Goal: Task Accomplishment & Management: Manage account settings

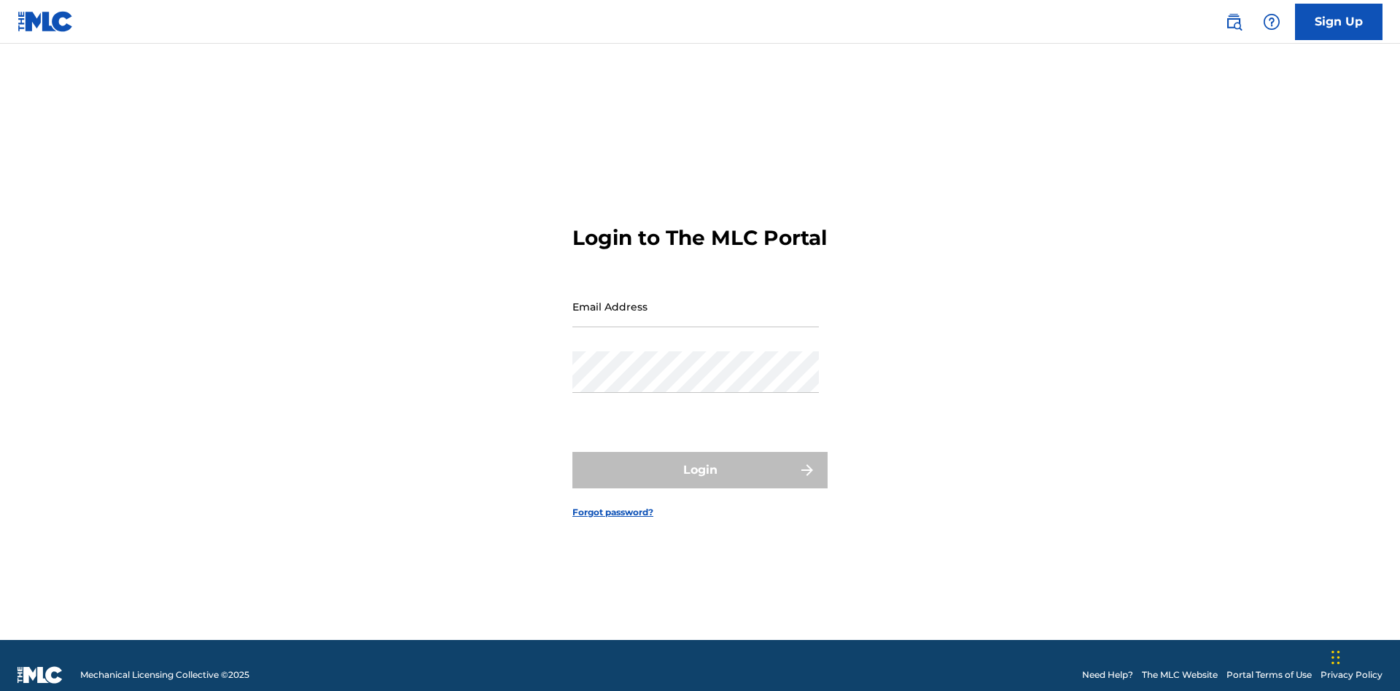
scroll to position [19, 0]
click at [696, 300] on input "Email Address" at bounding box center [695, 307] width 246 height 42
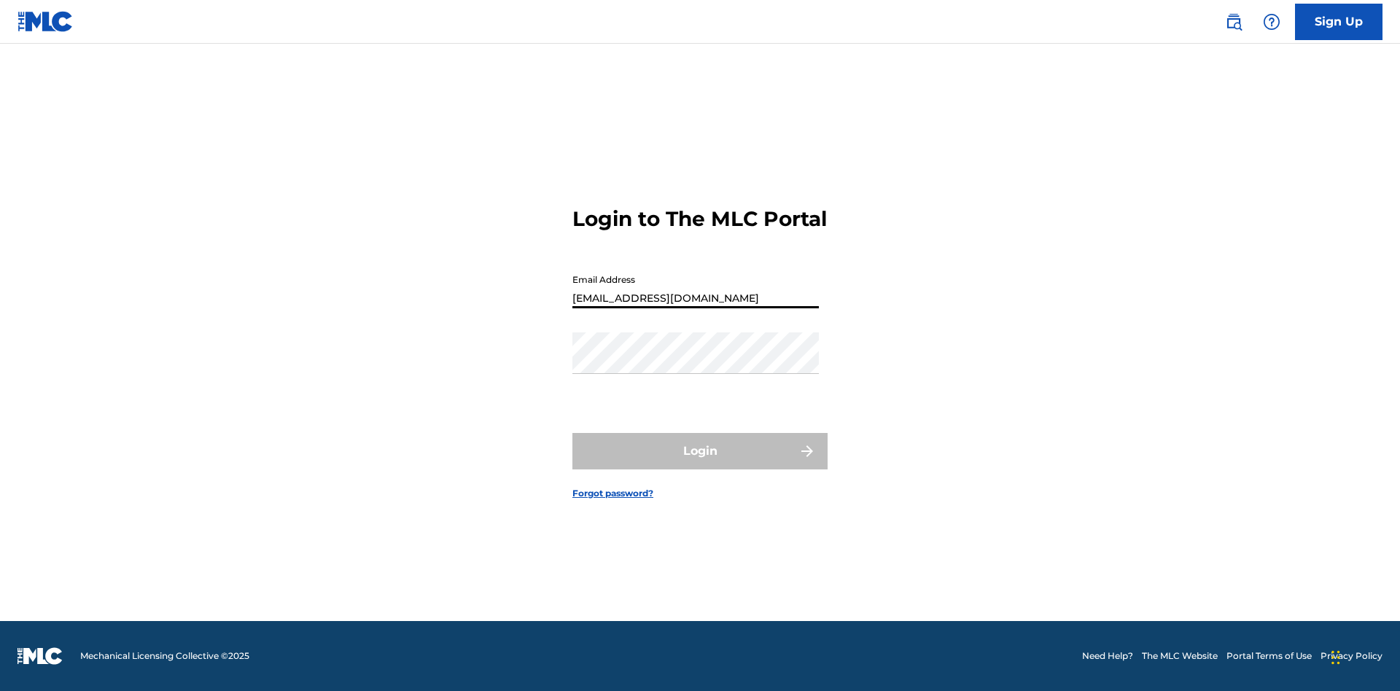
type input "[EMAIL_ADDRESS][DOMAIN_NAME]"
click at [700, 464] on button "Login" at bounding box center [699, 451] width 255 height 36
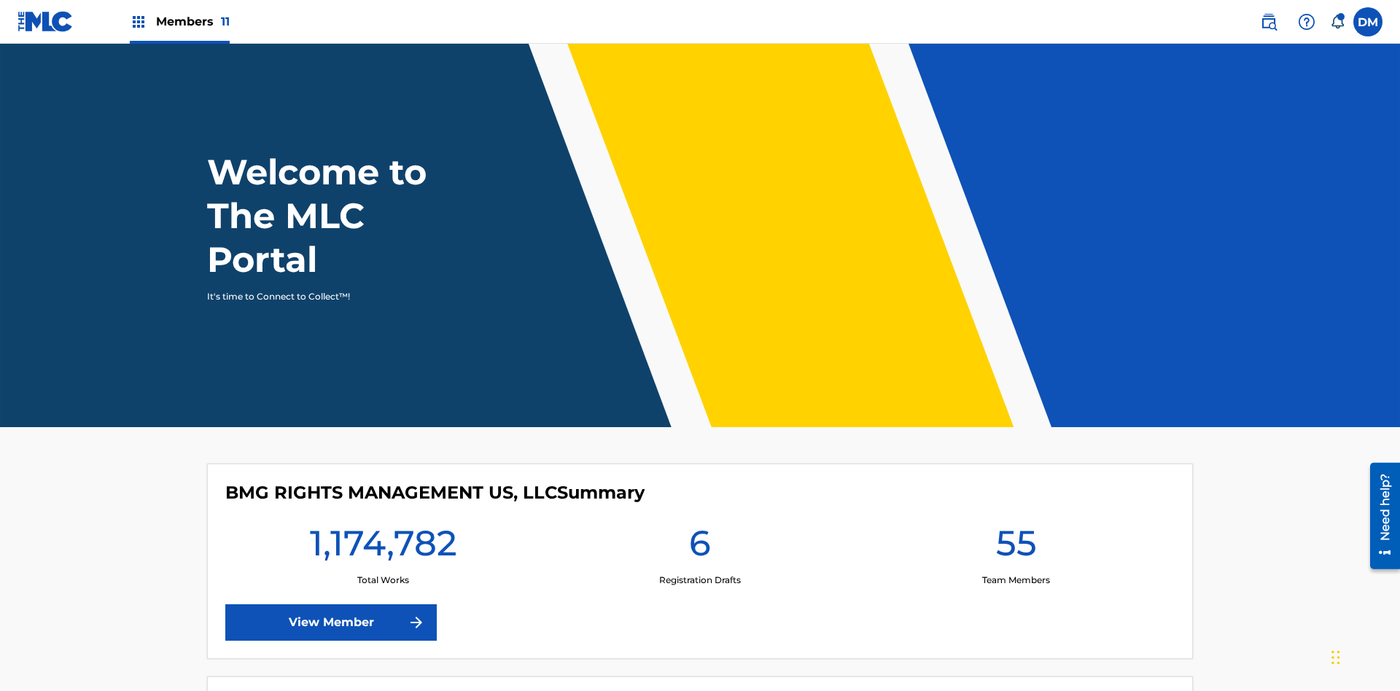
click at [179, 21] on span "Members 11" at bounding box center [193, 21] width 74 height 17
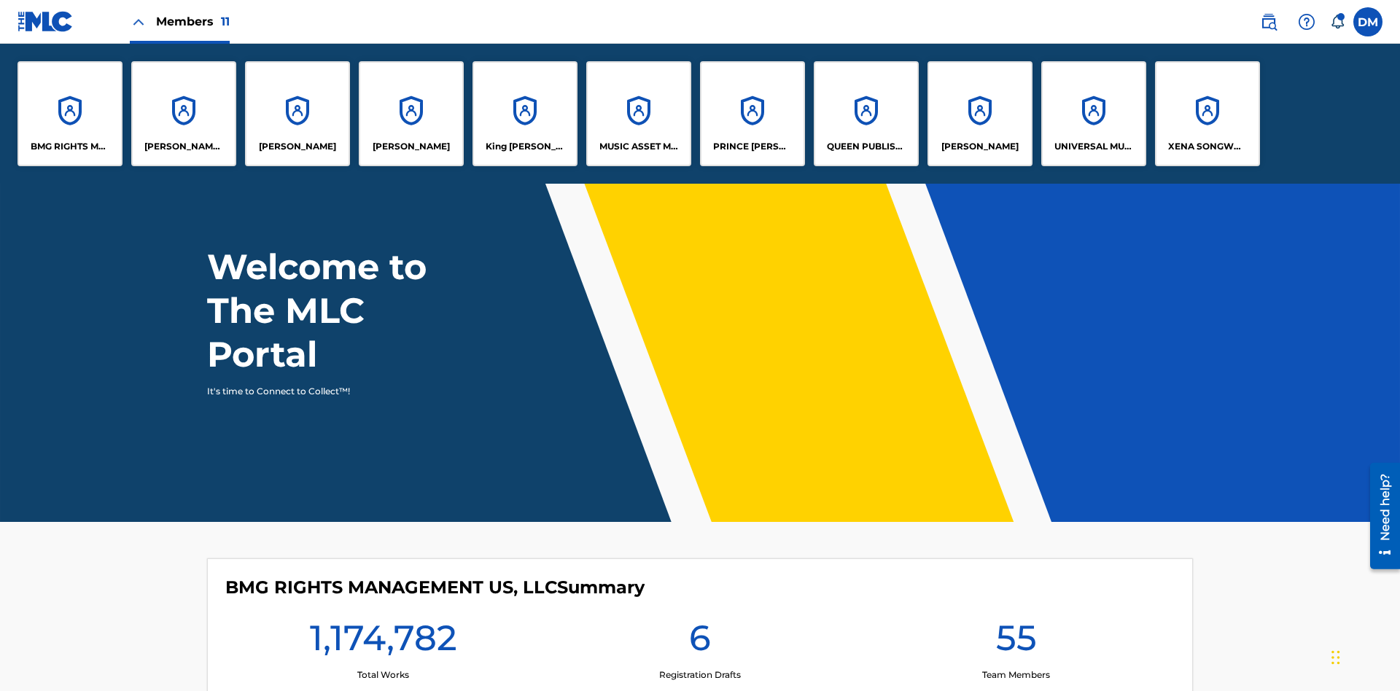
click at [866, 147] on p "QUEEN PUBLISHA" at bounding box center [866, 146] width 79 height 13
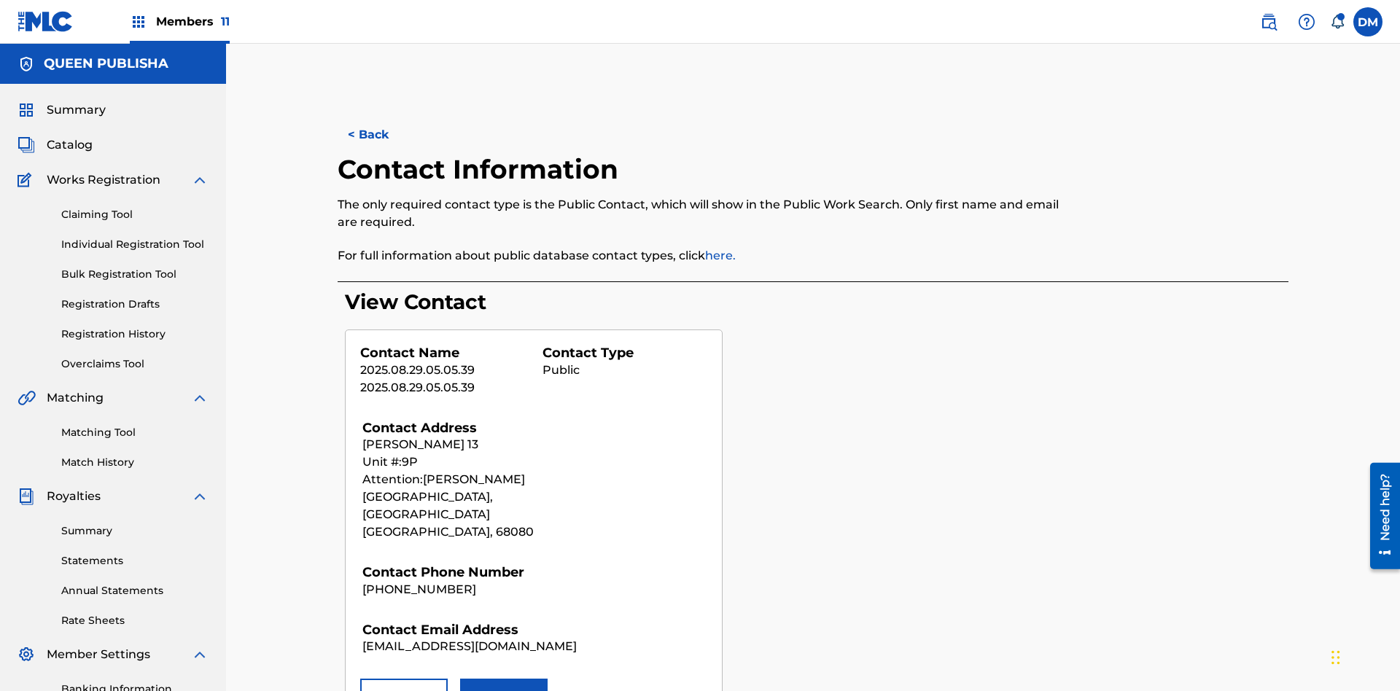
click at [404, 679] on button "Remove" at bounding box center [404, 697] width 88 height 36
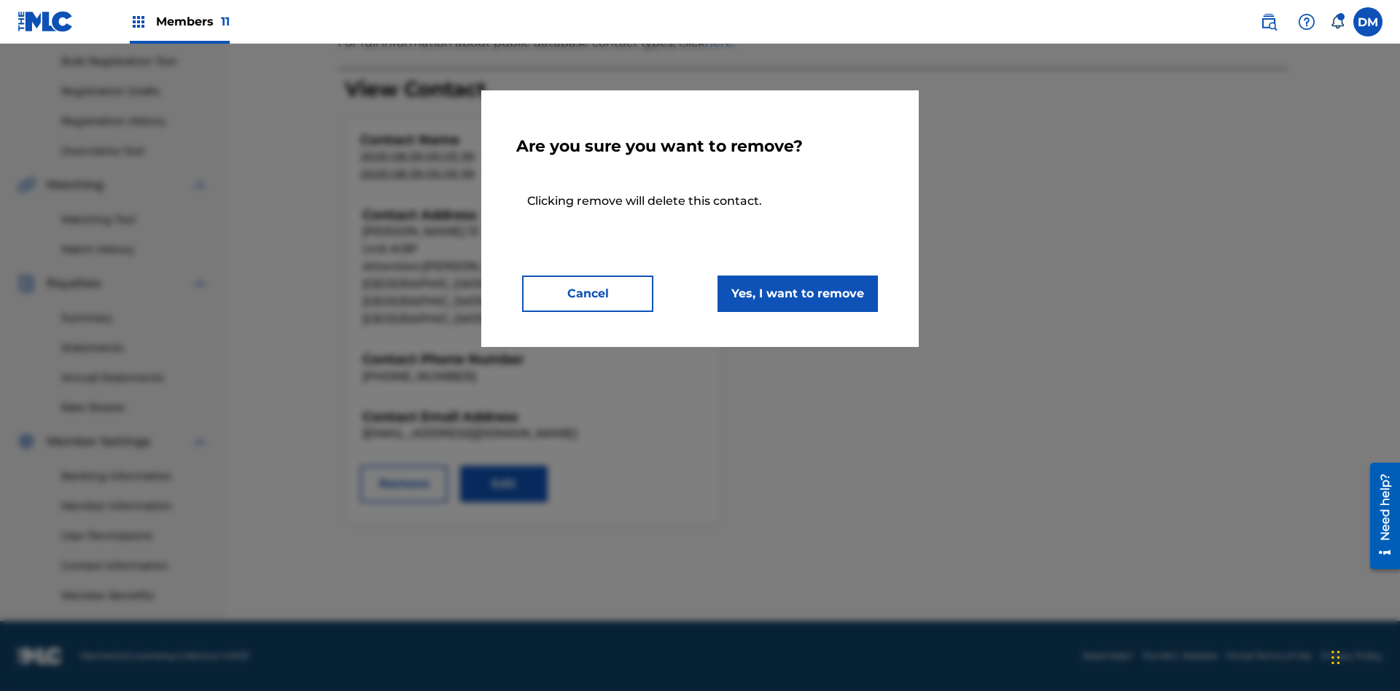
click at [798, 293] on button "Yes, I want to remove" at bounding box center [798, 294] width 160 height 36
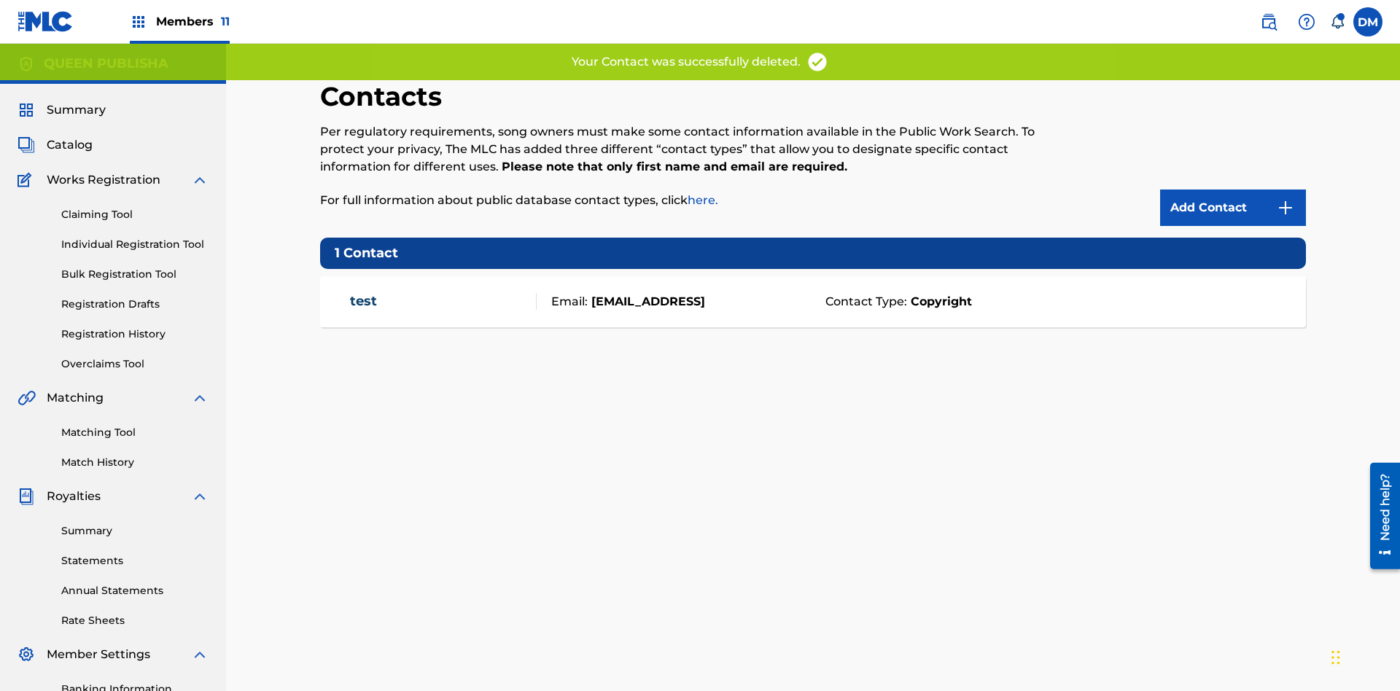
click at [179, 21] on span "Members 11" at bounding box center [193, 21] width 74 height 17
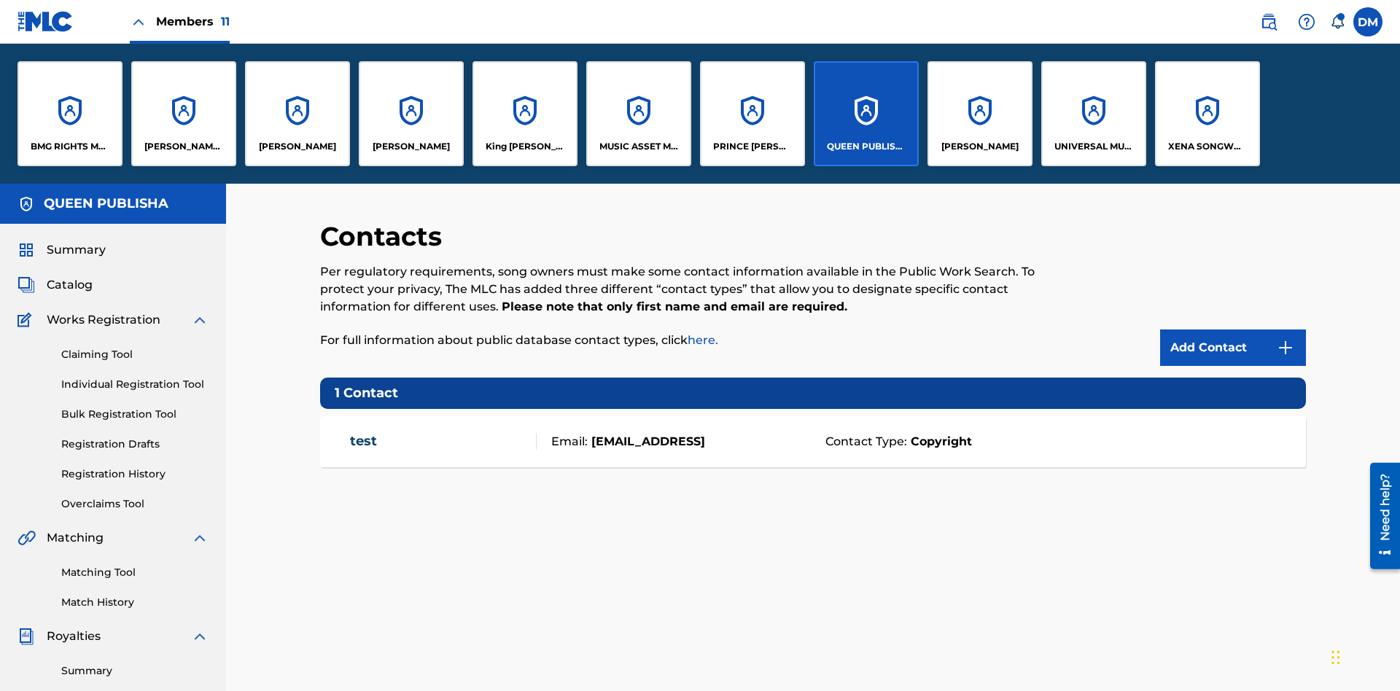
click at [297, 147] on p "[PERSON_NAME]" at bounding box center [297, 146] width 77 height 13
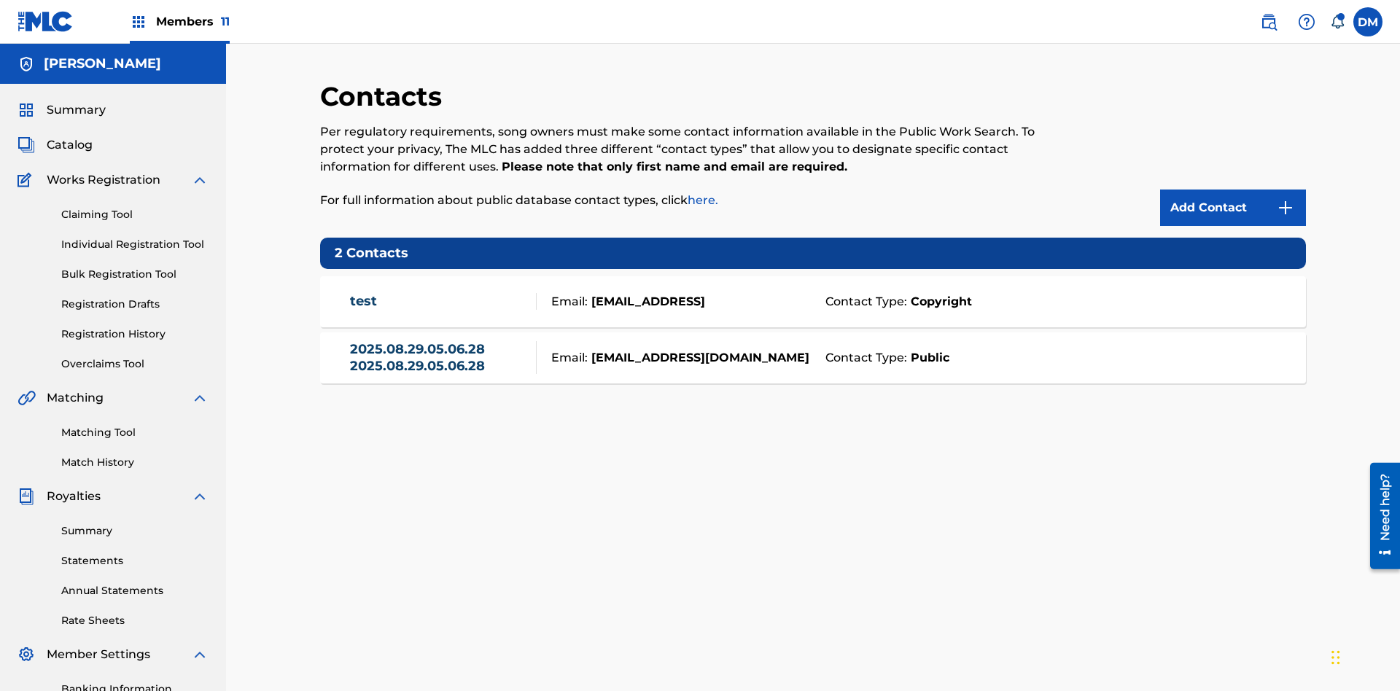
scroll to position [213, 0]
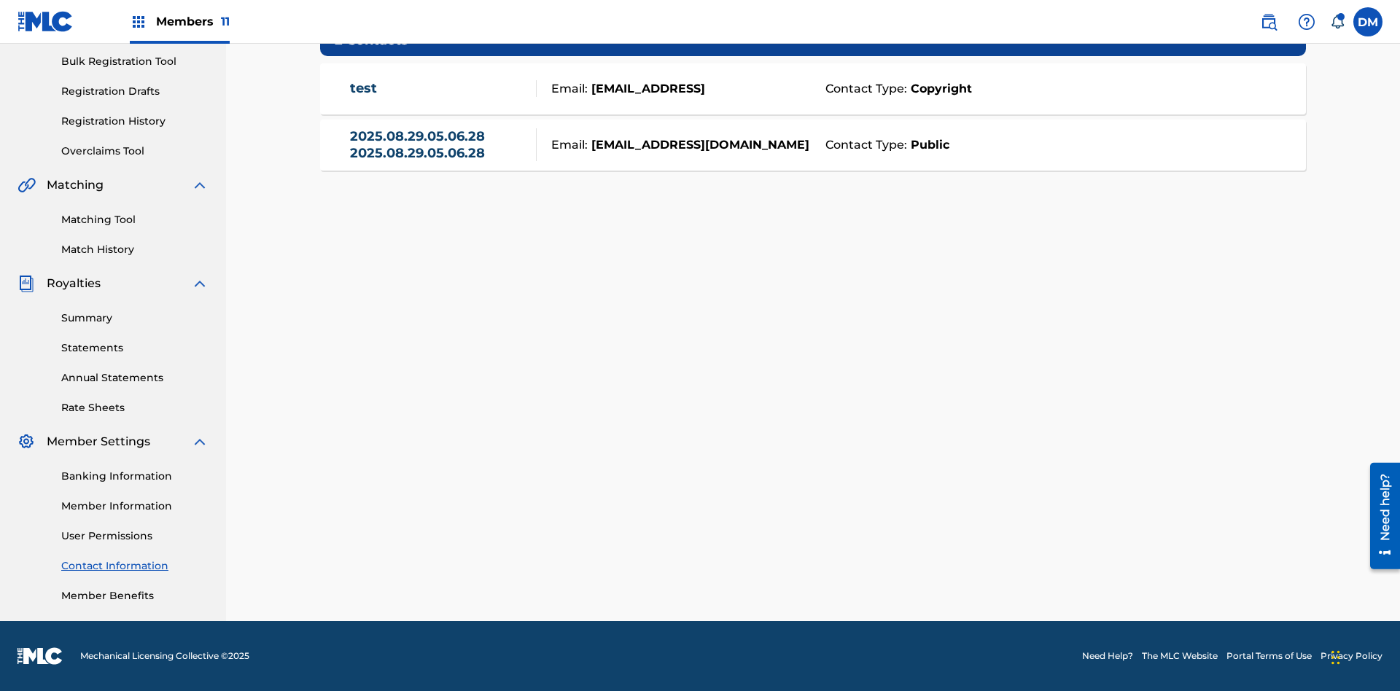
click at [927, 144] on strong "Public" at bounding box center [928, 145] width 42 height 18
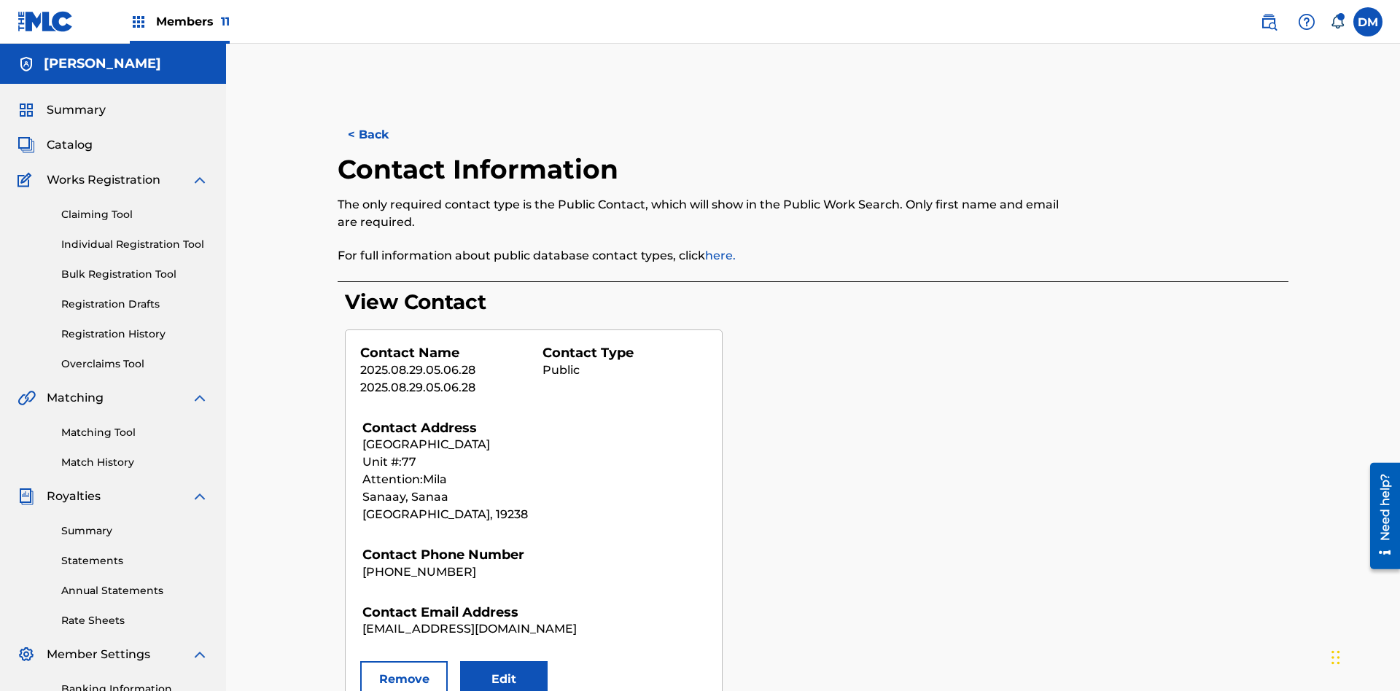
click at [404, 661] on button "Remove" at bounding box center [404, 679] width 88 height 36
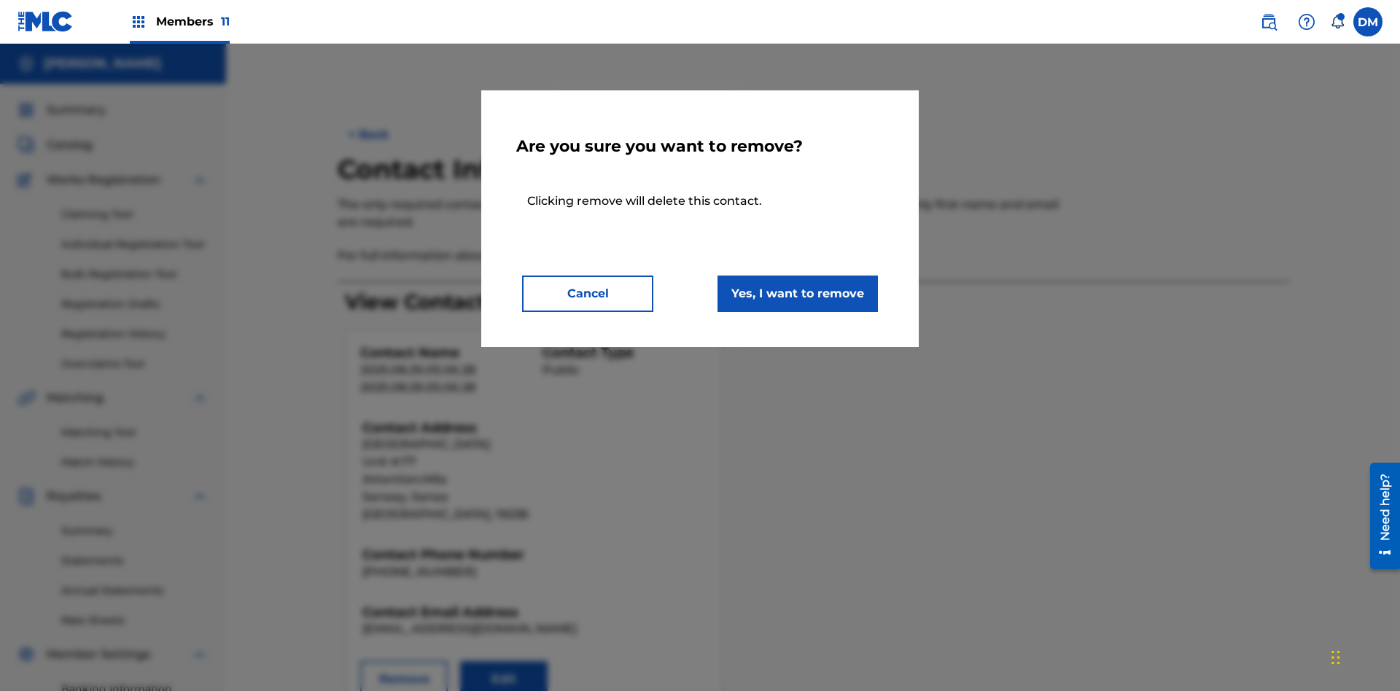
scroll to position [213, 0]
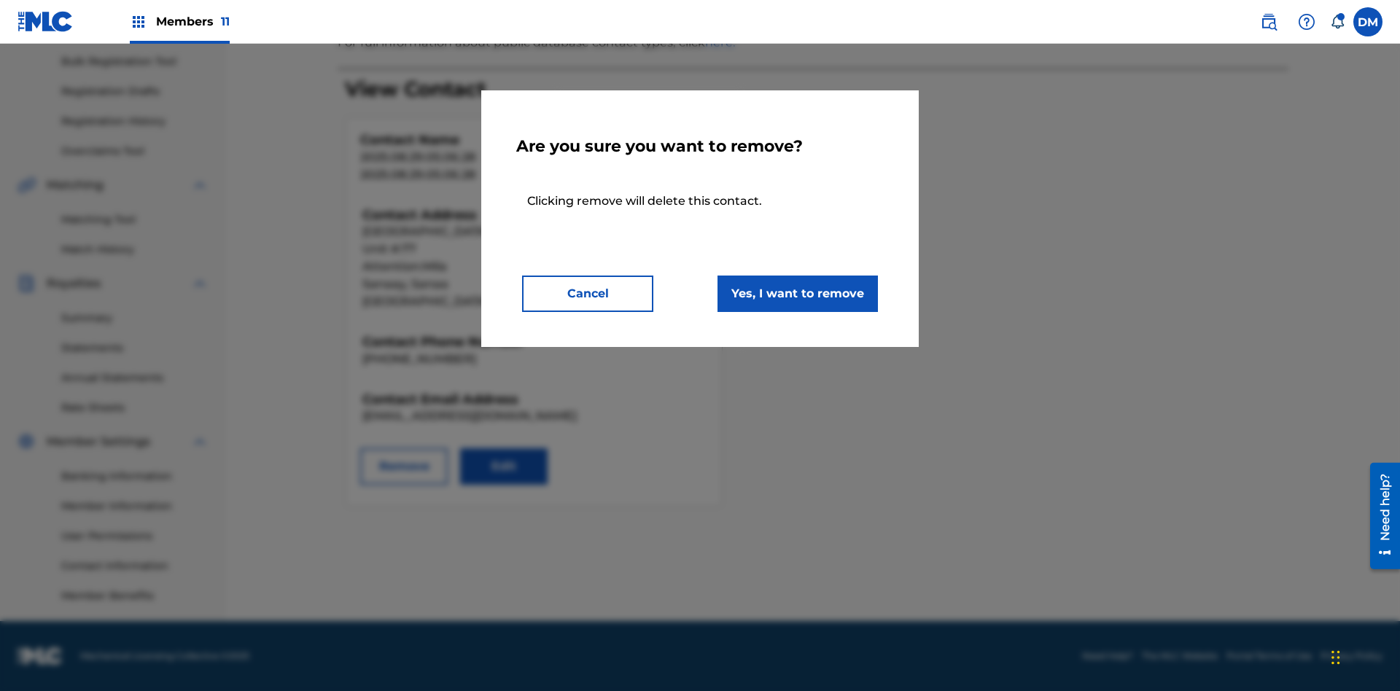
click at [798, 293] on button "Yes, I want to remove" at bounding box center [798, 294] width 160 height 36
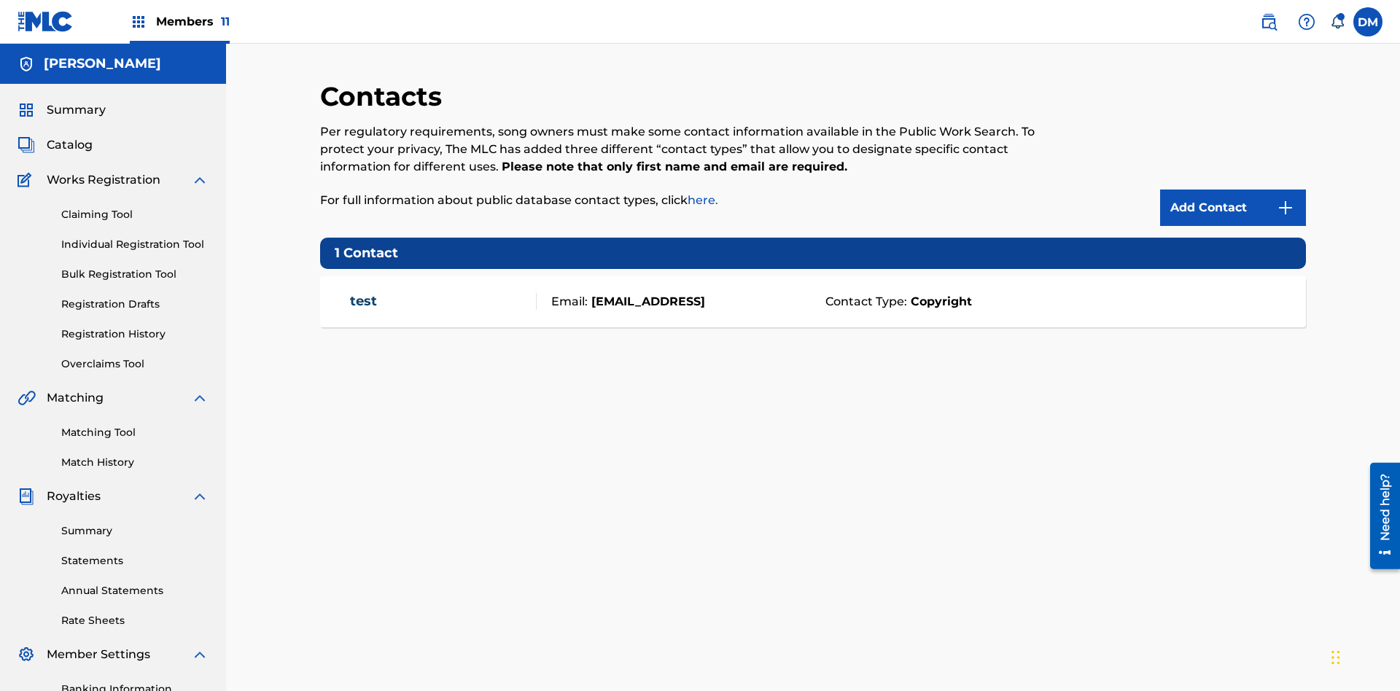
click at [179, 21] on span "Members 11" at bounding box center [193, 21] width 74 height 17
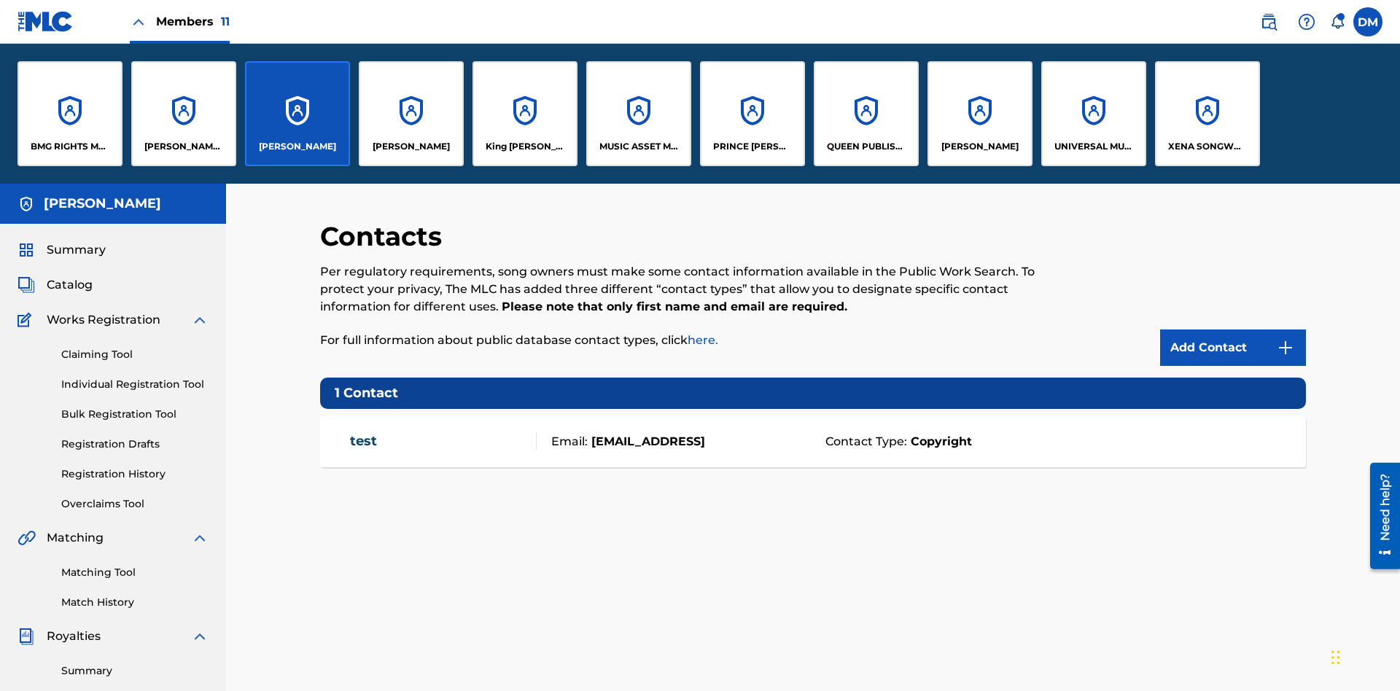
click at [866, 147] on p "QUEEN PUBLISHA" at bounding box center [866, 146] width 79 height 13
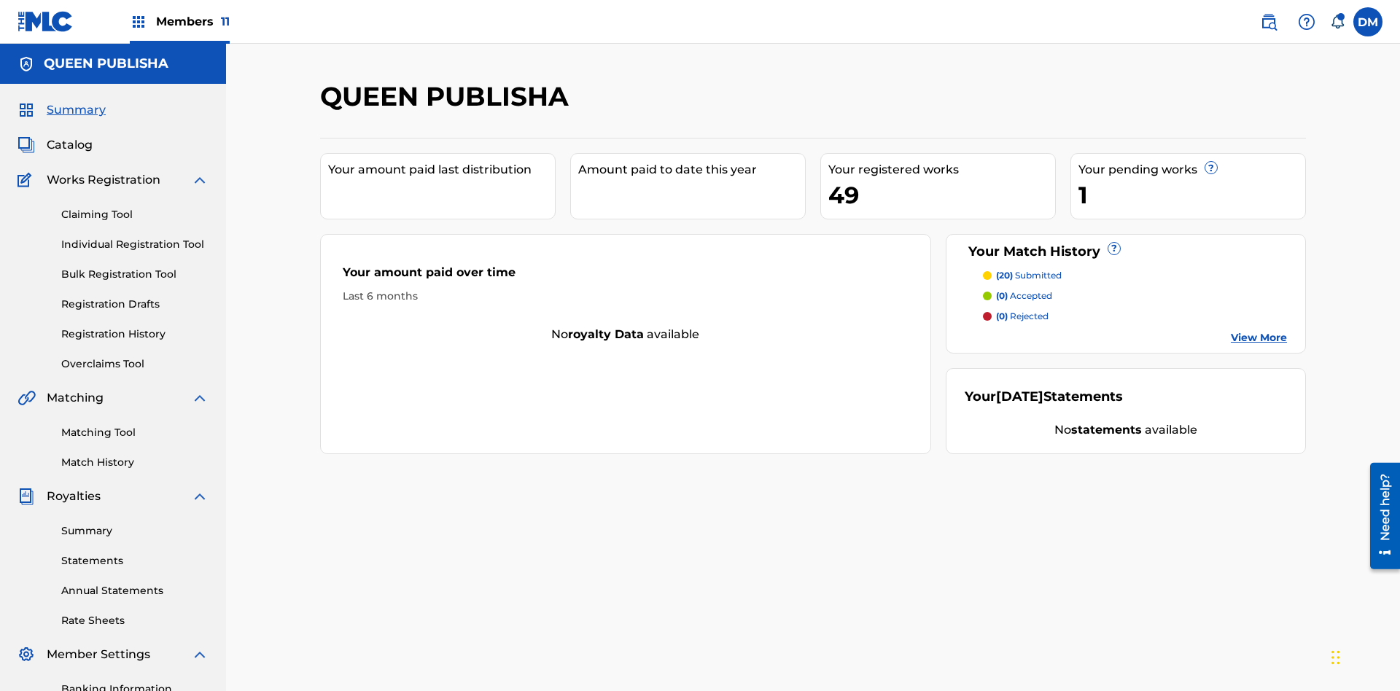
click at [69, 136] on span "Catalog" at bounding box center [70, 145] width 46 height 18
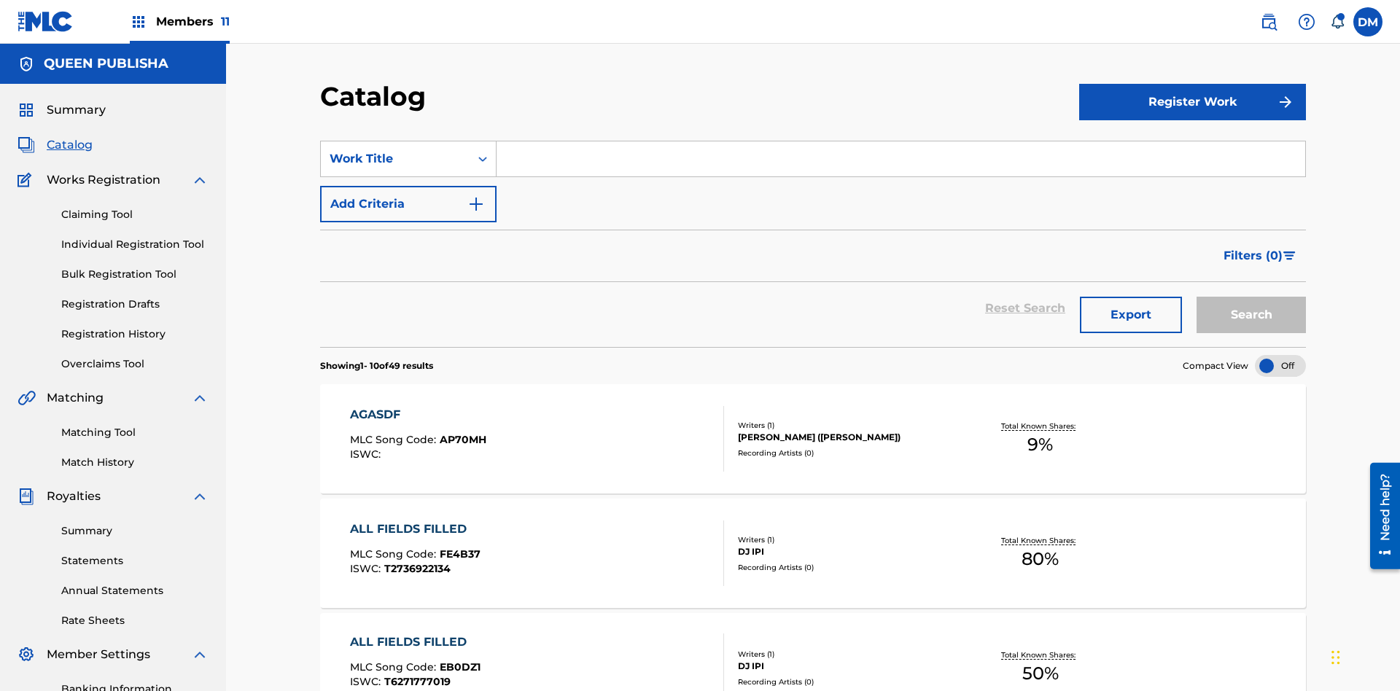
scroll to position [54, 0]
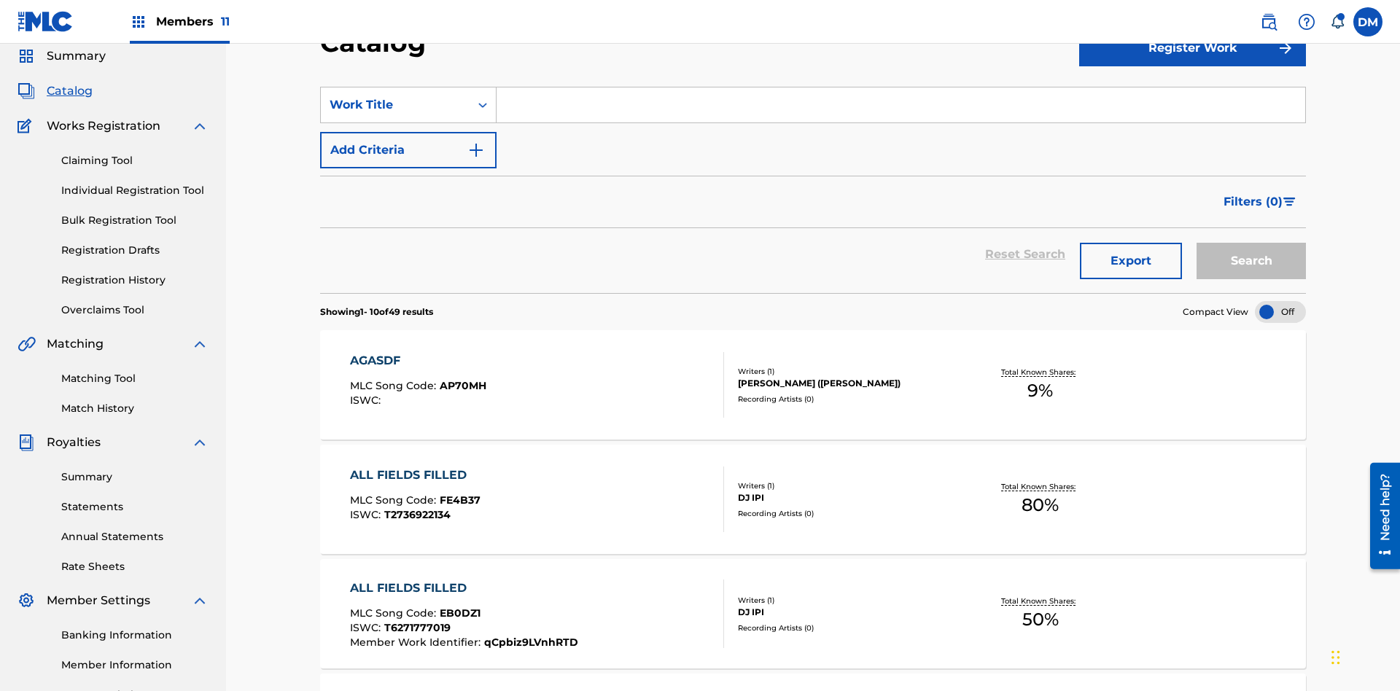
click at [901, 105] on input "Search Form" at bounding box center [901, 105] width 809 height 35
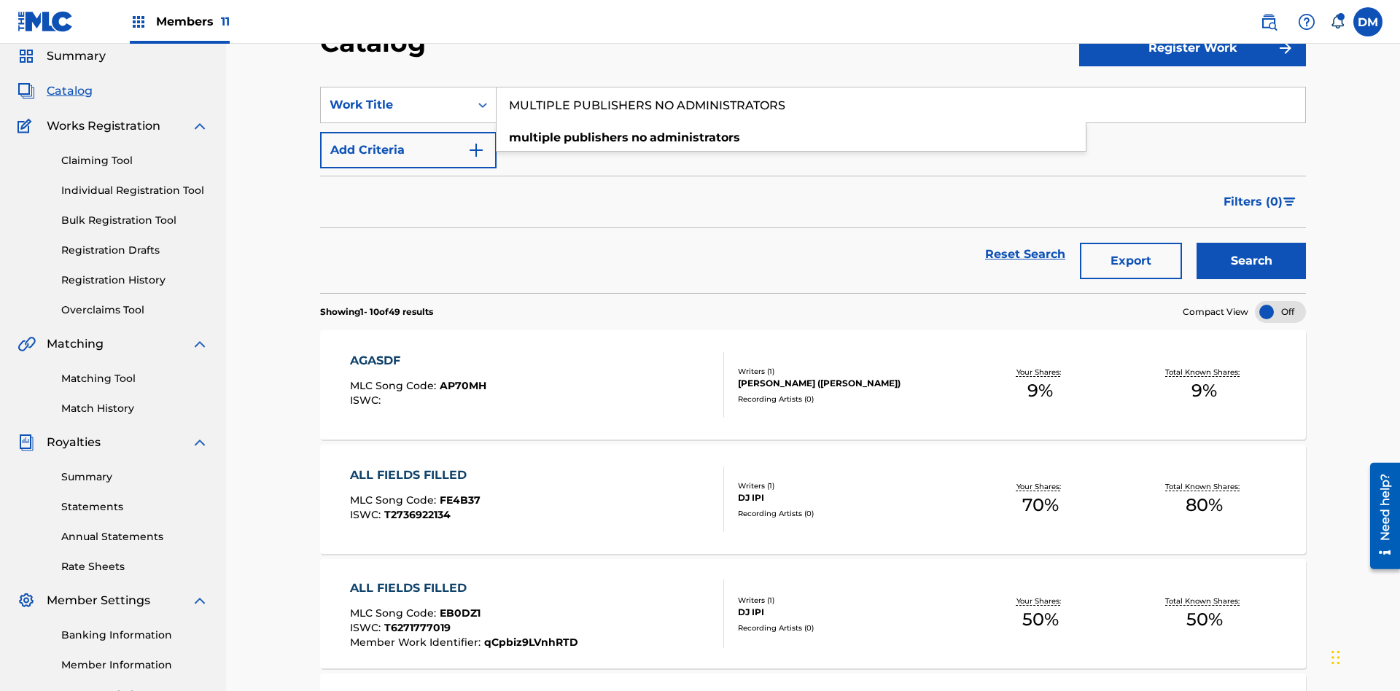
type input "MULTIPLE PUBLISHERS NO ADMINISTRATORS"
click at [1251, 243] on button "Search" at bounding box center [1251, 261] width 109 height 36
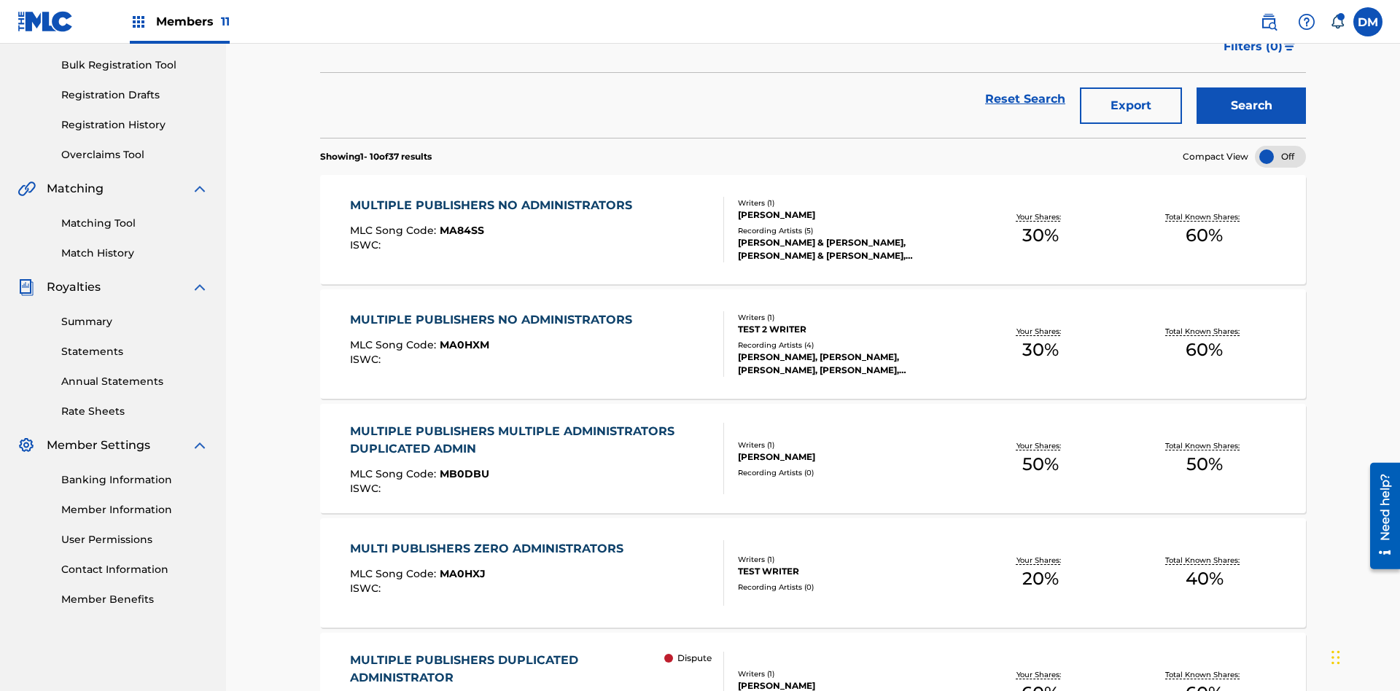
click at [459, 224] on span "MA84SS" at bounding box center [462, 230] width 44 height 13
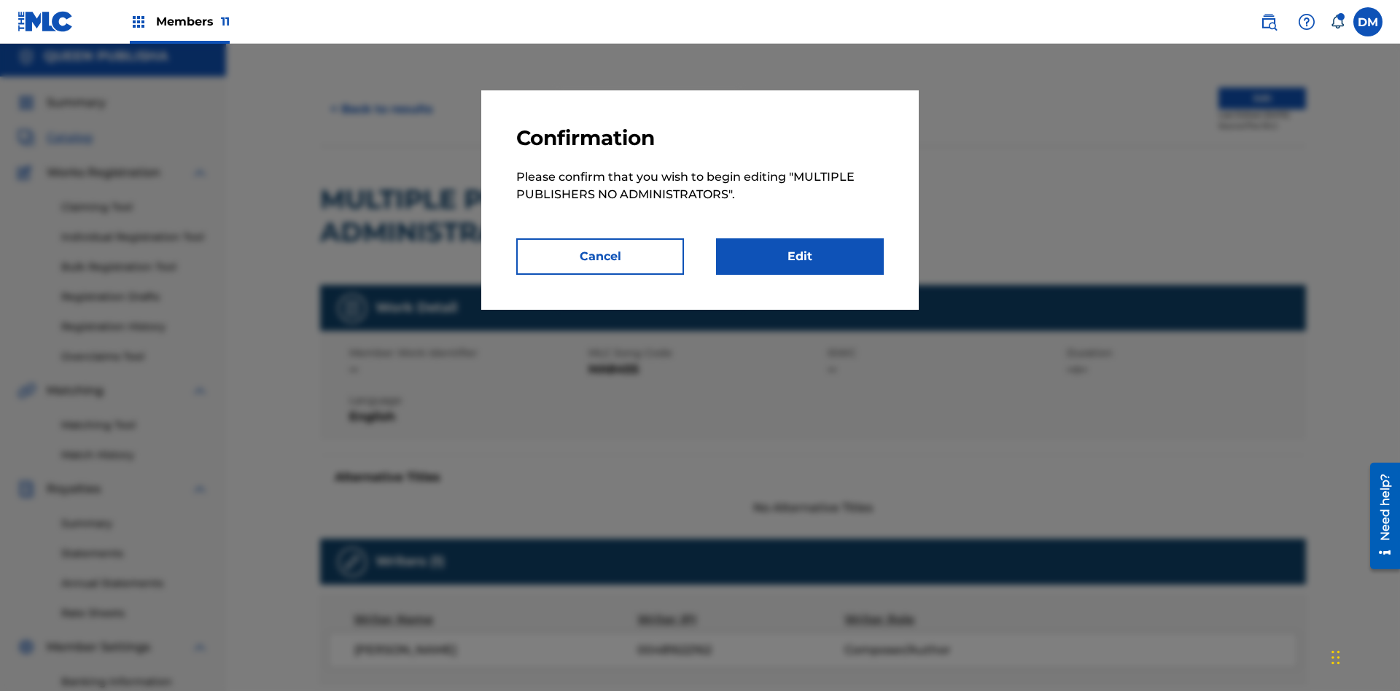
click at [800, 257] on link "Edit" at bounding box center [800, 256] width 168 height 36
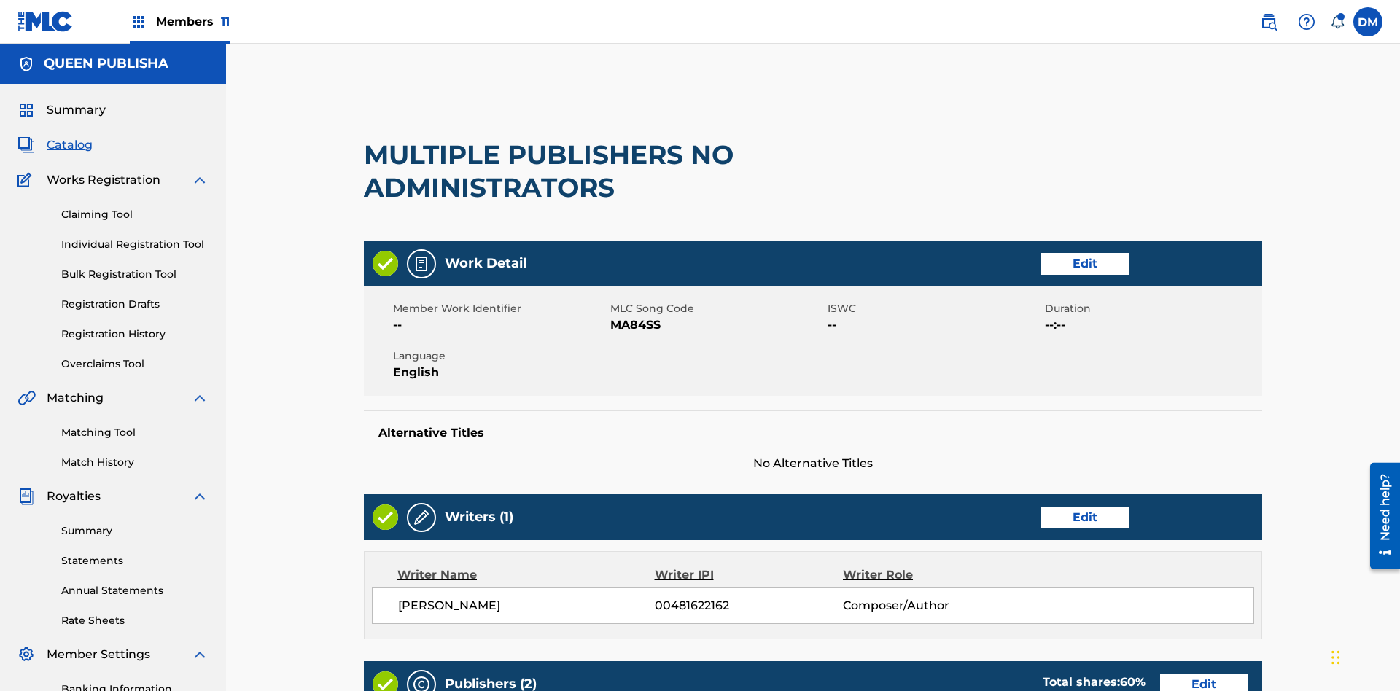
scroll to position [555, 364]
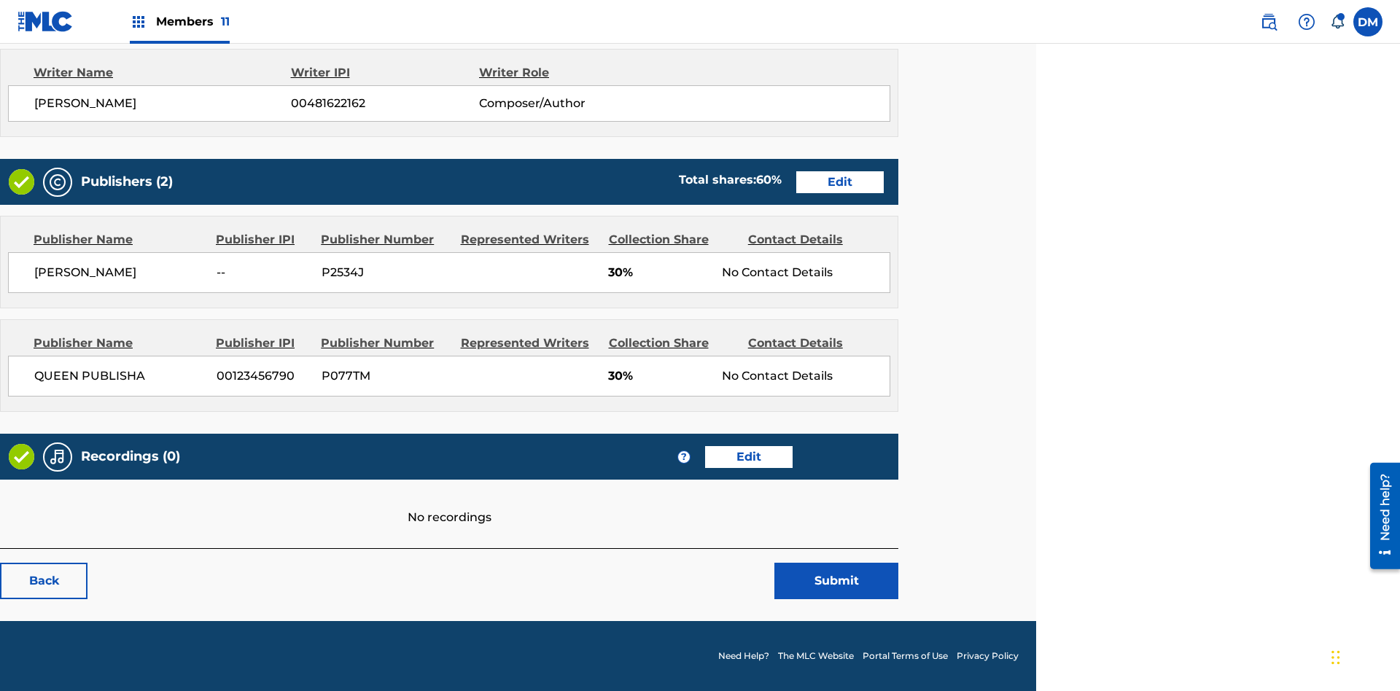
click at [179, 21] on span "Members 11" at bounding box center [193, 21] width 74 height 17
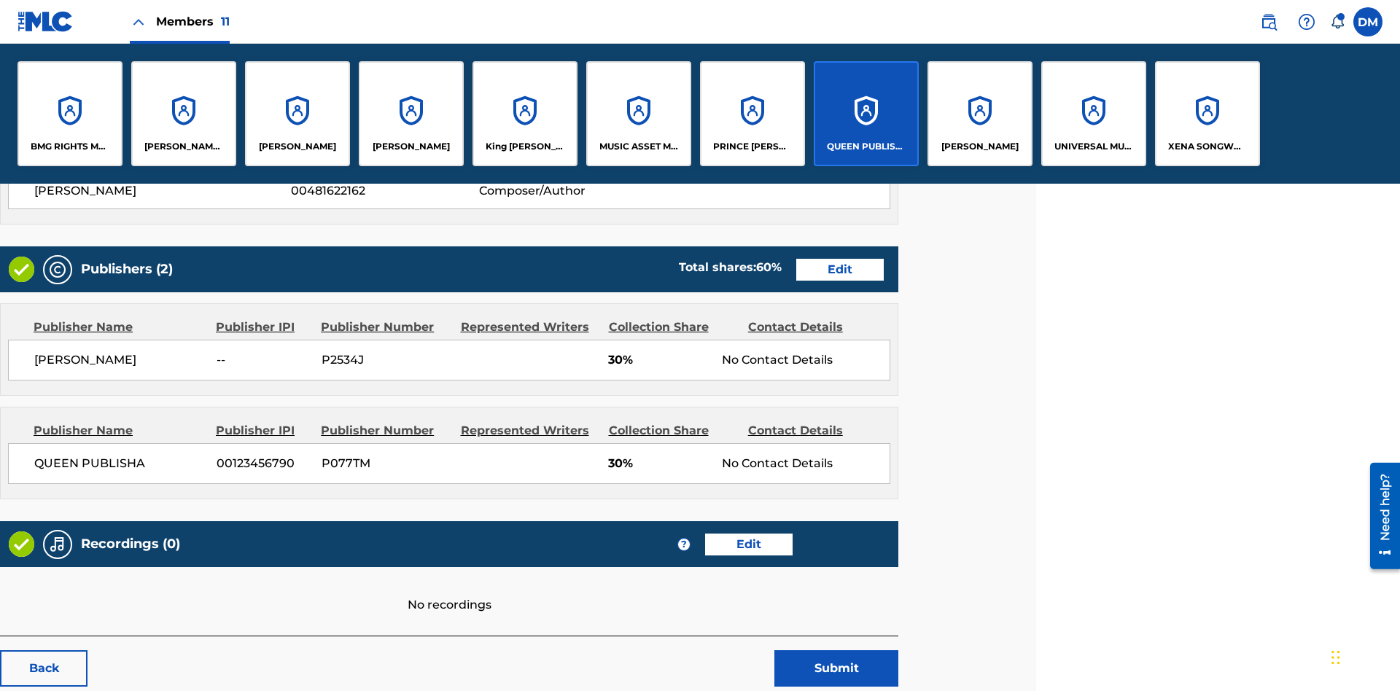
click at [866, 147] on p "QUEEN PUBLISHA" at bounding box center [866, 146] width 79 height 13
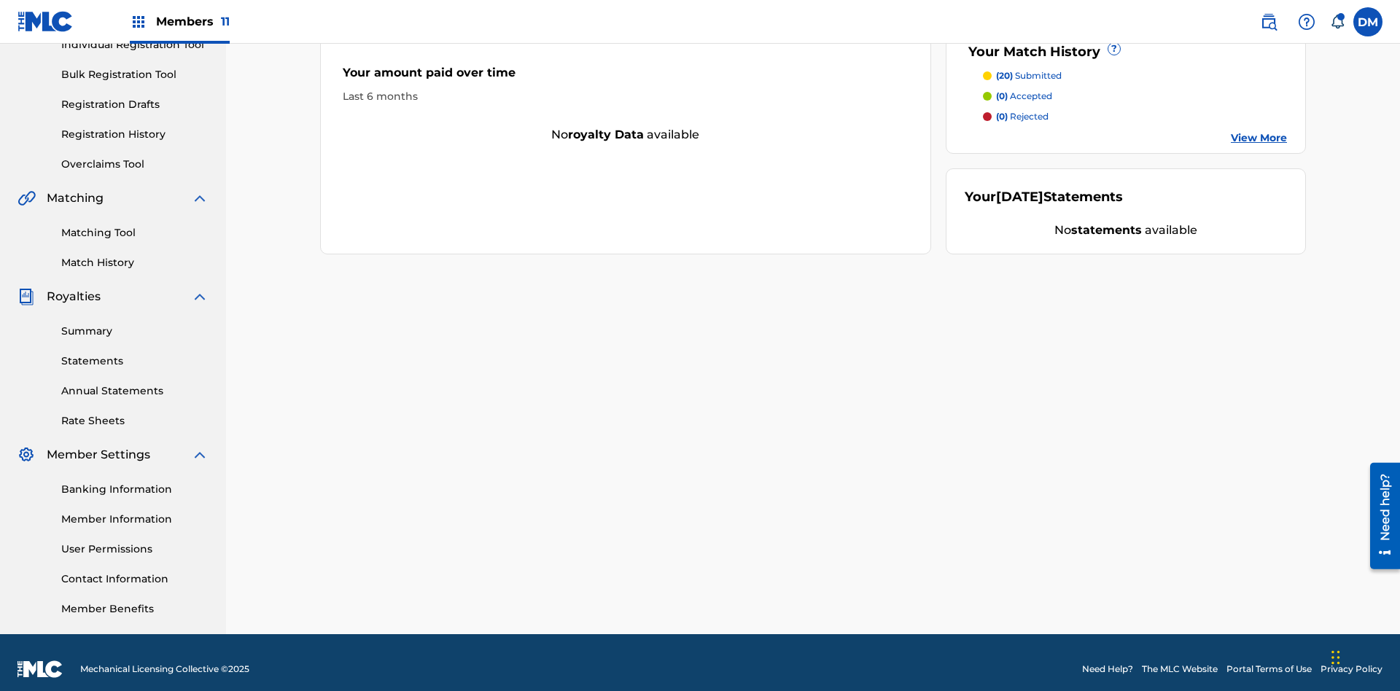
click at [135, 572] on link "Contact Information" at bounding box center [134, 579] width 147 height 15
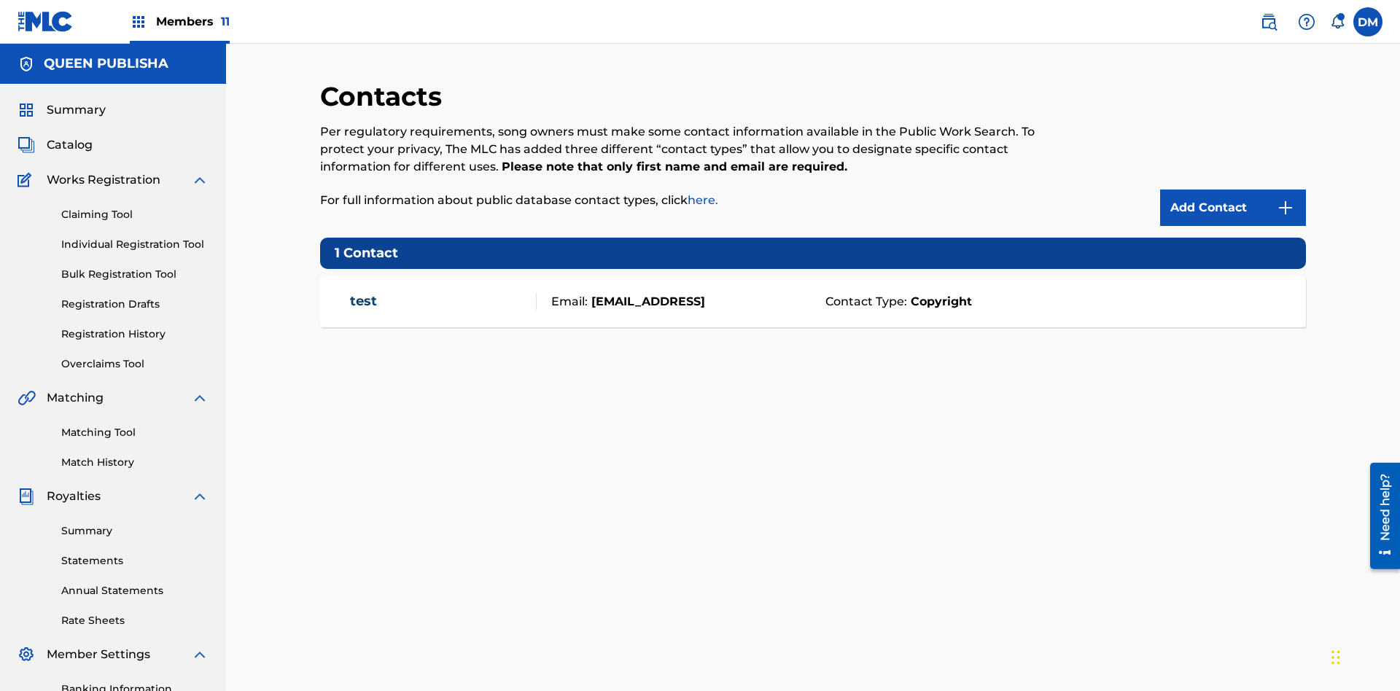
click at [1286, 199] on img at bounding box center [1286, 208] width 18 height 18
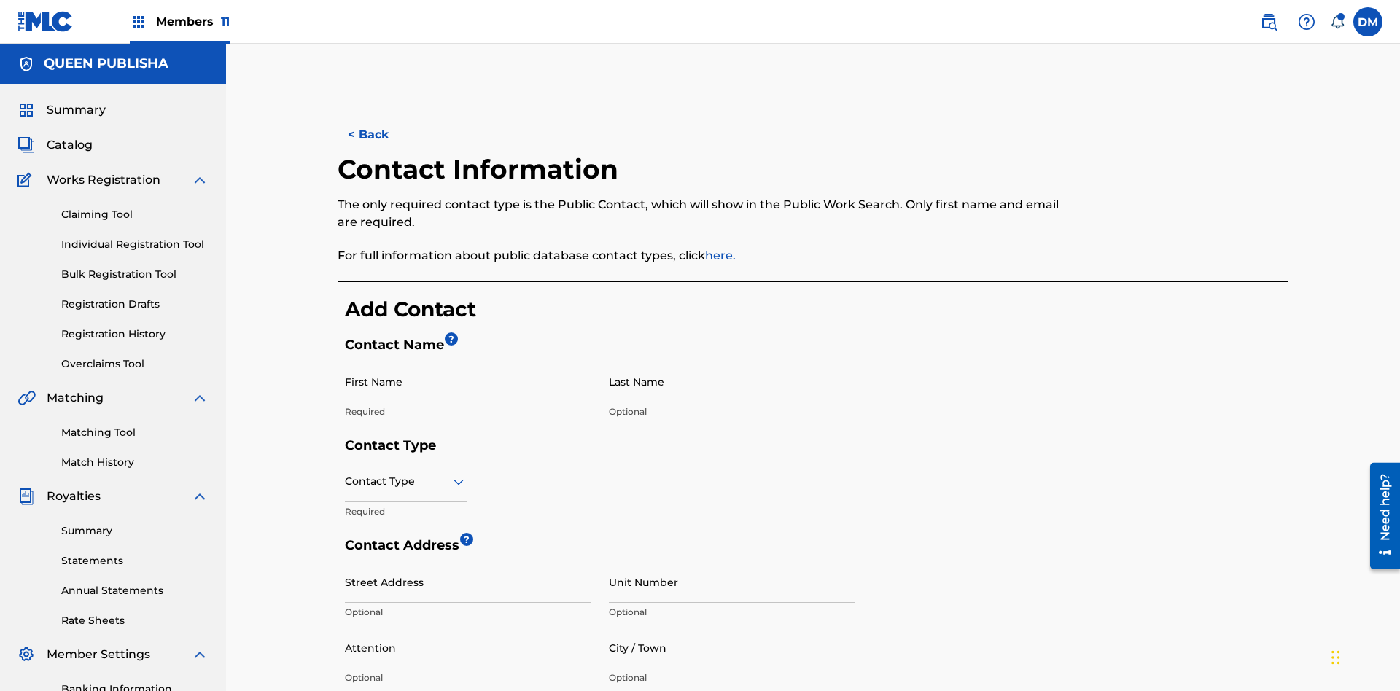
click at [468, 361] on input "First Name" at bounding box center [468, 382] width 246 height 42
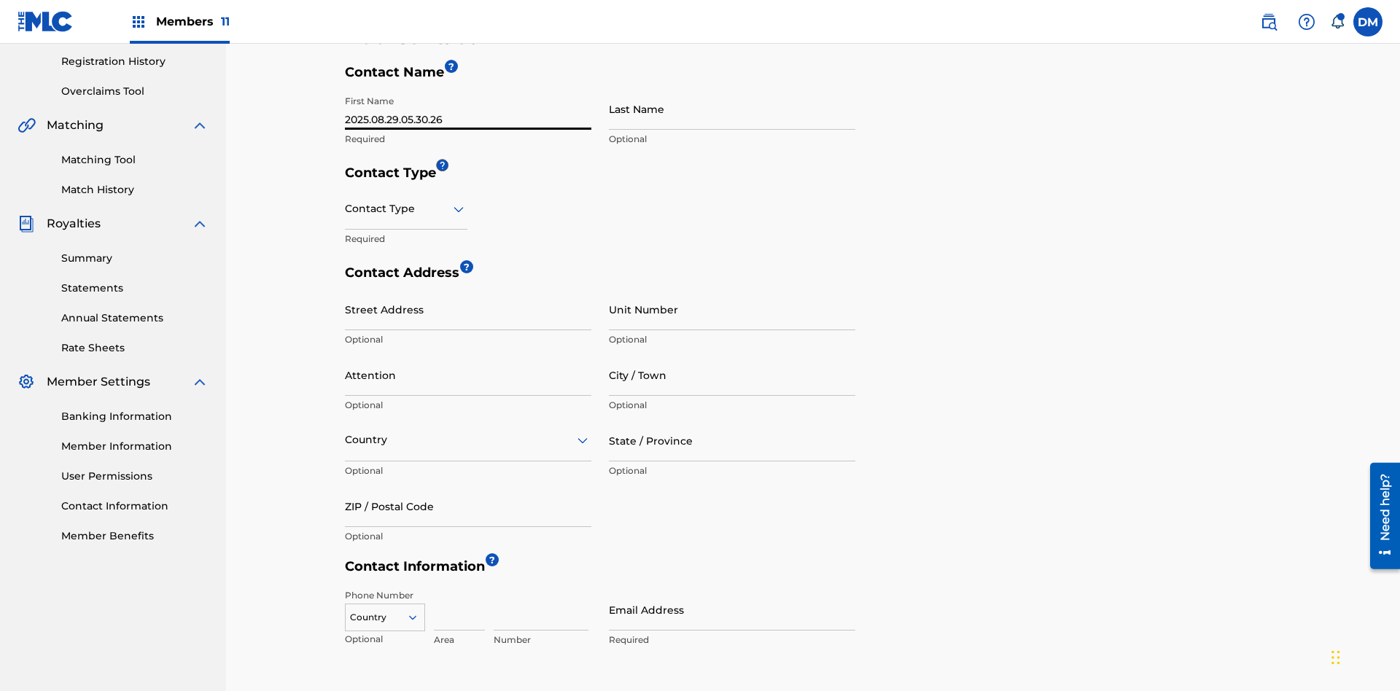
type input "2025.08.29.05.30.26"
click at [732, 109] on input "Last Name" at bounding box center [732, 109] width 246 height 42
type input "2025.08.29.05.30.26"
click at [346, 201] on input "text" at bounding box center [346, 208] width 3 height 15
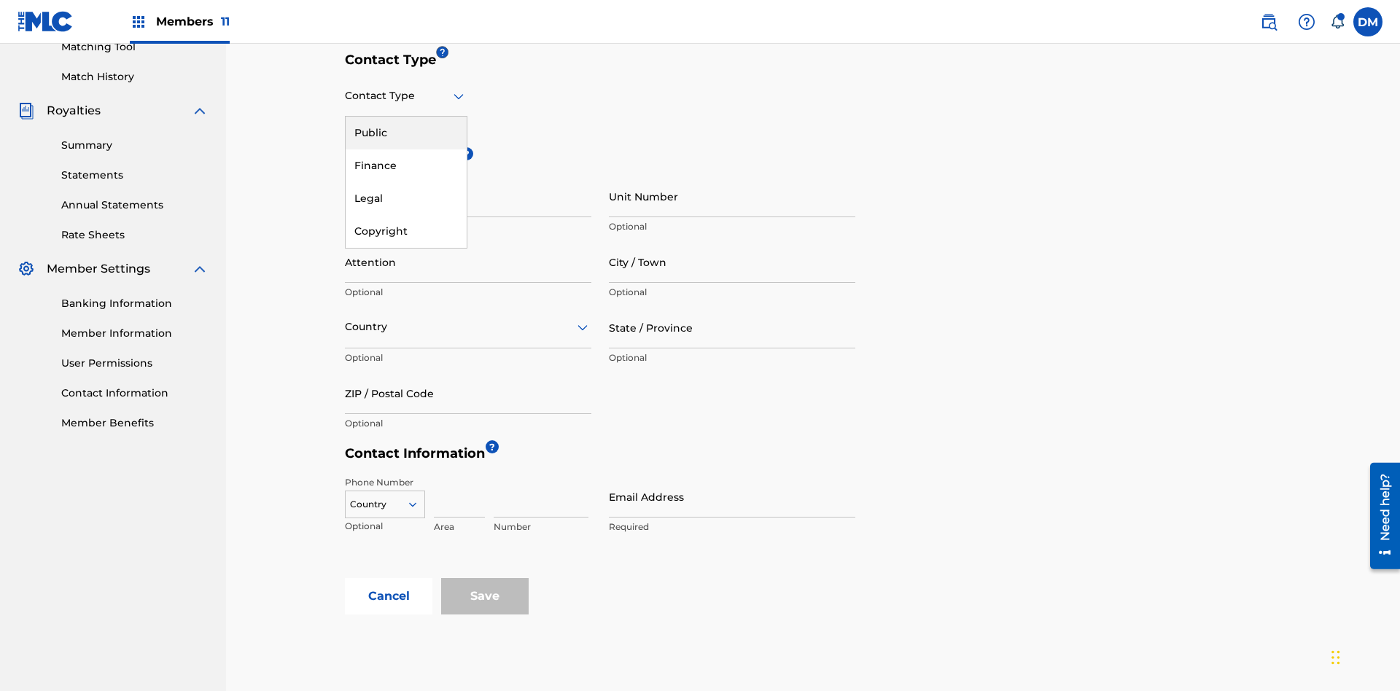
click at [406, 133] on div "Public" at bounding box center [406, 133] width 121 height 33
click at [732, 241] on input "City / Town" at bounding box center [732, 262] width 246 height 42
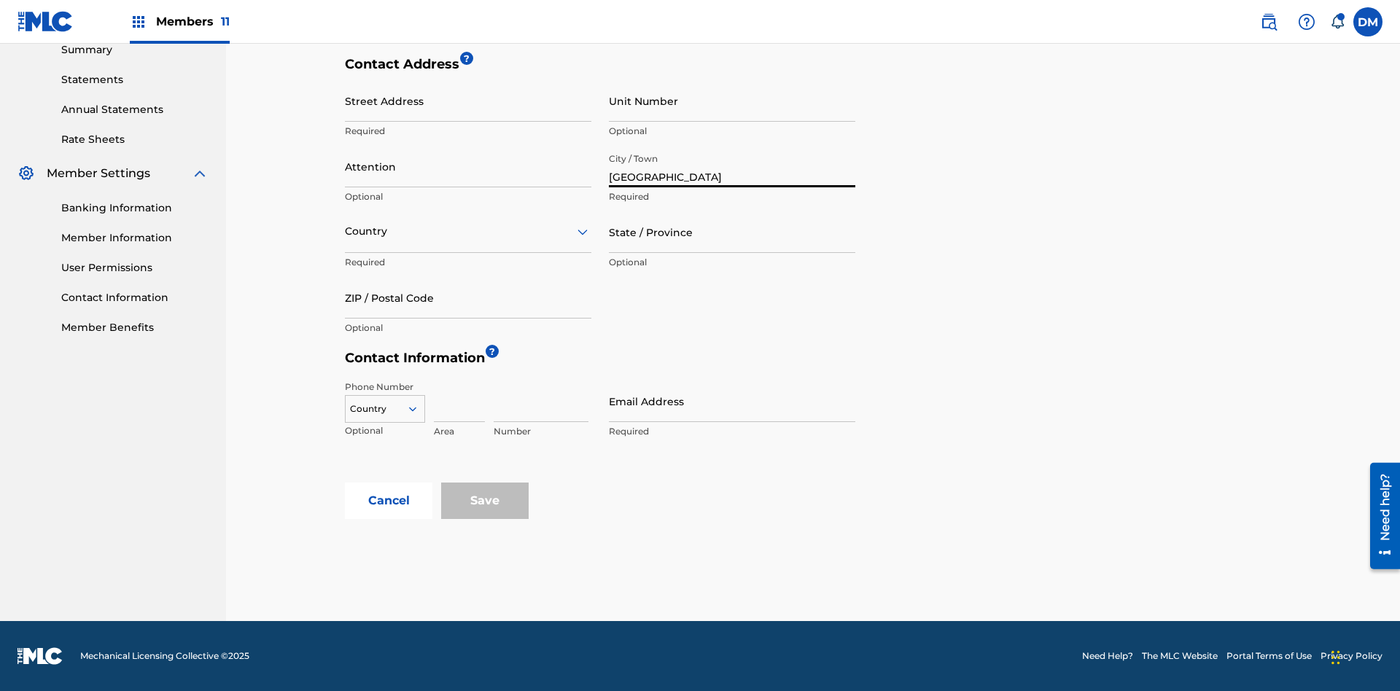
type input "[GEOGRAPHIC_DATA]"
click at [468, 109] on input "Street Address" at bounding box center [468, 101] width 246 height 42
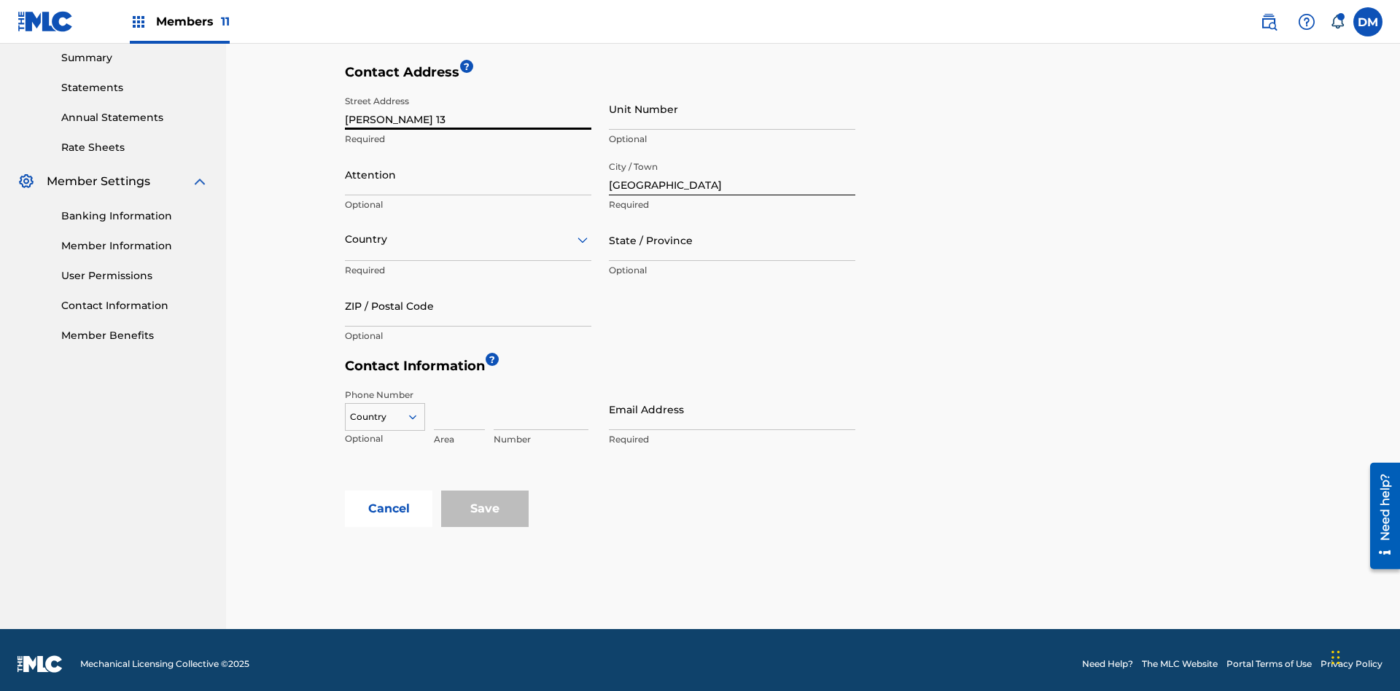
type input "[PERSON_NAME] 13"
click at [732, 109] on input "Unit Number" at bounding box center [732, 109] width 246 height 42
type input "9P"
click at [468, 166] on input "Attention" at bounding box center [468, 175] width 246 height 42
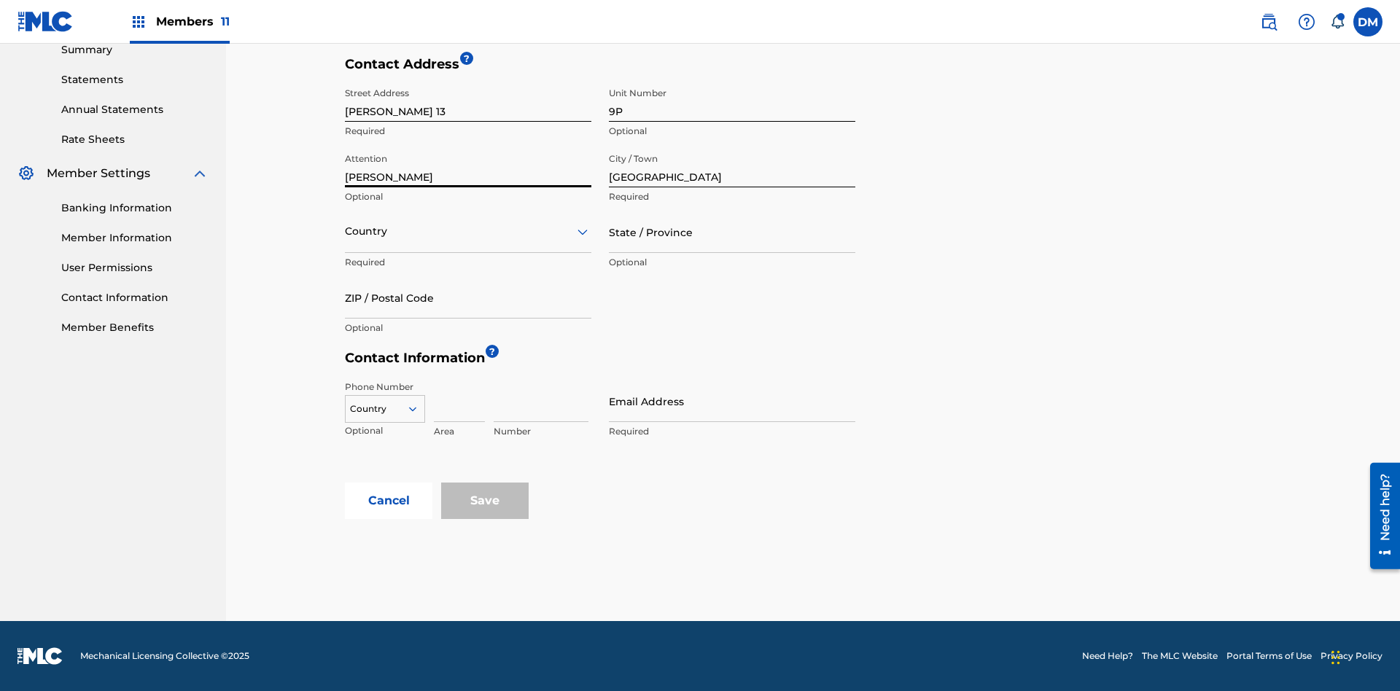
type input "[PERSON_NAME]"
click at [346, 231] on input "text" at bounding box center [346, 231] width 3 height 15
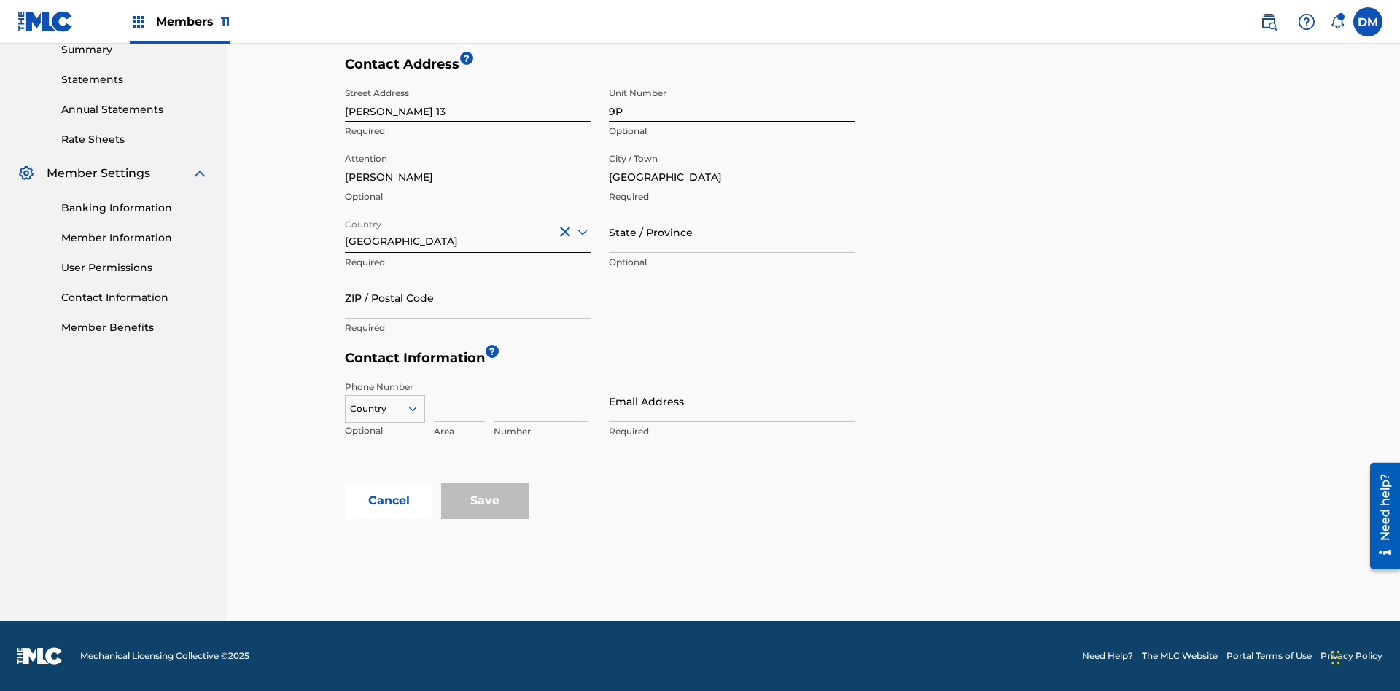
click at [732, 232] on input "State / Province" at bounding box center [732, 232] width 246 height 42
type input "[GEOGRAPHIC_DATA]"
click at [468, 298] on input "ZIP / Postal Code" at bounding box center [468, 298] width 246 height 42
type input "68080"
click at [419, 409] on icon at bounding box center [412, 409] width 13 height 13
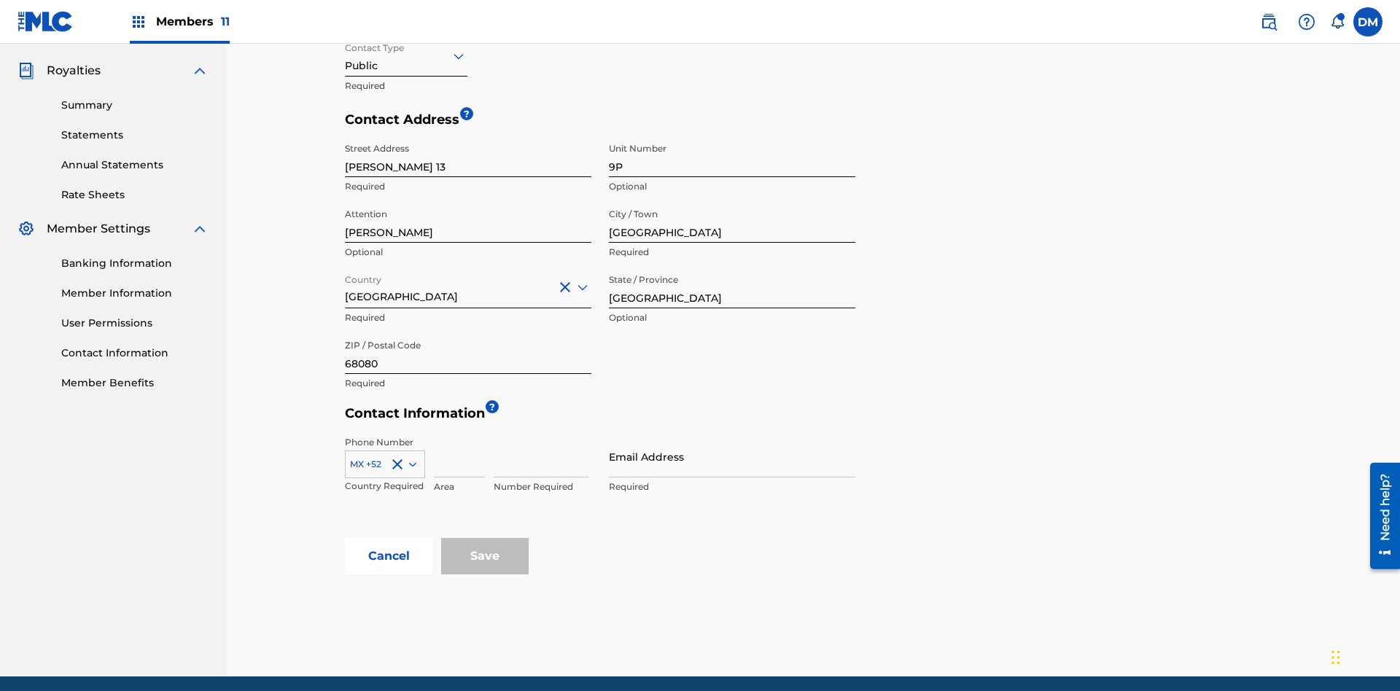
click at [459, 436] on input at bounding box center [459, 457] width 51 height 42
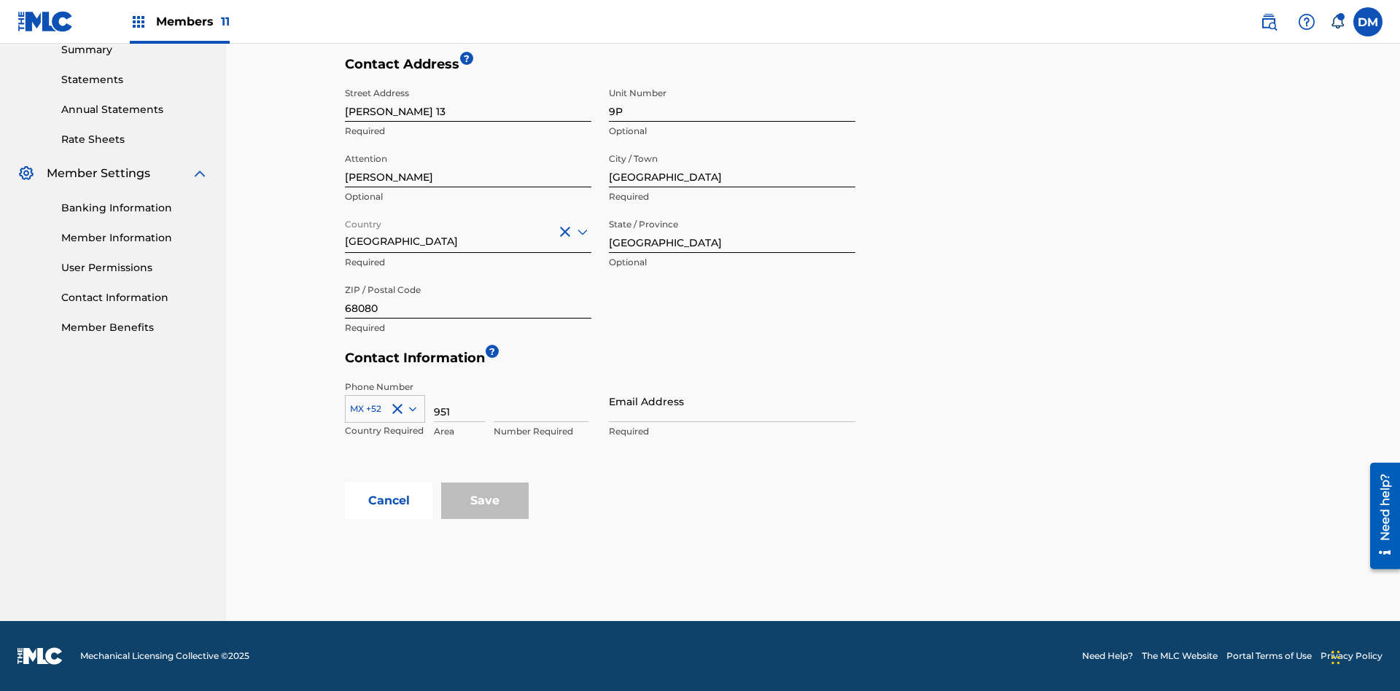
type input "951"
click at [541, 401] on input at bounding box center [541, 402] width 95 height 42
type input "5185312"
click at [732, 401] on input "Email Address" at bounding box center [732, 402] width 246 height 42
type input "[EMAIL_ADDRESS][DOMAIN_NAME]"
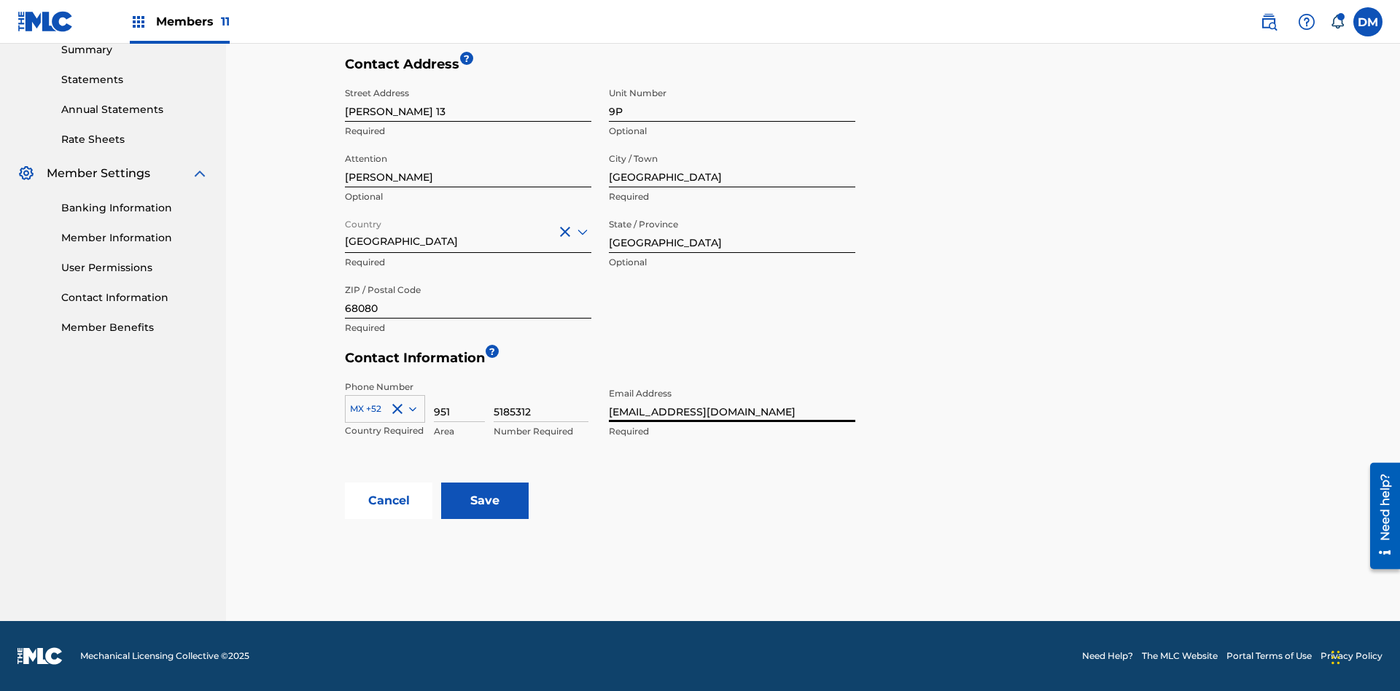
click at [485, 501] on input "Save" at bounding box center [485, 501] width 88 height 36
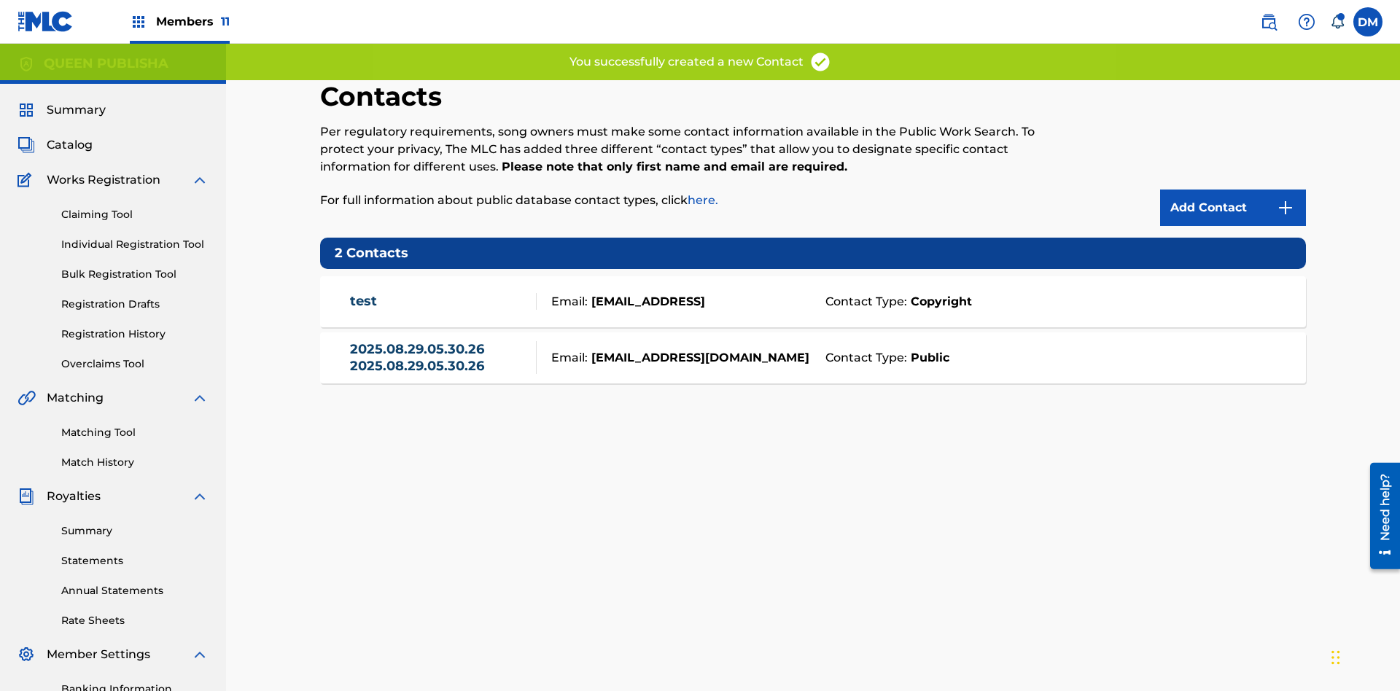
click at [179, 21] on span "Members 11" at bounding box center [193, 21] width 74 height 17
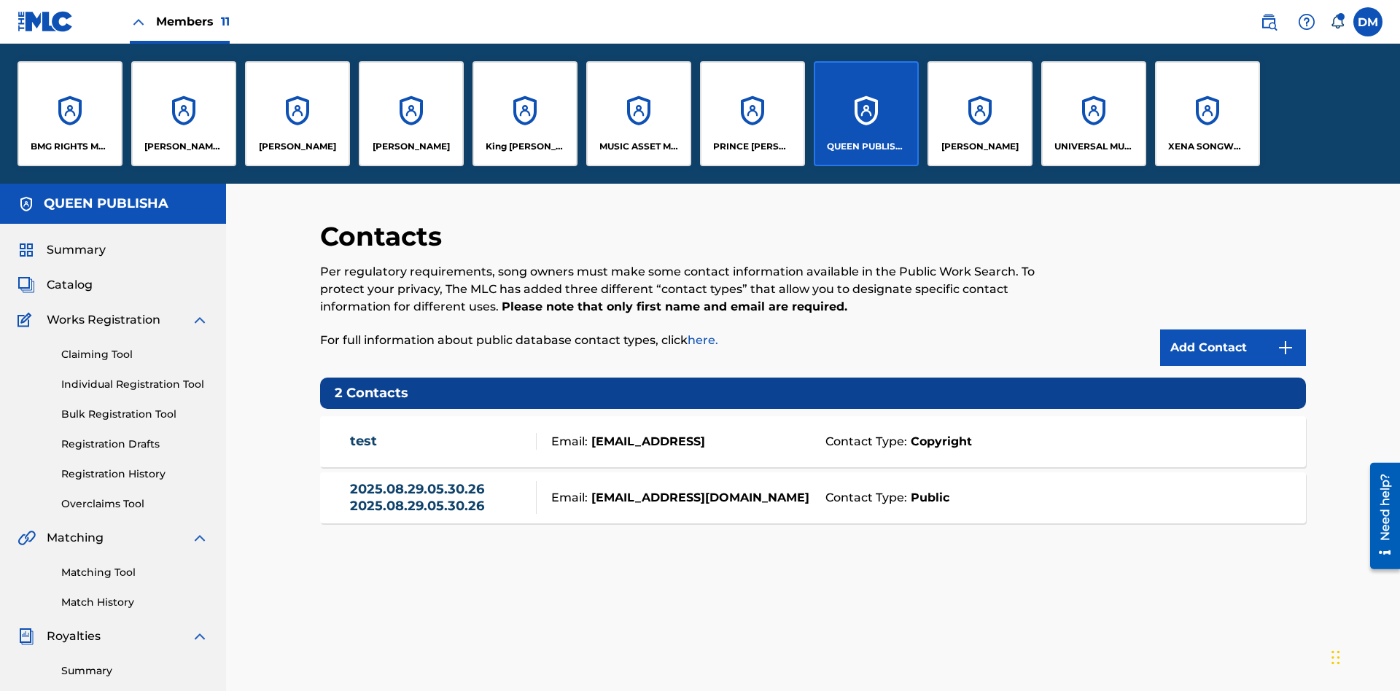
click at [297, 147] on p "[PERSON_NAME]" at bounding box center [297, 146] width 77 height 13
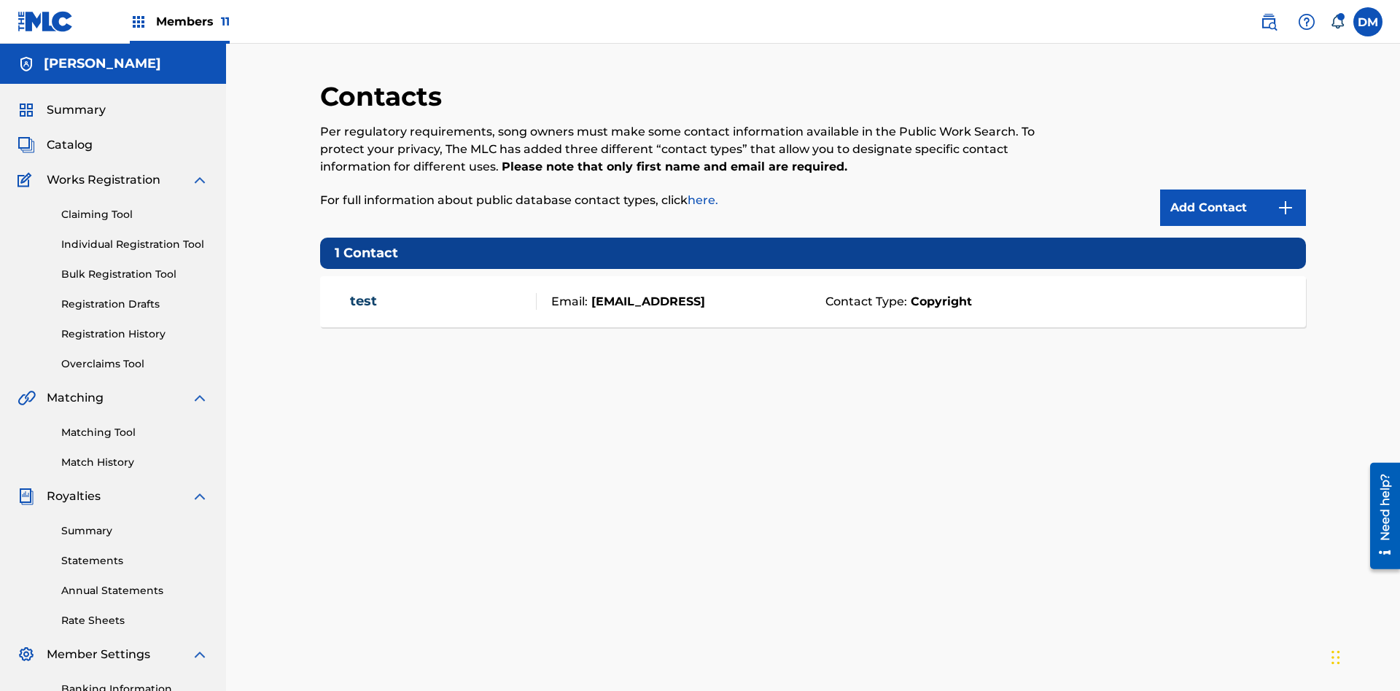
click at [1286, 199] on img at bounding box center [1286, 208] width 18 height 18
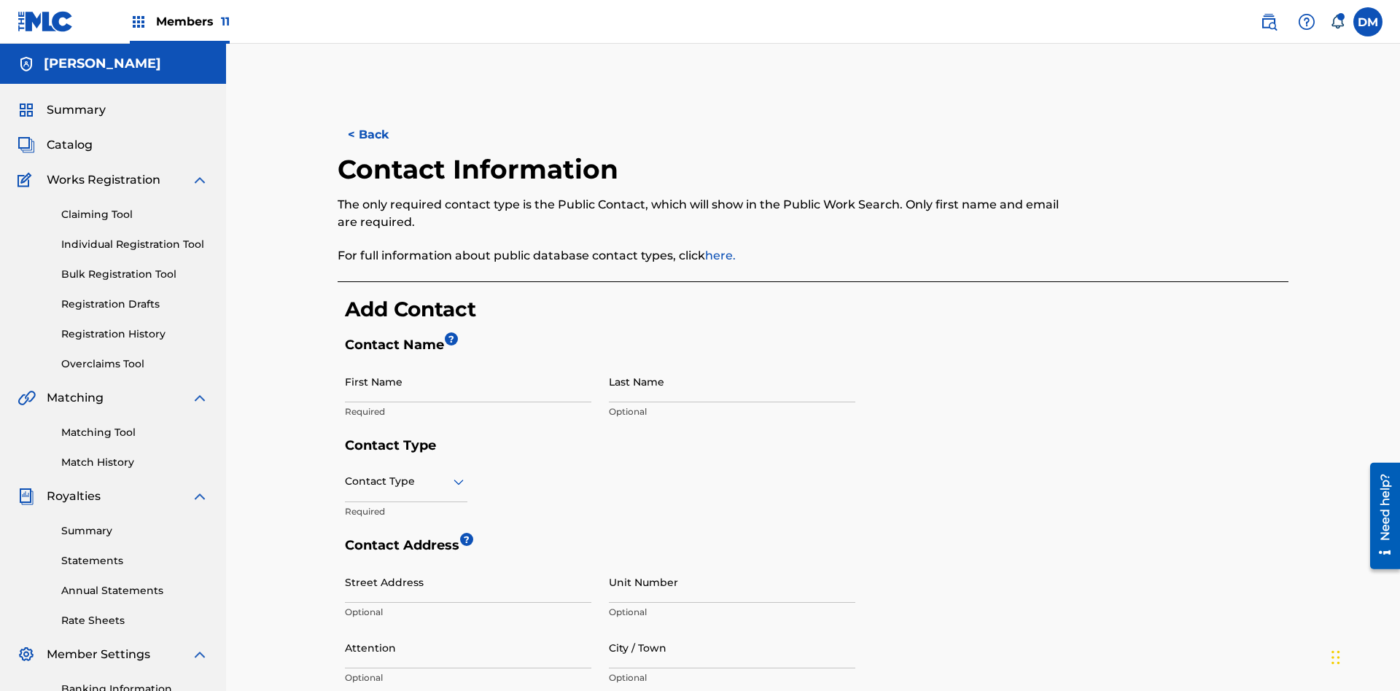
click at [468, 361] on input "First Name" at bounding box center [468, 382] width 246 height 42
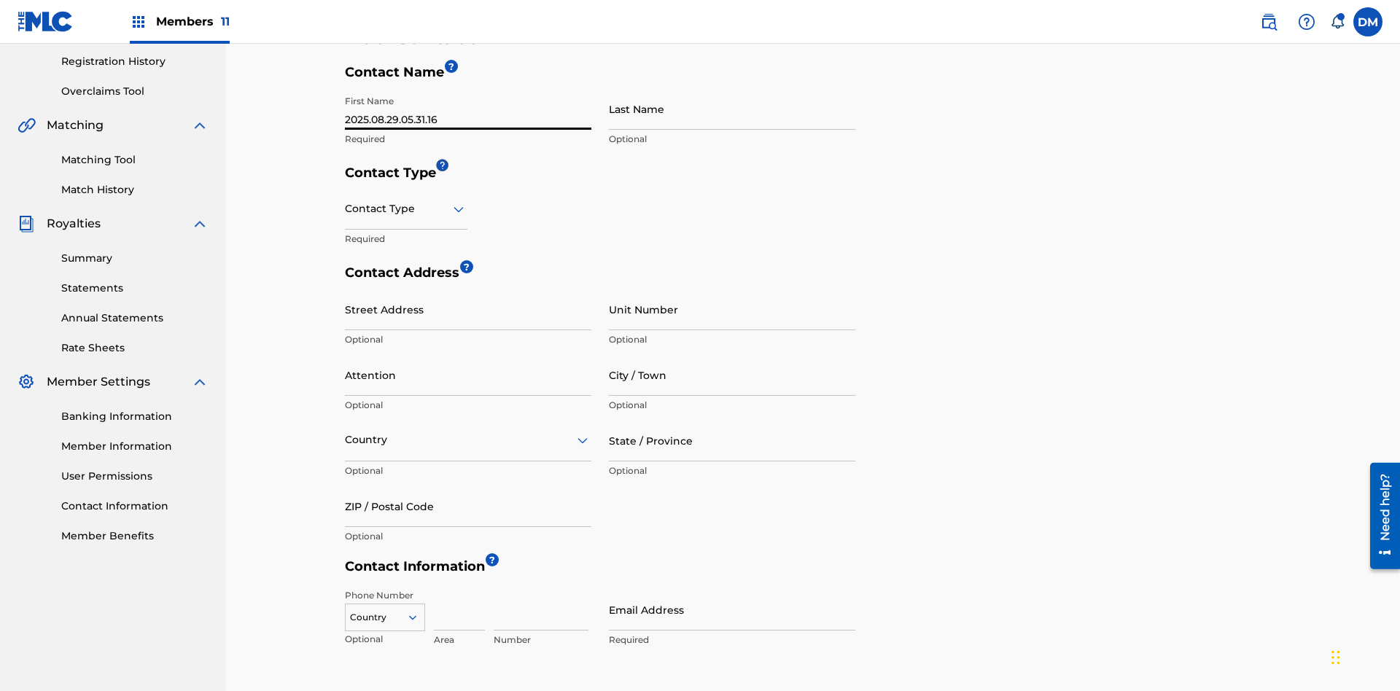
type input "2025.08.29.05.31.16"
click at [732, 109] on input "Last Name" at bounding box center [732, 109] width 246 height 42
type input "2025.08.29.05.31.16"
click at [346, 201] on input "text" at bounding box center [346, 208] width 3 height 15
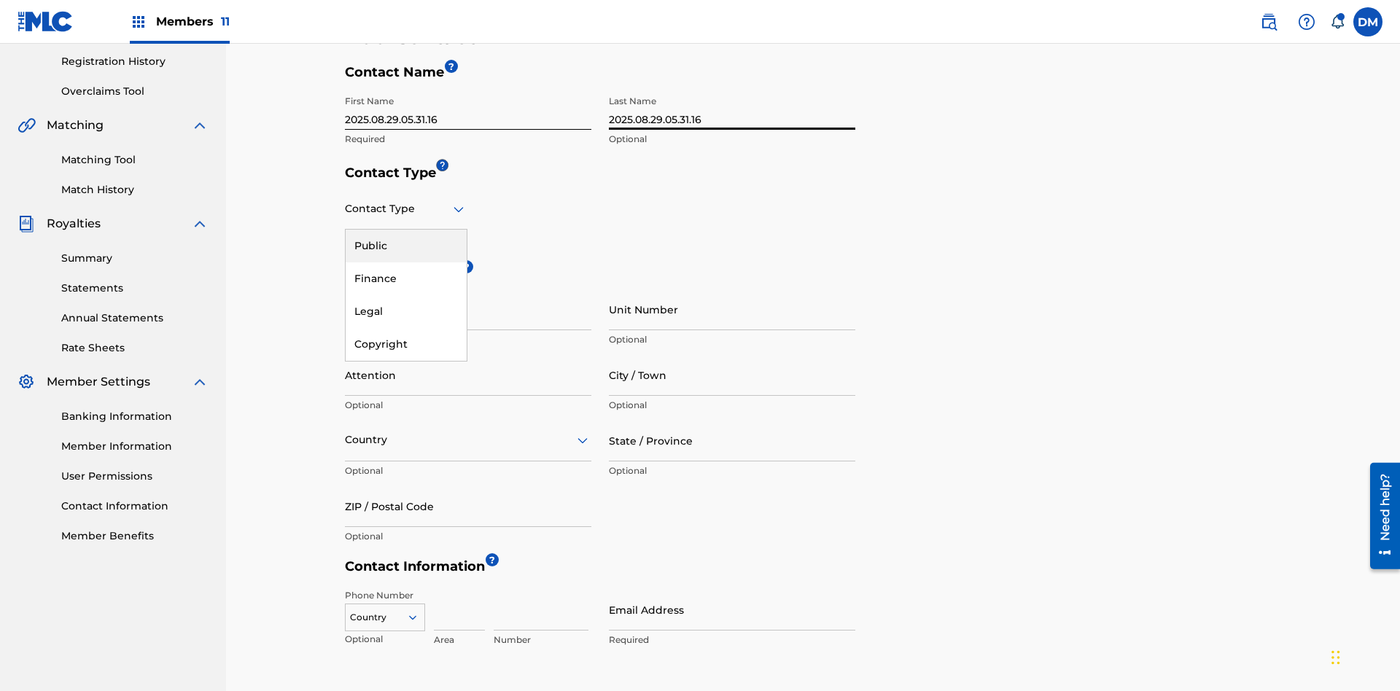
scroll to position [386, 0]
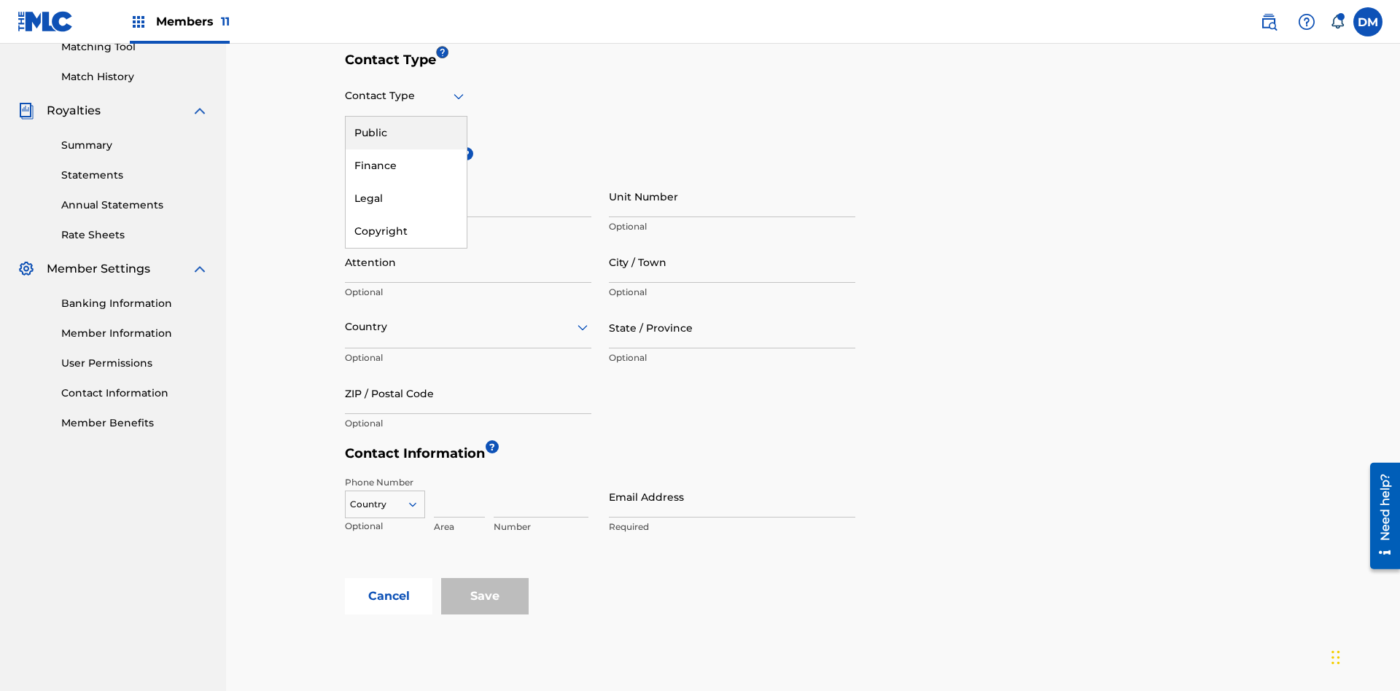
click at [406, 133] on div "Public" at bounding box center [406, 133] width 121 height 33
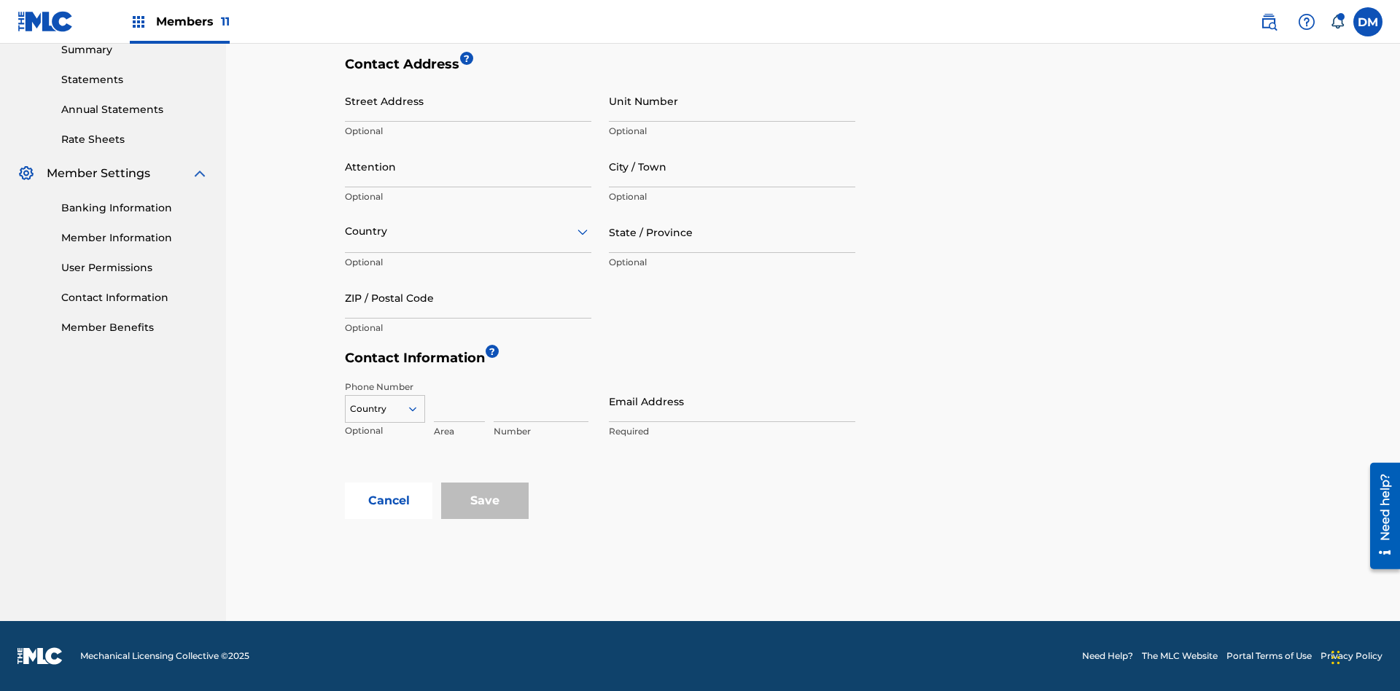
click at [732, 166] on input "City / Town" at bounding box center [732, 167] width 246 height 42
type input "Sanaay"
click at [468, 109] on input "Street Address" at bounding box center [468, 101] width 246 height 42
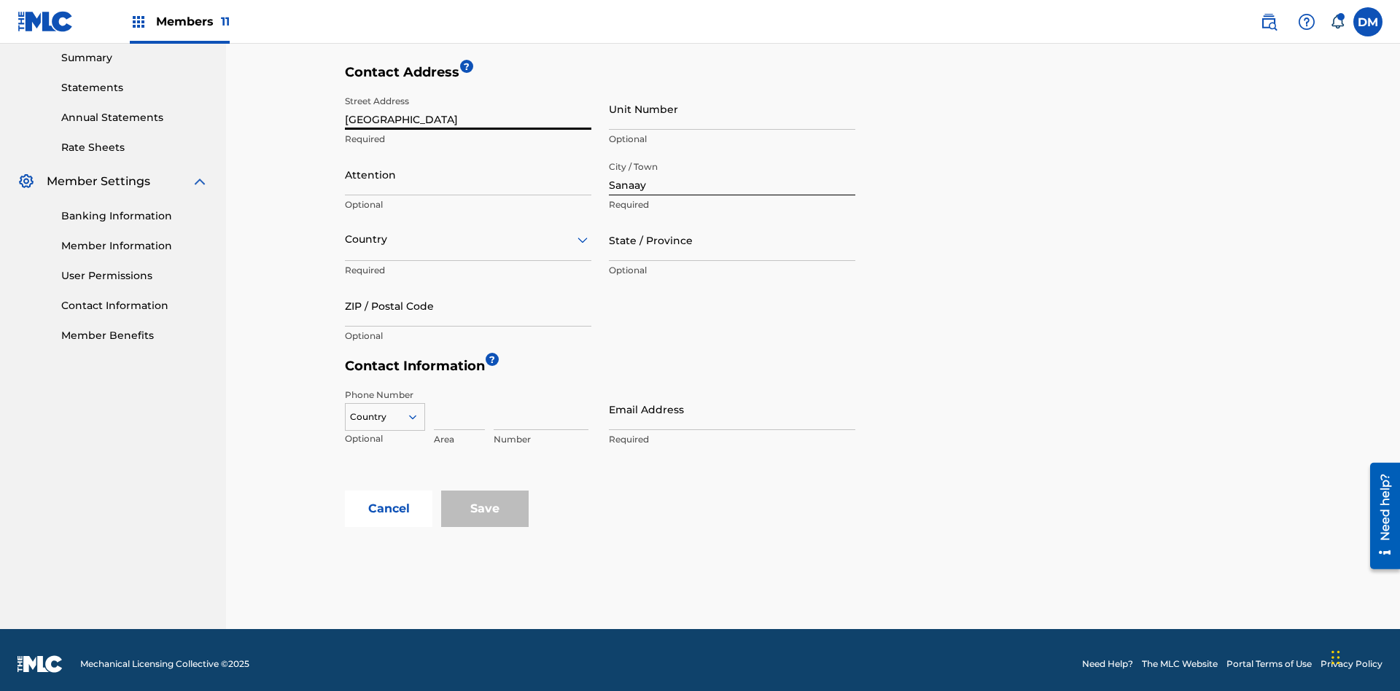
type input "[GEOGRAPHIC_DATA]"
click at [732, 109] on input "Unit Number" at bounding box center [732, 109] width 246 height 42
type input "77"
click at [468, 166] on input "Attention" at bounding box center [468, 175] width 246 height 42
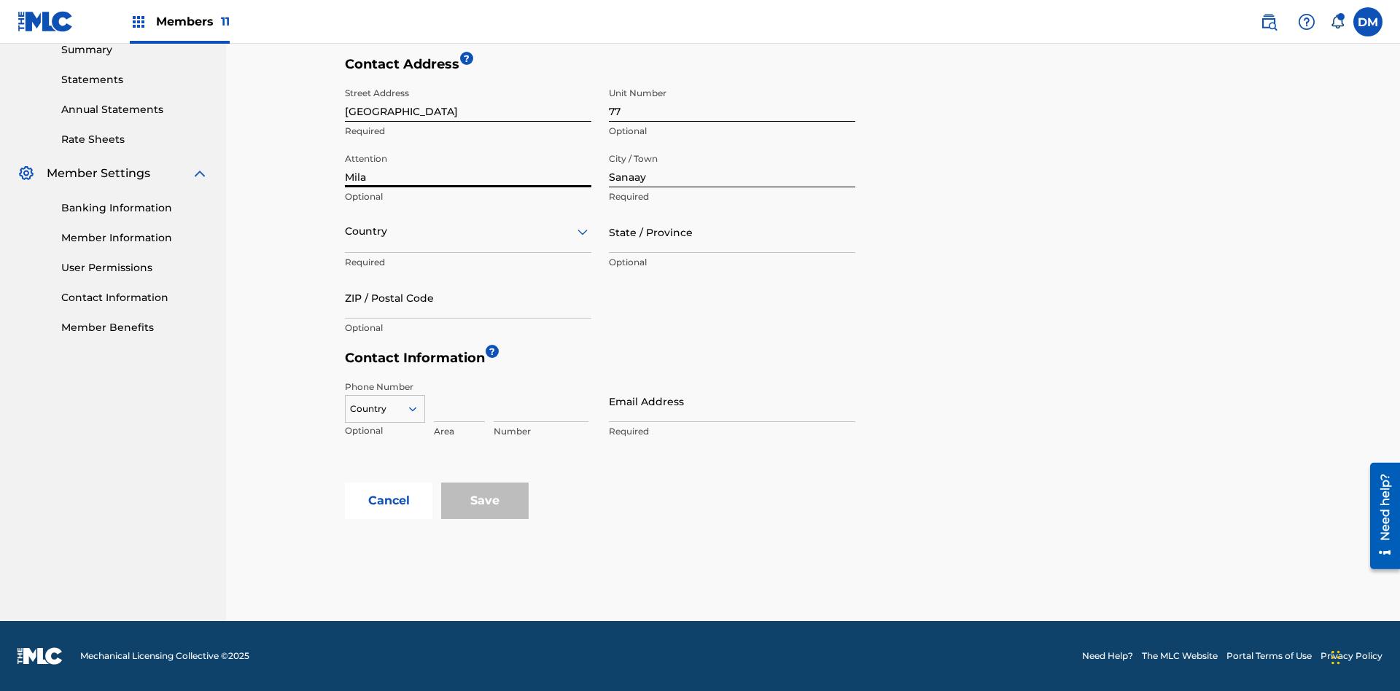
type input "Mila"
click at [346, 231] on input "text" at bounding box center [346, 231] width 3 height 15
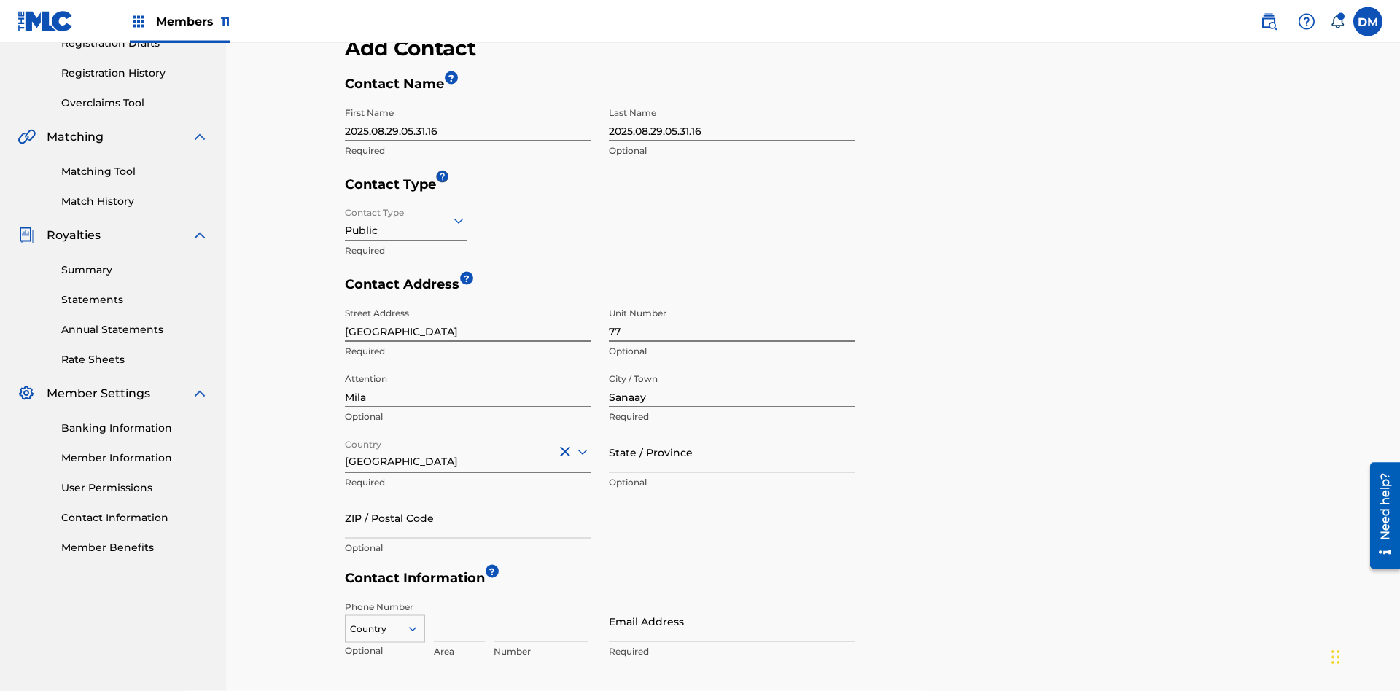
click at [732, 432] on input "State / Province" at bounding box center [732, 453] width 246 height 42
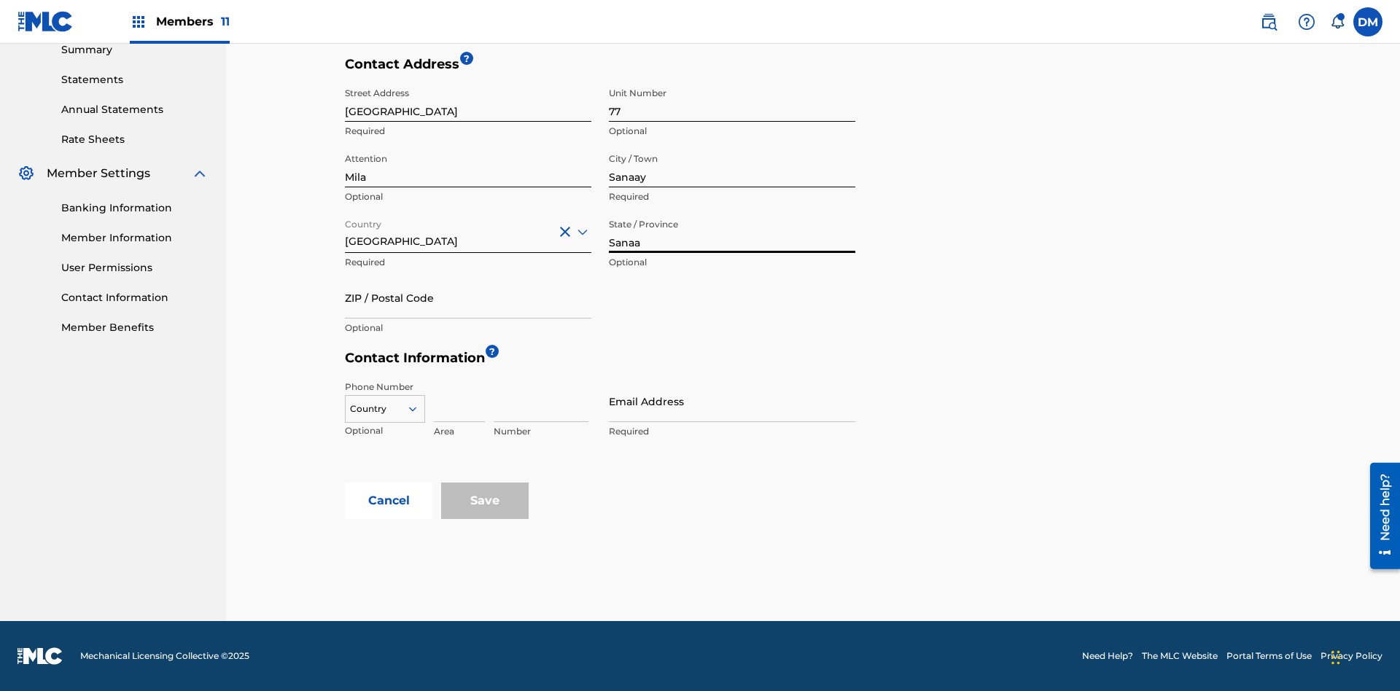
type input "Sanaa"
click at [468, 298] on input "ZIP / Postal Code" at bounding box center [468, 298] width 246 height 42
type input "19238"
click at [419, 409] on icon at bounding box center [412, 409] width 13 height 13
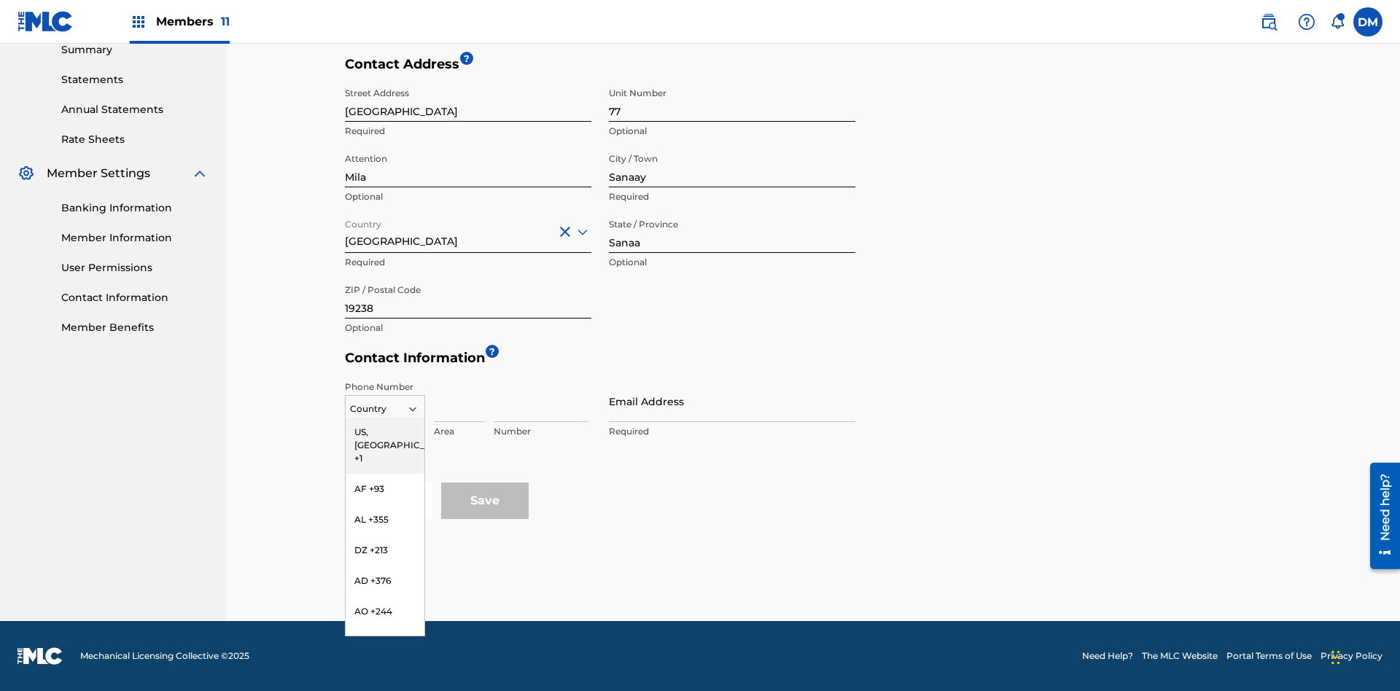
click at [459, 401] on input at bounding box center [459, 402] width 51 height 42
type input "02"
click at [541, 401] on input at bounding box center [541, 402] width 95 height 42
type input "255435"
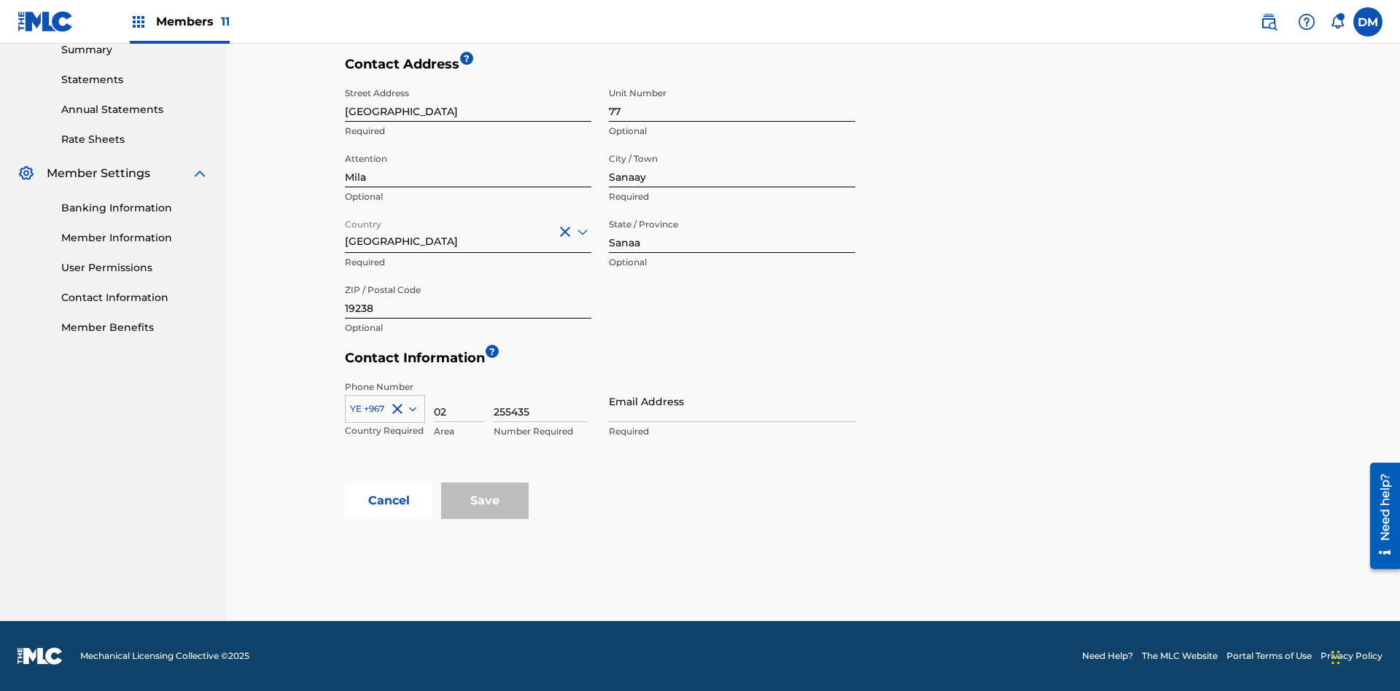
click at [732, 401] on input "Email Address" at bounding box center [732, 402] width 246 height 42
type input "[EMAIL_ADDRESS][DOMAIN_NAME]"
click at [485, 501] on input "Save" at bounding box center [485, 501] width 88 height 36
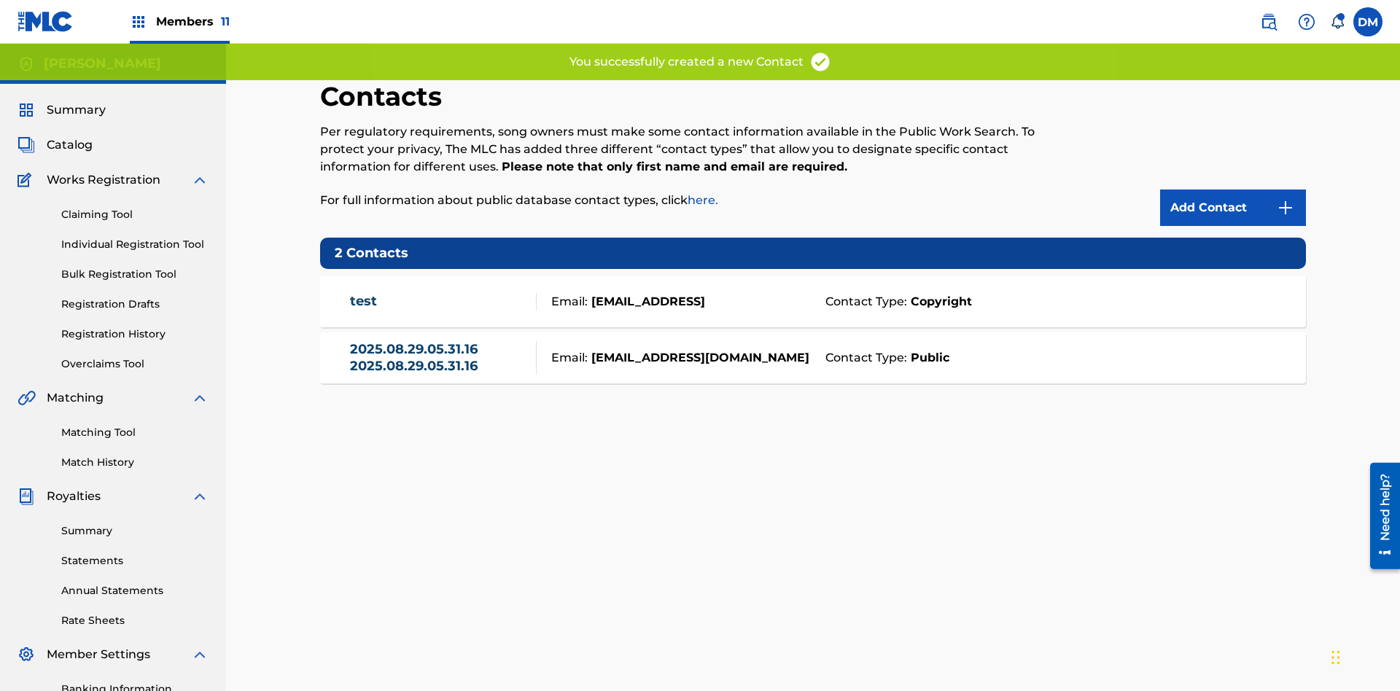
click at [179, 21] on span "Members 11" at bounding box center [193, 21] width 74 height 17
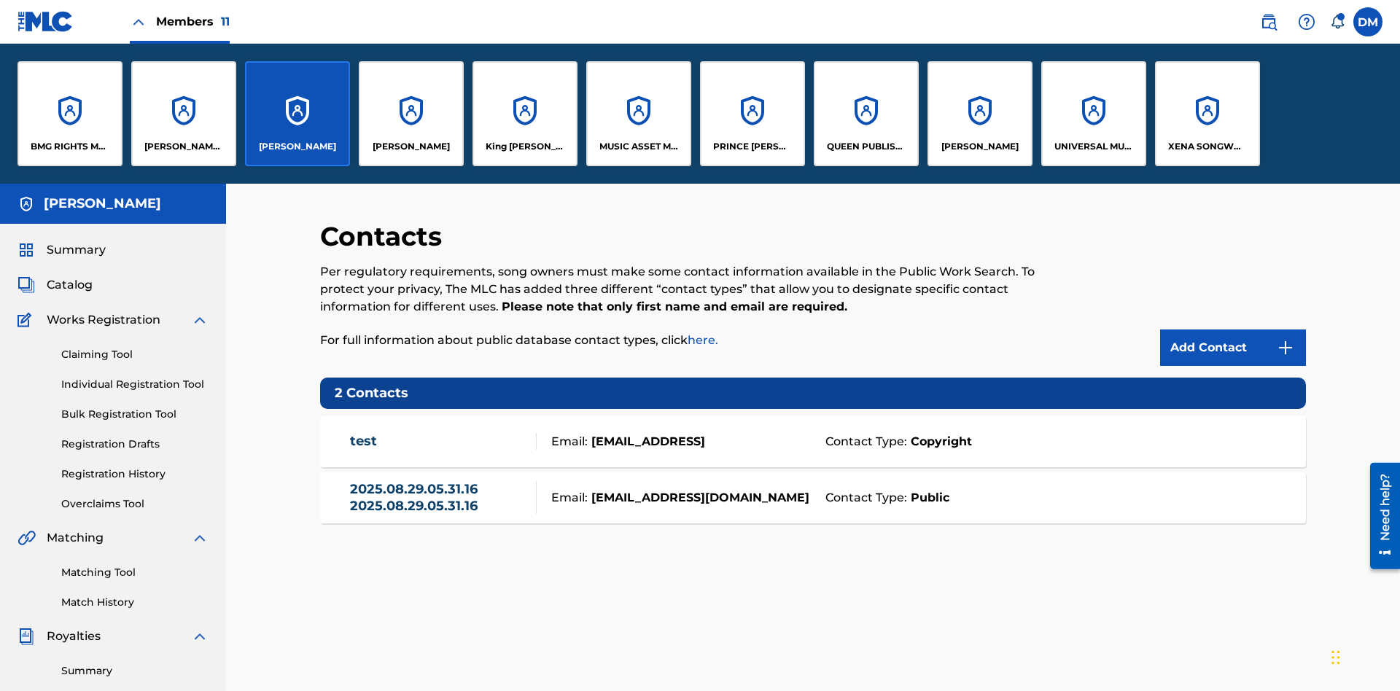
click at [297, 147] on p "[PERSON_NAME]" at bounding box center [297, 146] width 77 height 13
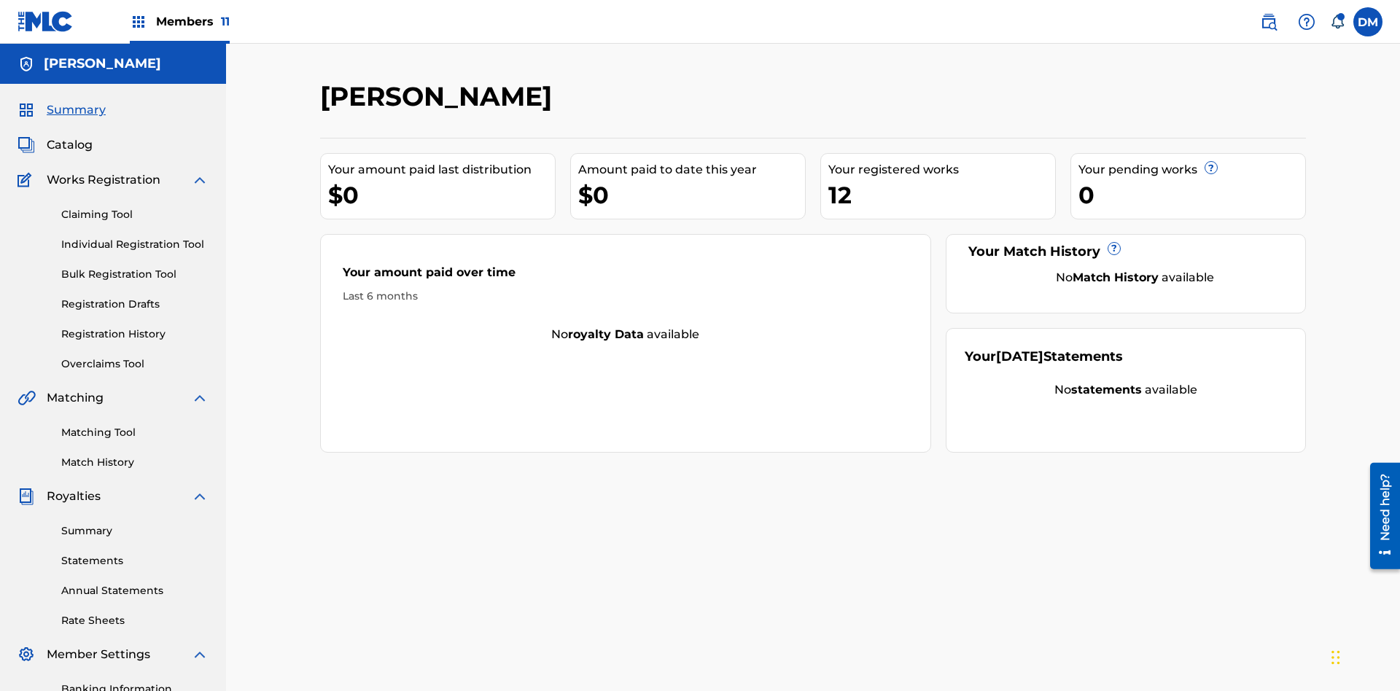
click at [69, 136] on span "Catalog" at bounding box center [70, 145] width 46 height 18
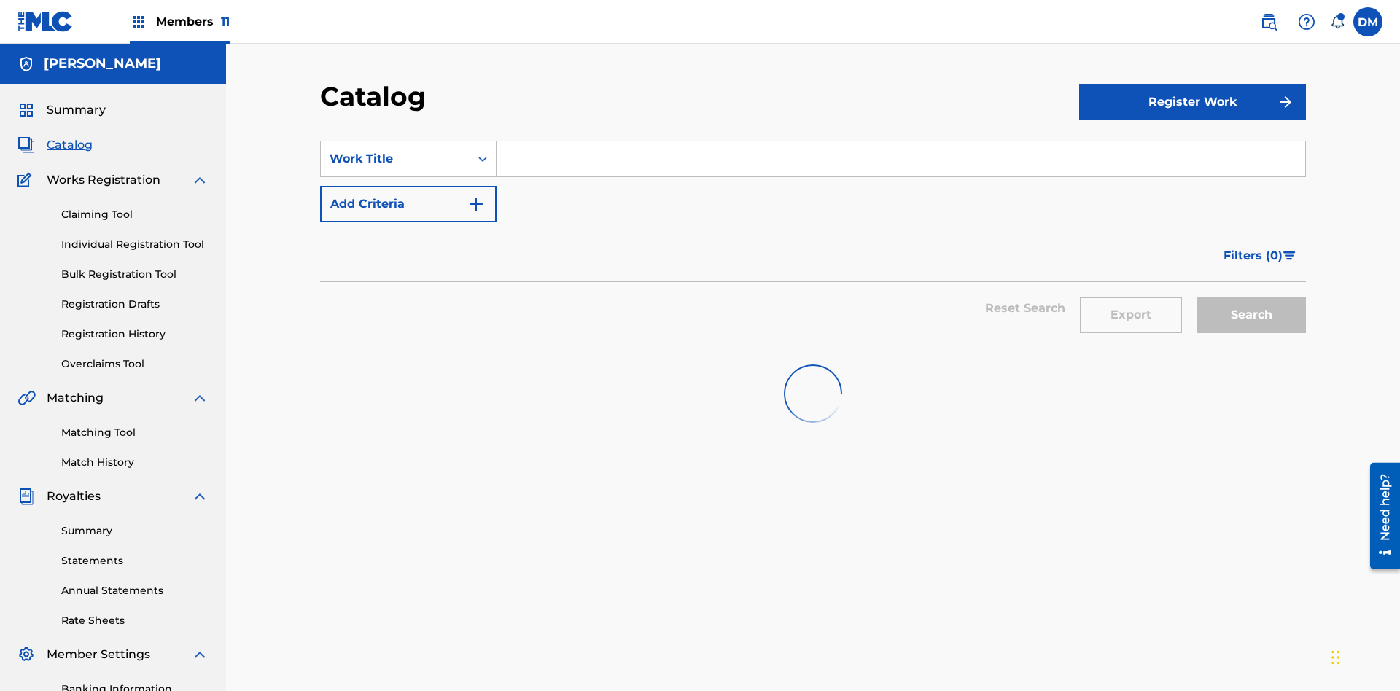
click at [901, 141] on input "Search Form" at bounding box center [901, 158] width 809 height 35
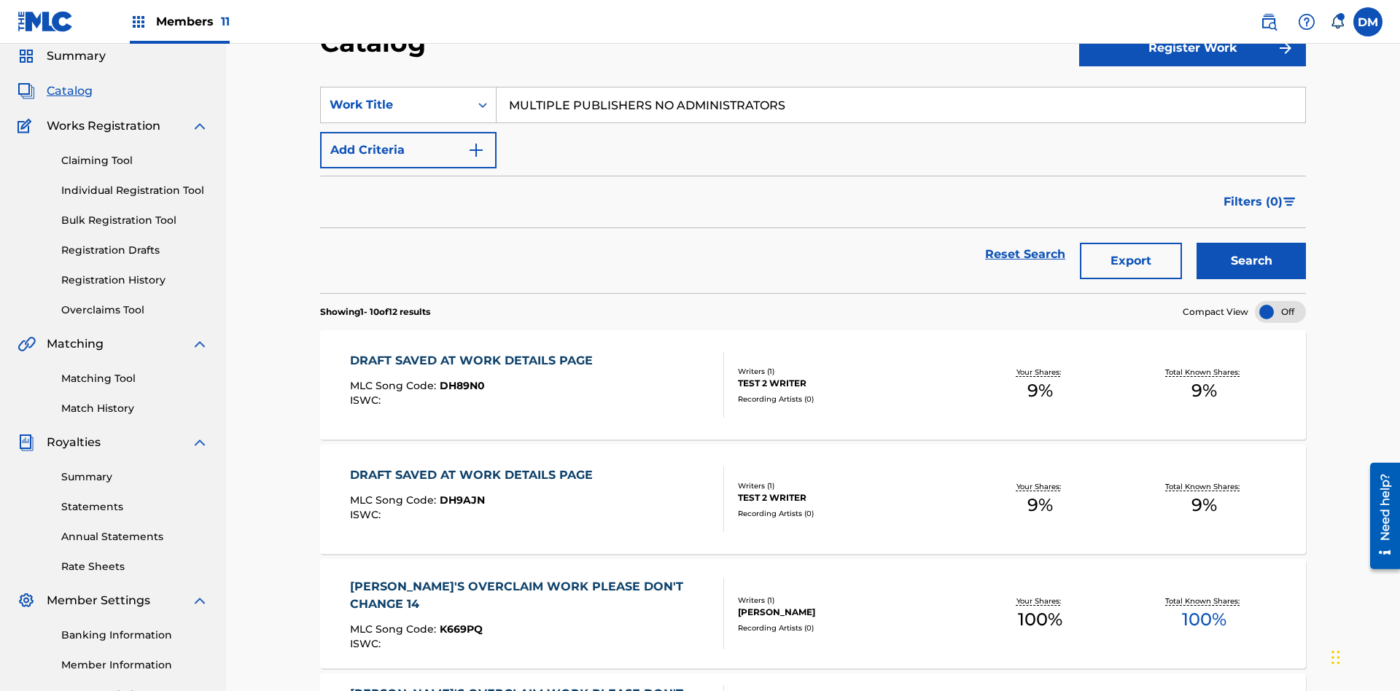
type input "MULTIPLE PUBLISHERS NO ADMINISTRATORS"
click at [1251, 243] on button "Search" at bounding box center [1251, 261] width 109 height 36
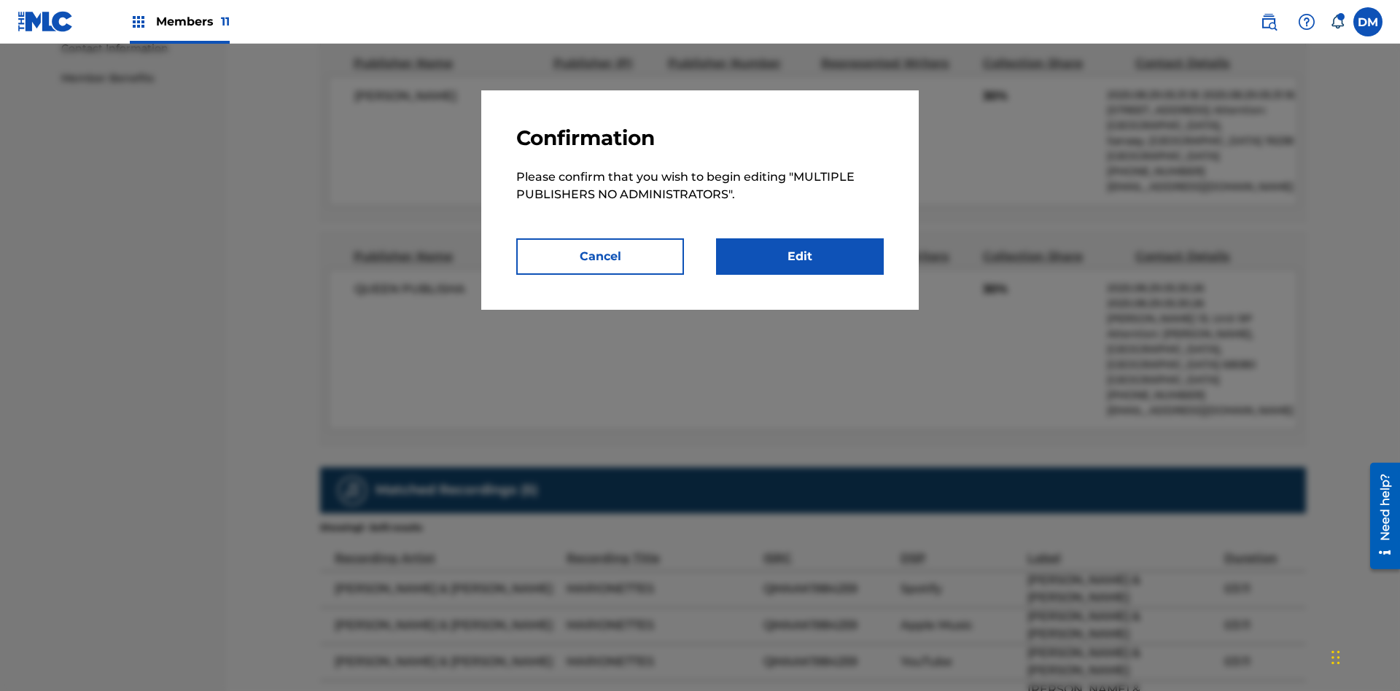
scroll to position [7, 0]
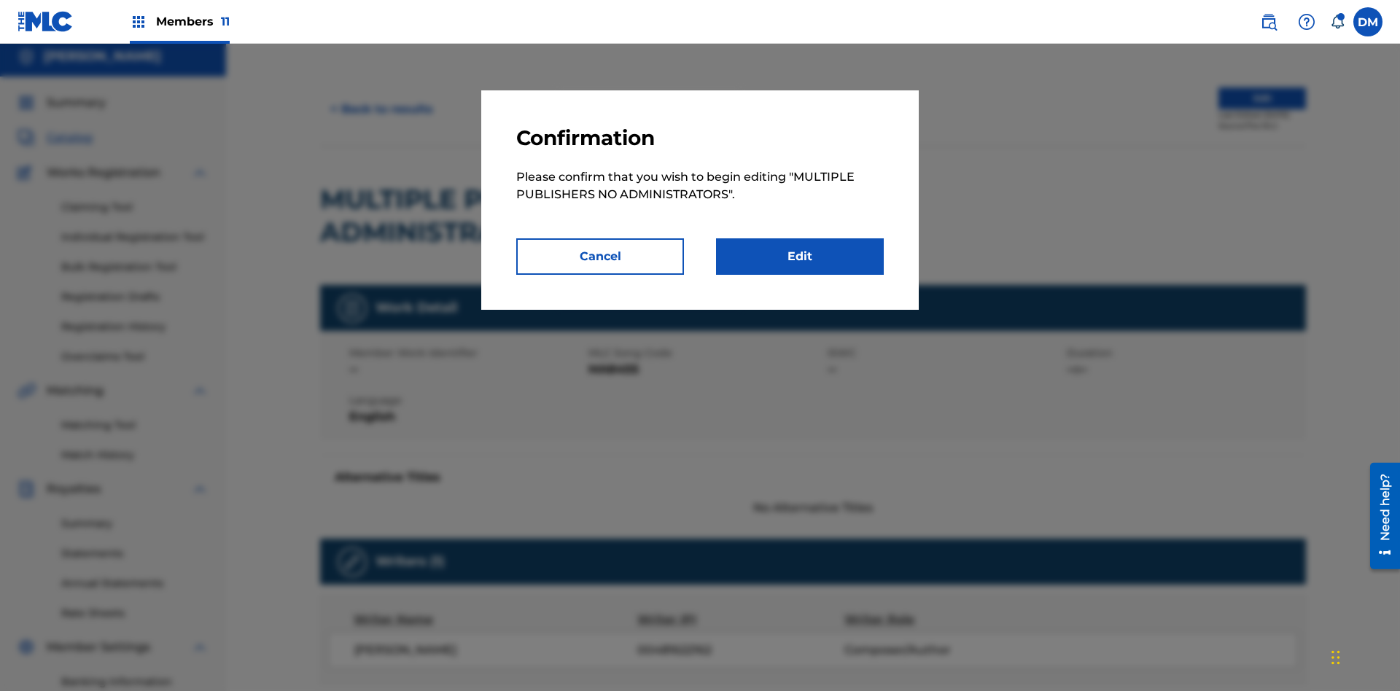
click at [800, 257] on link "Edit" at bounding box center [800, 256] width 168 height 36
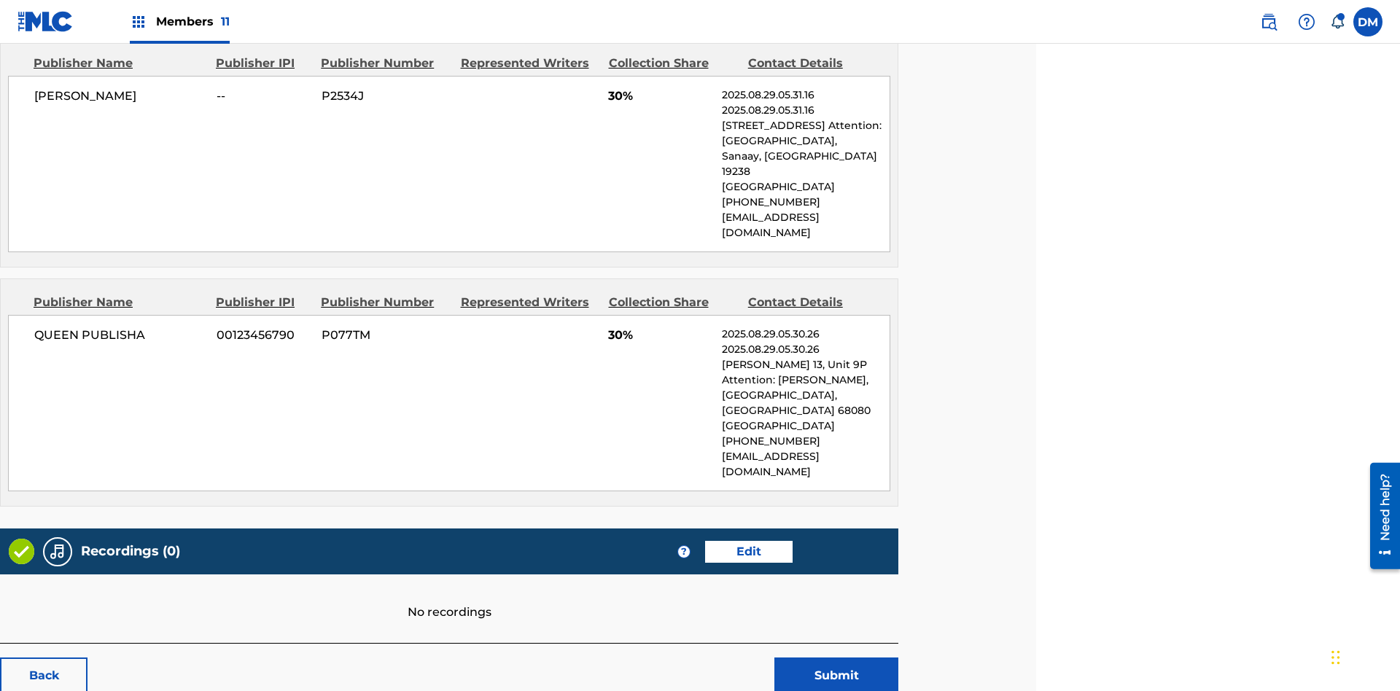
click at [179, 21] on span "Members 11" at bounding box center [193, 21] width 74 height 17
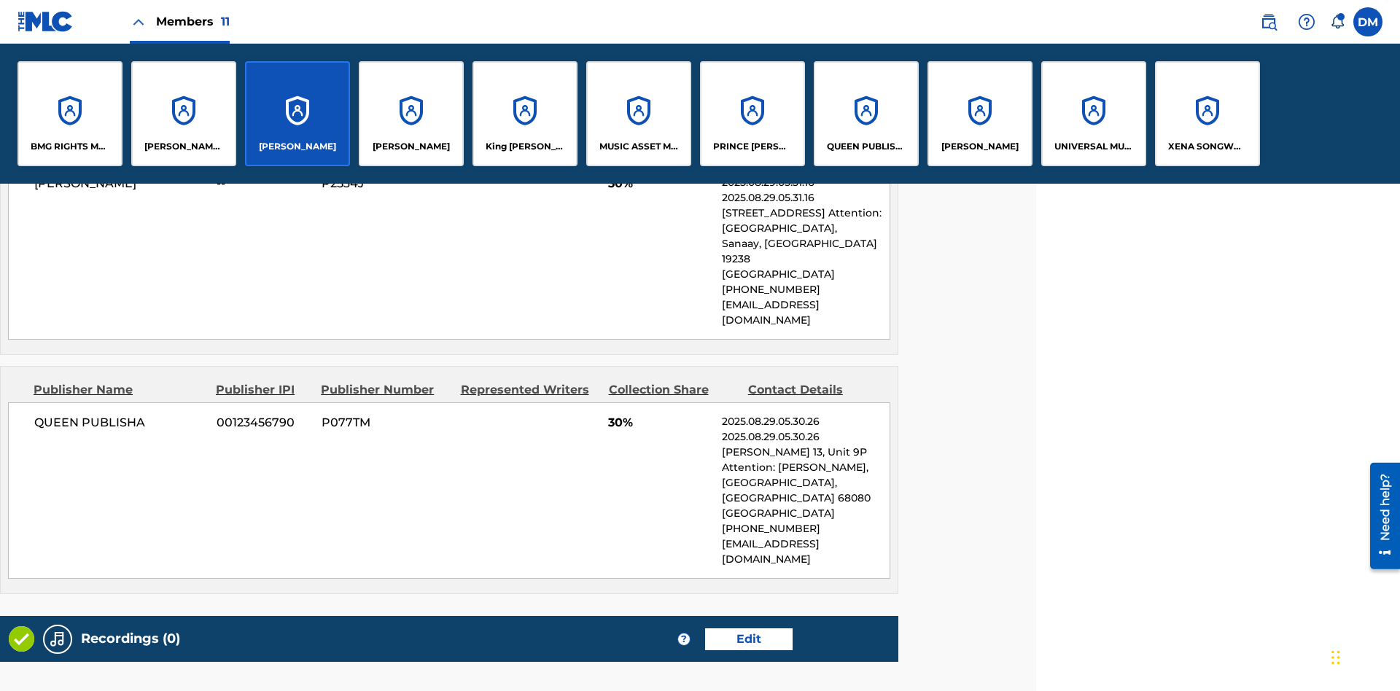
click at [866, 147] on p "QUEEN PUBLISHA" at bounding box center [866, 146] width 79 height 13
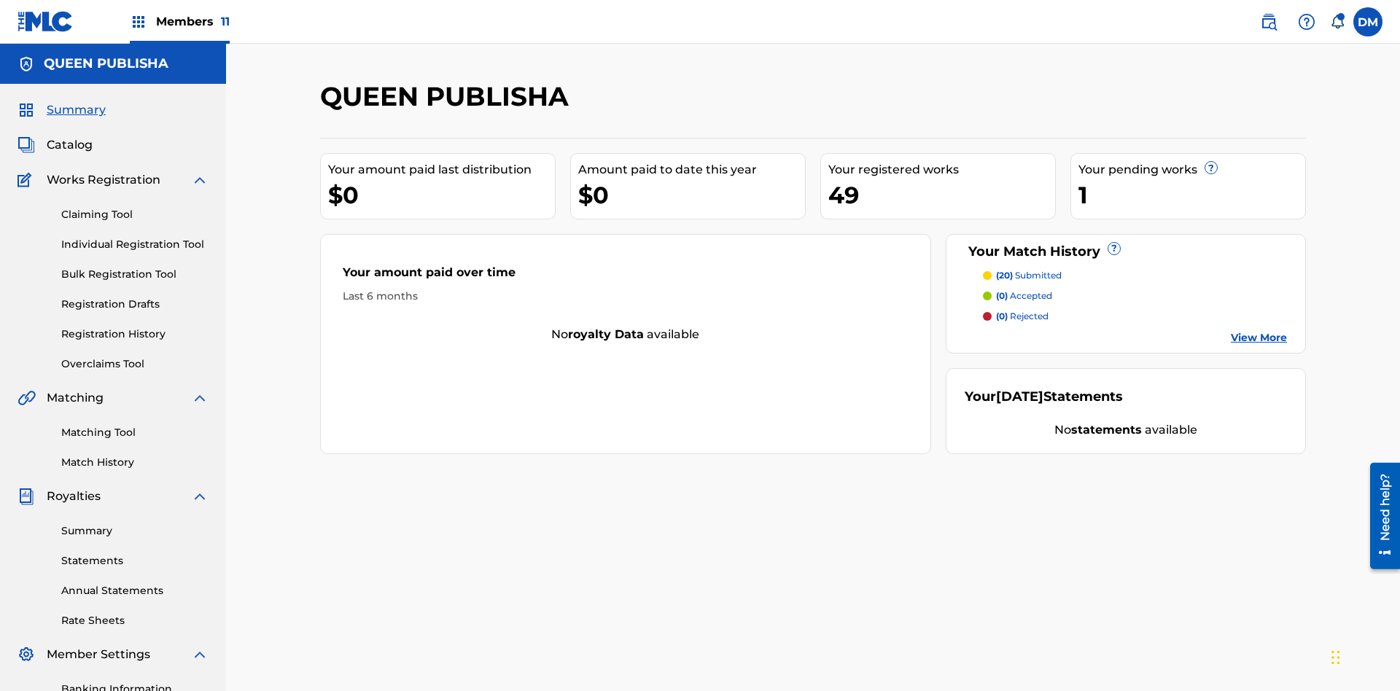
click at [69, 136] on span "Catalog" at bounding box center [70, 145] width 46 height 18
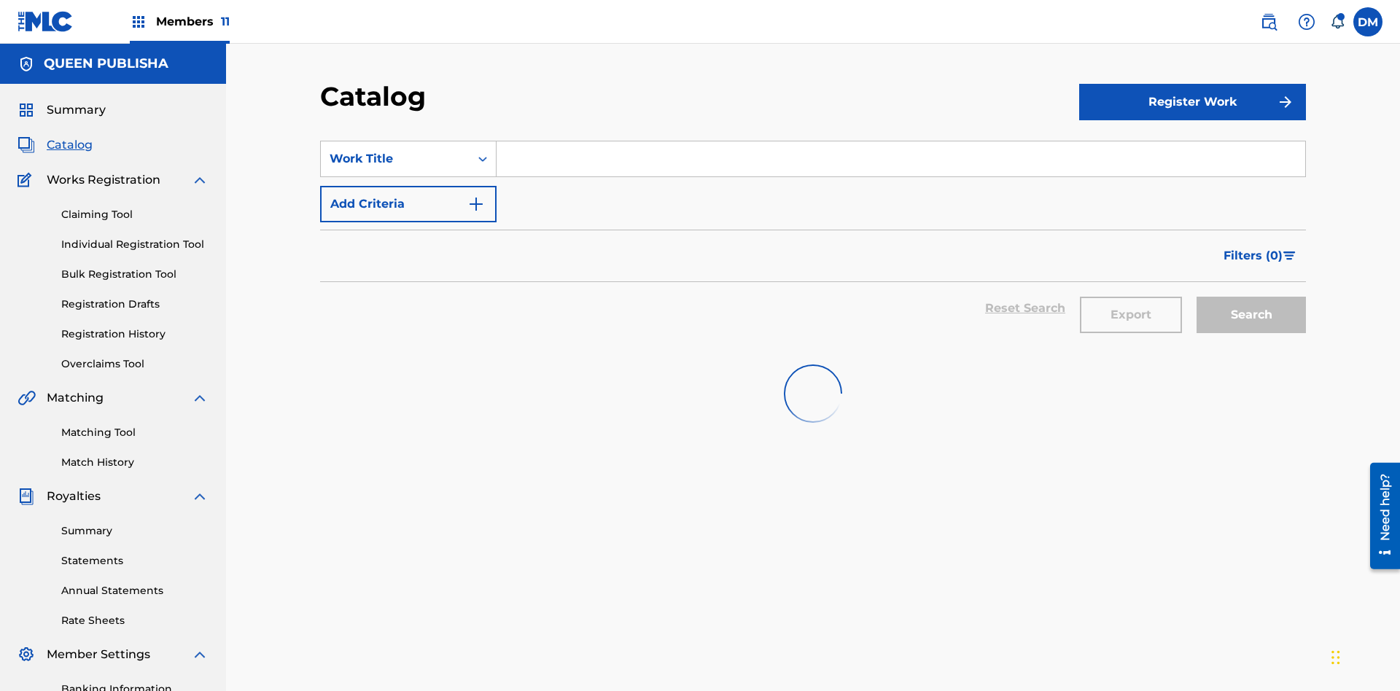
click at [901, 141] on input "Search Form" at bounding box center [901, 158] width 809 height 35
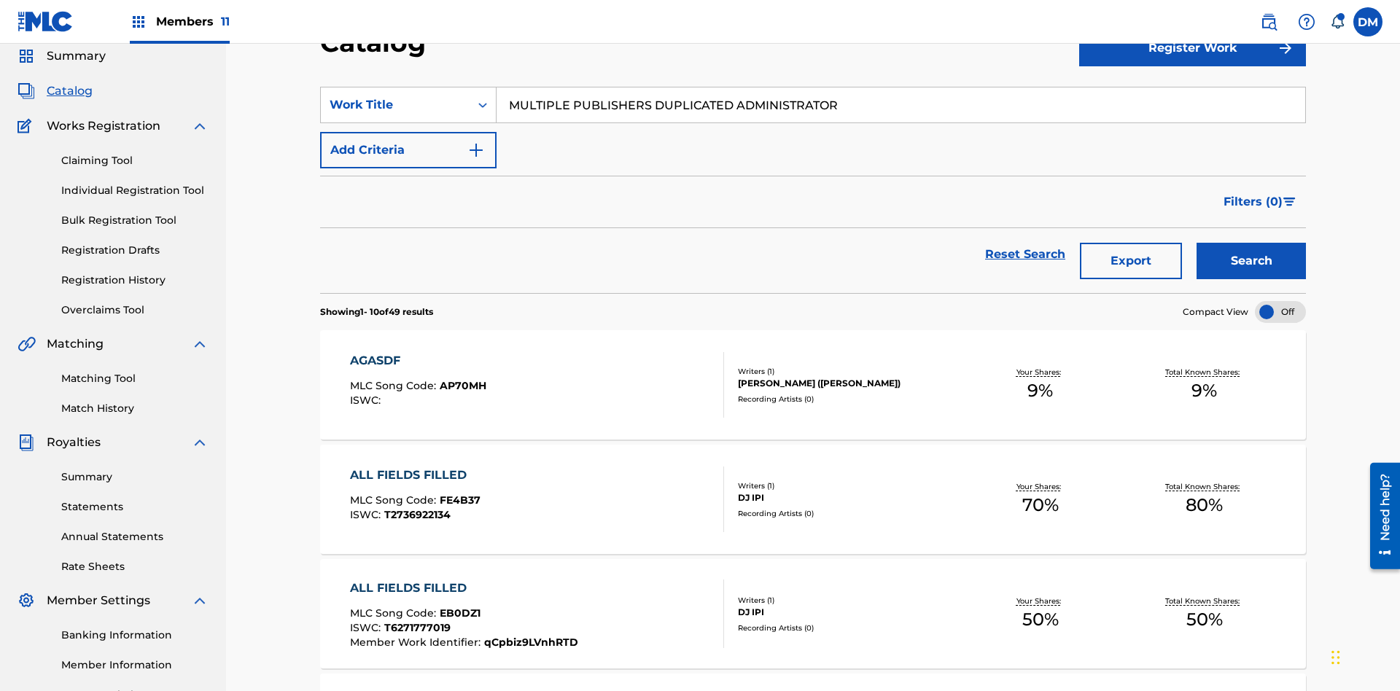
type input "MULTIPLE PUBLISHERS DUPLICATED ADMINISTRATOR"
click at [1251, 243] on button "Search" at bounding box center [1251, 261] width 109 height 36
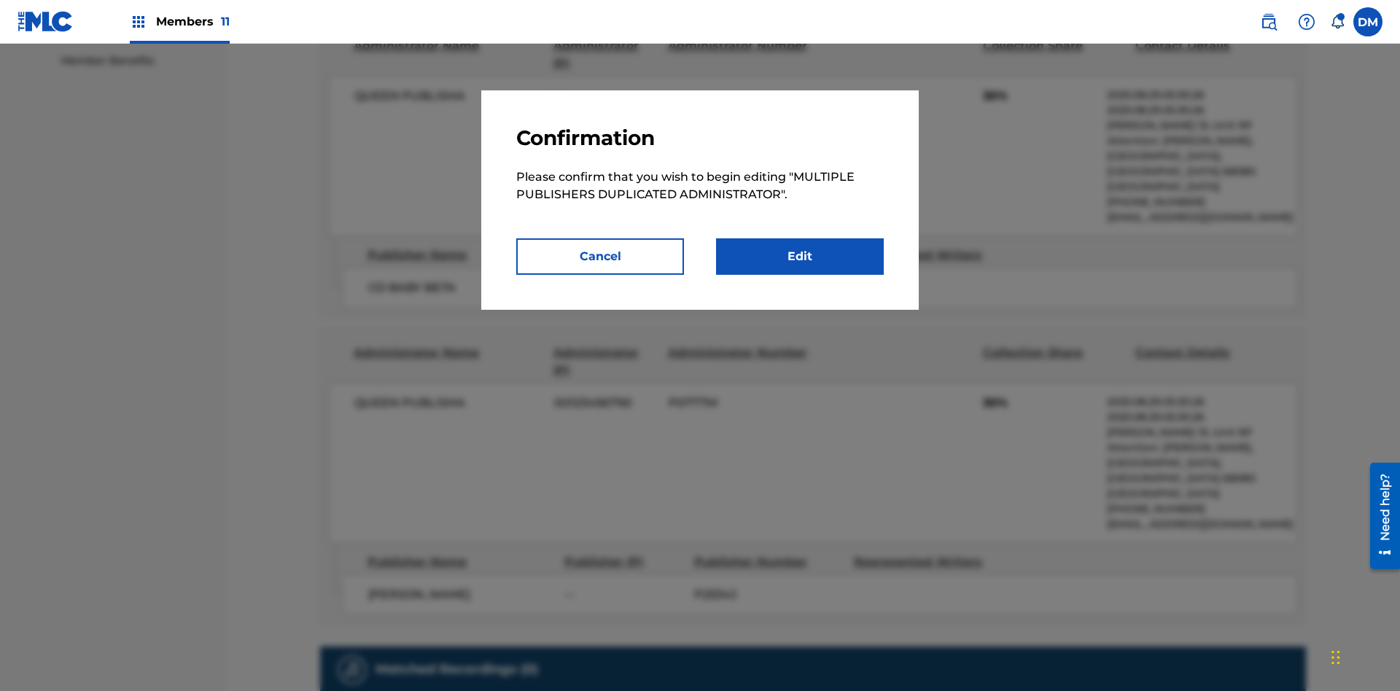
scroll to position [7, 0]
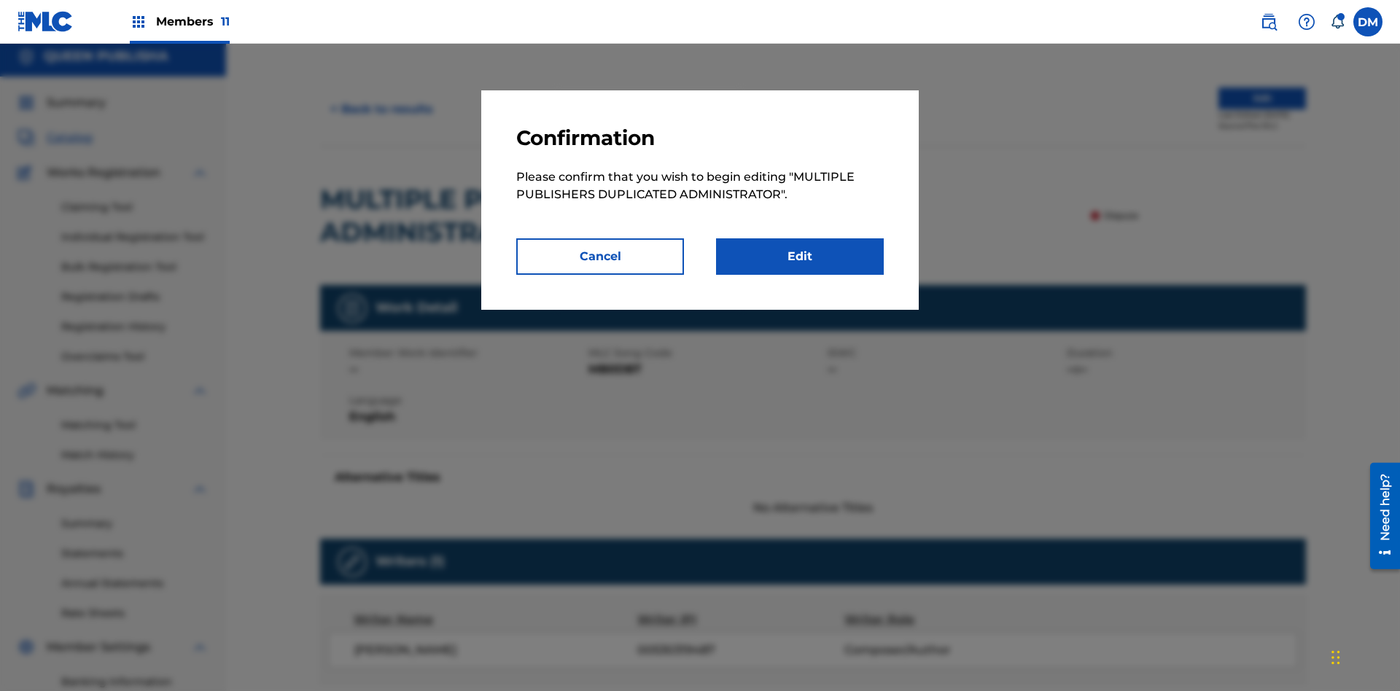
click at [800, 257] on link "Edit" at bounding box center [800, 256] width 168 height 36
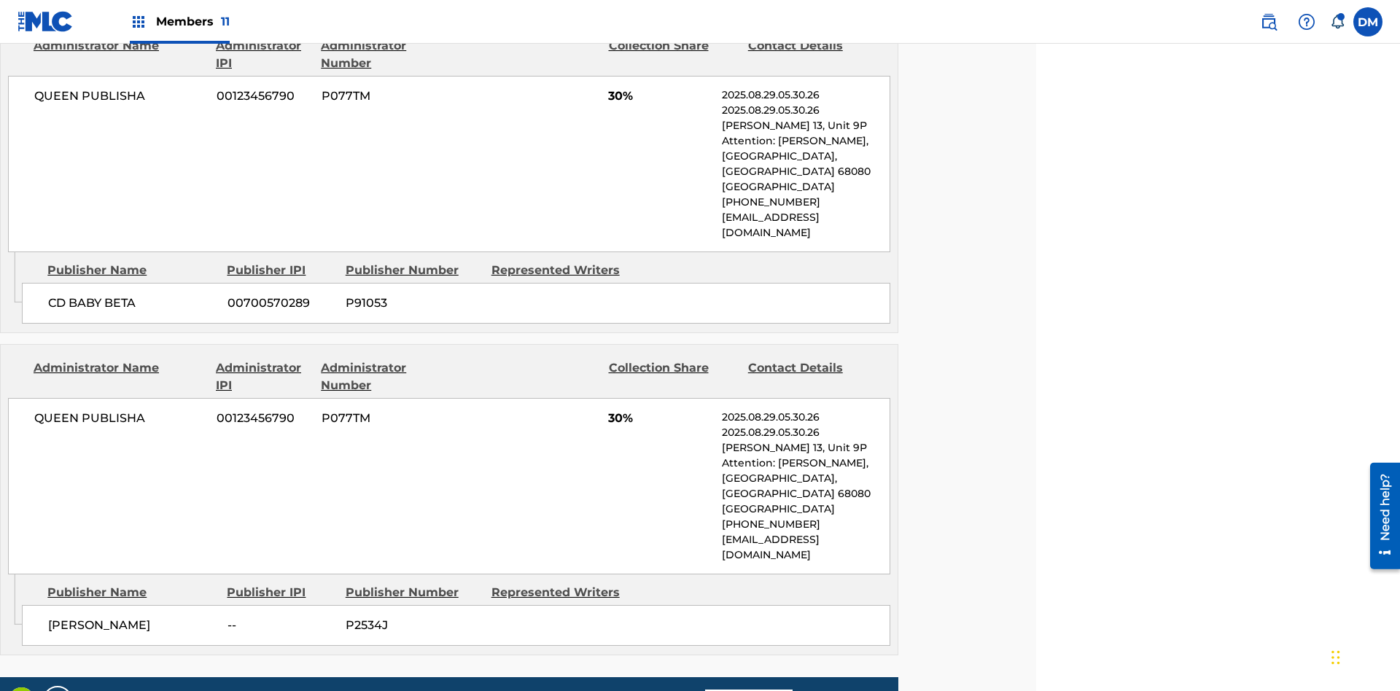
click at [179, 21] on span "Members 11" at bounding box center [193, 21] width 74 height 17
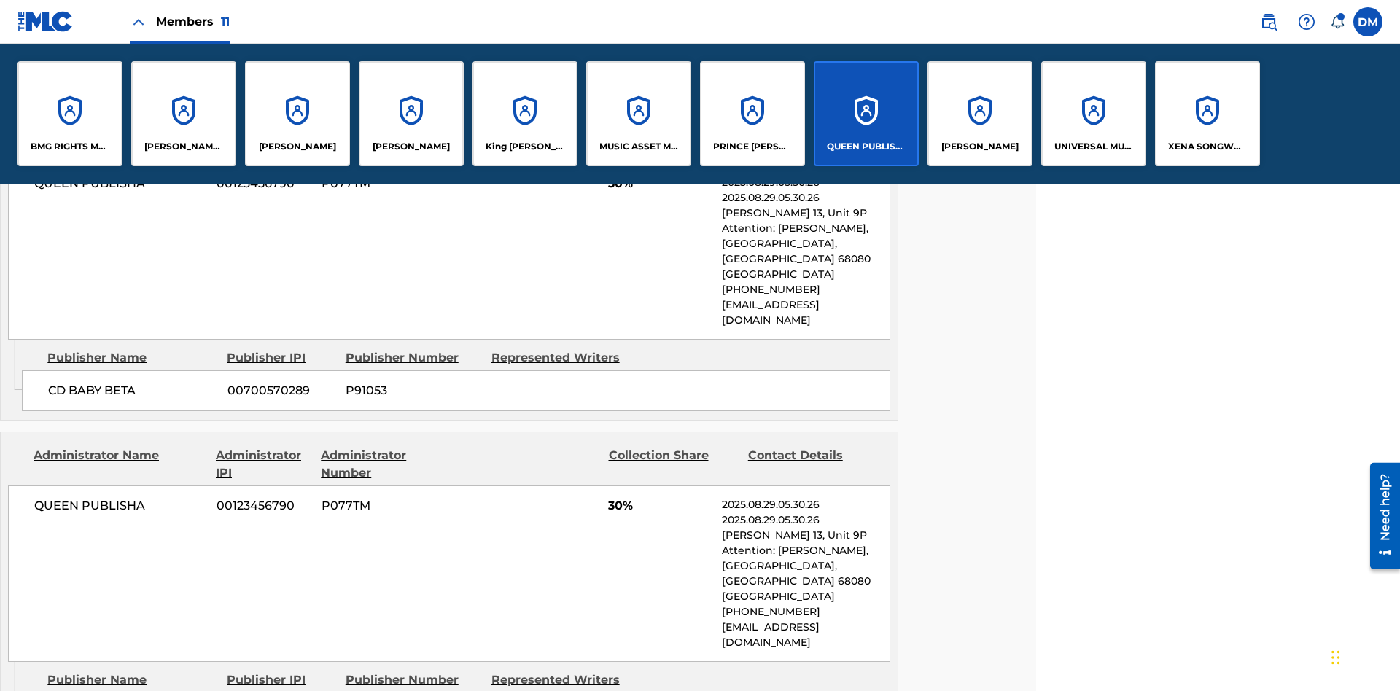
click at [866, 147] on p "QUEEN PUBLISHA" at bounding box center [866, 146] width 79 height 13
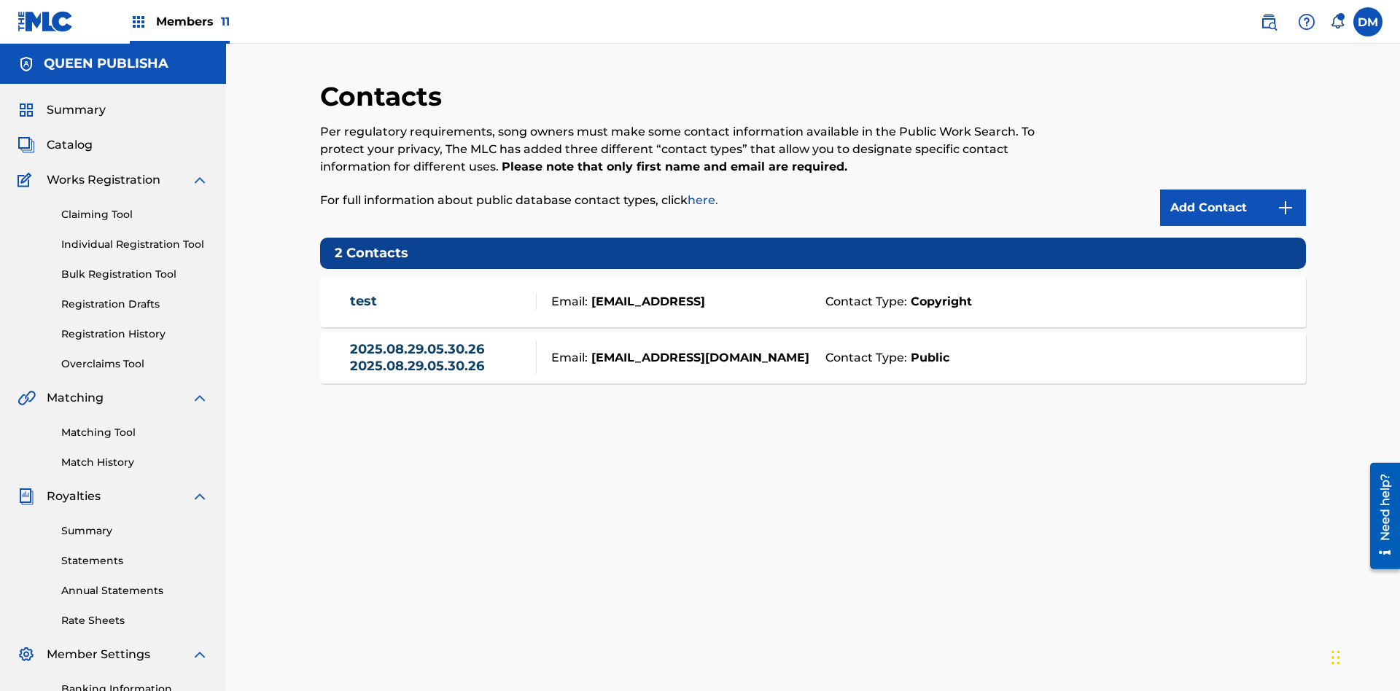
scroll to position [213, 0]
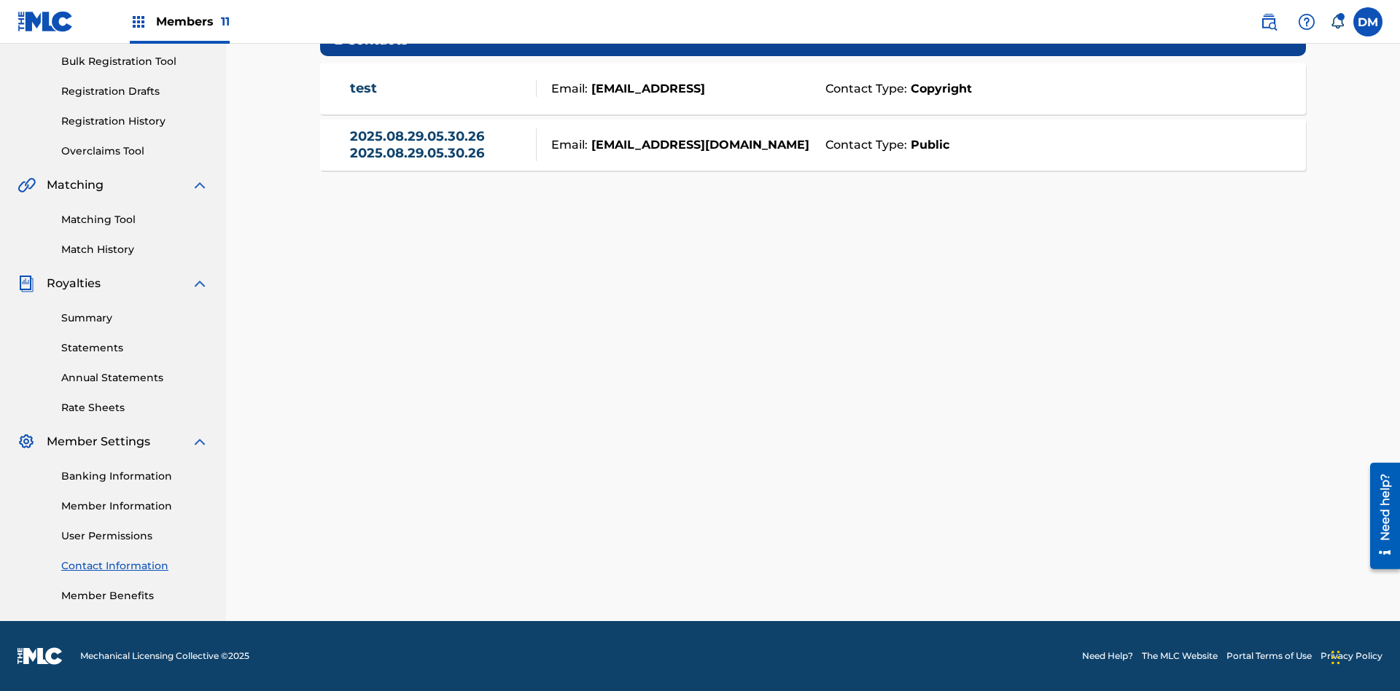
click at [927, 144] on strong "Public" at bounding box center [928, 145] width 42 height 18
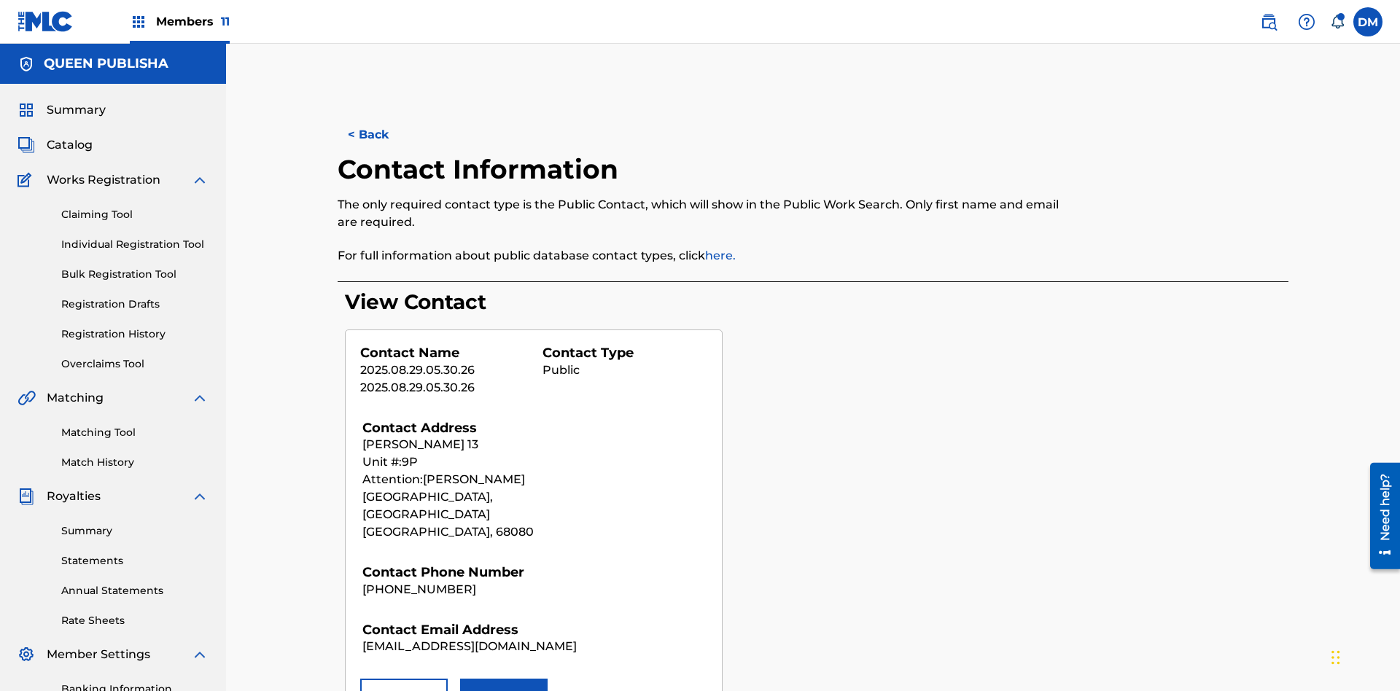
click at [404, 679] on button "Remove" at bounding box center [404, 697] width 88 height 36
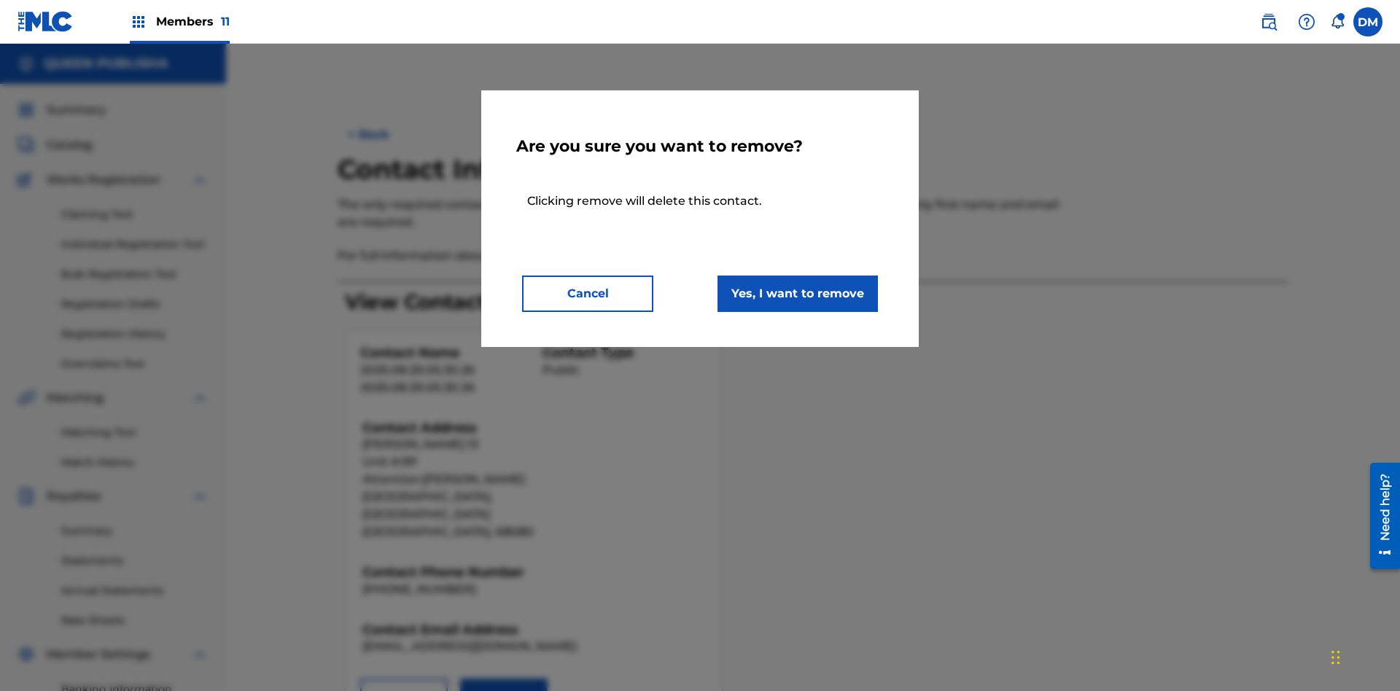
scroll to position [213, 0]
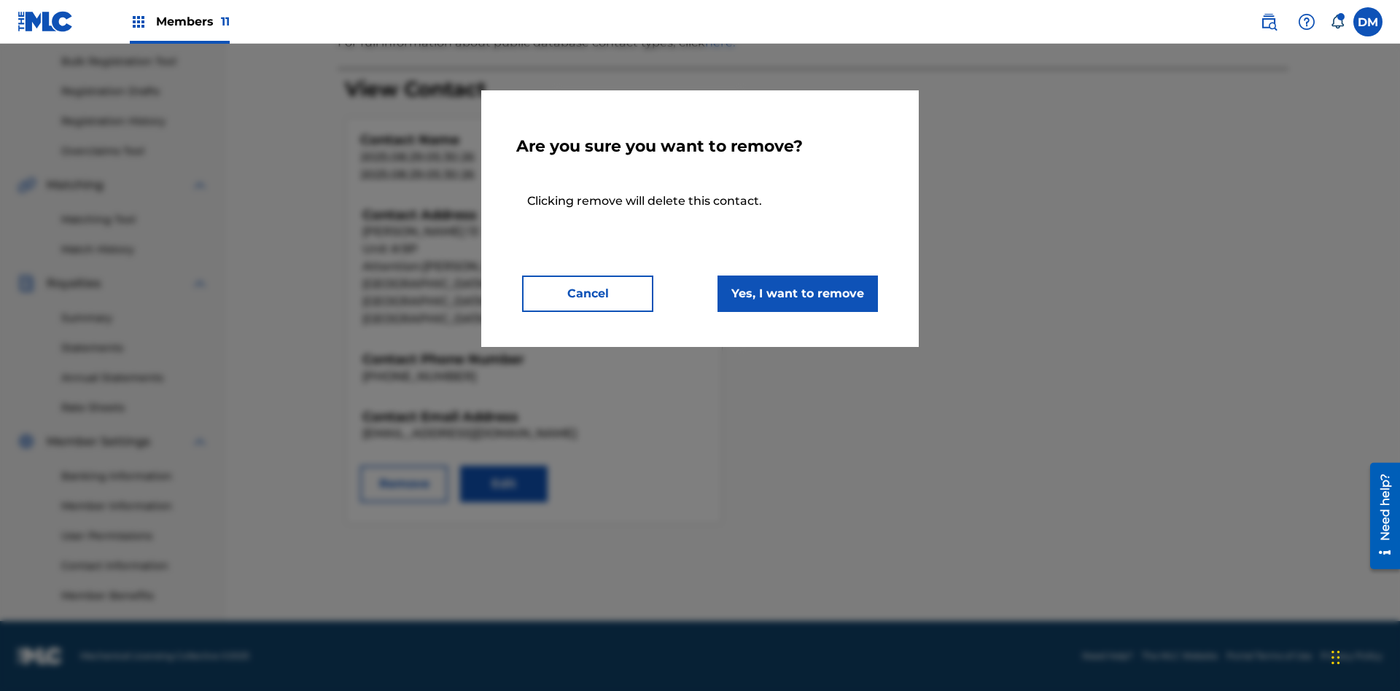
click at [798, 293] on button "Yes, I want to remove" at bounding box center [798, 294] width 160 height 36
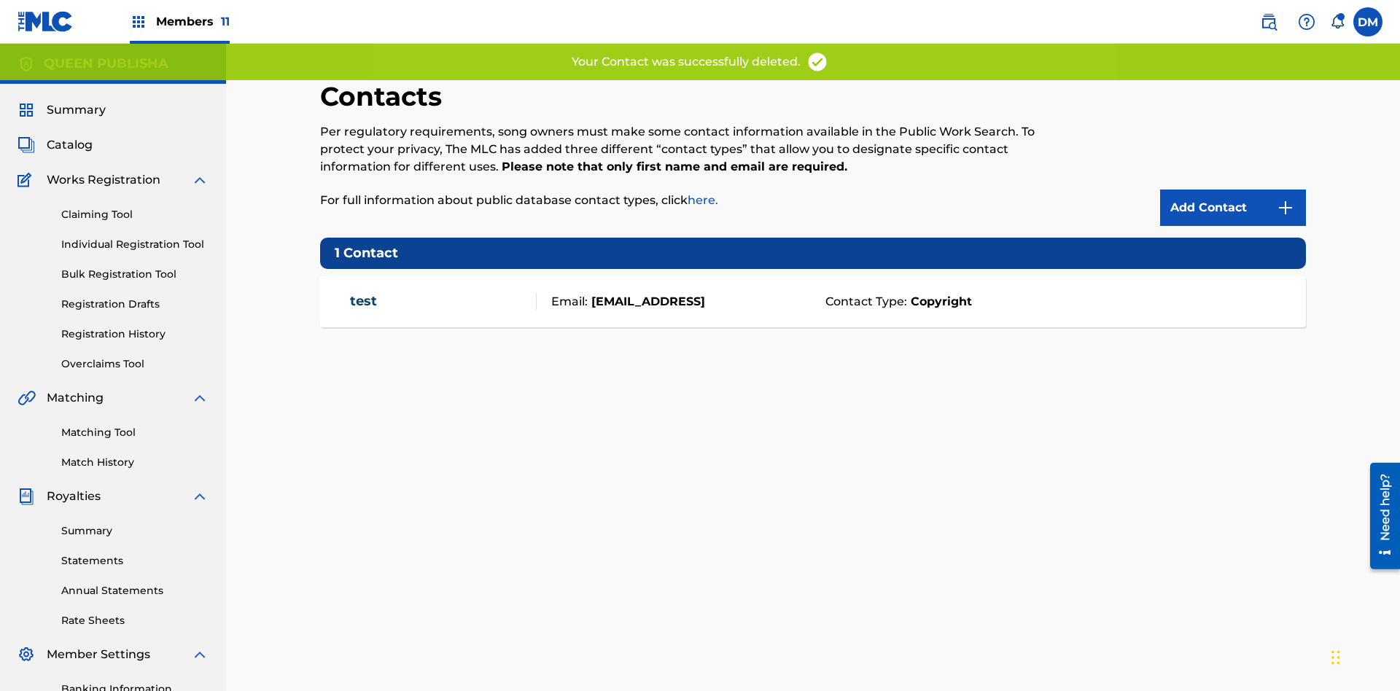
click at [179, 21] on span "Members 11" at bounding box center [193, 21] width 74 height 17
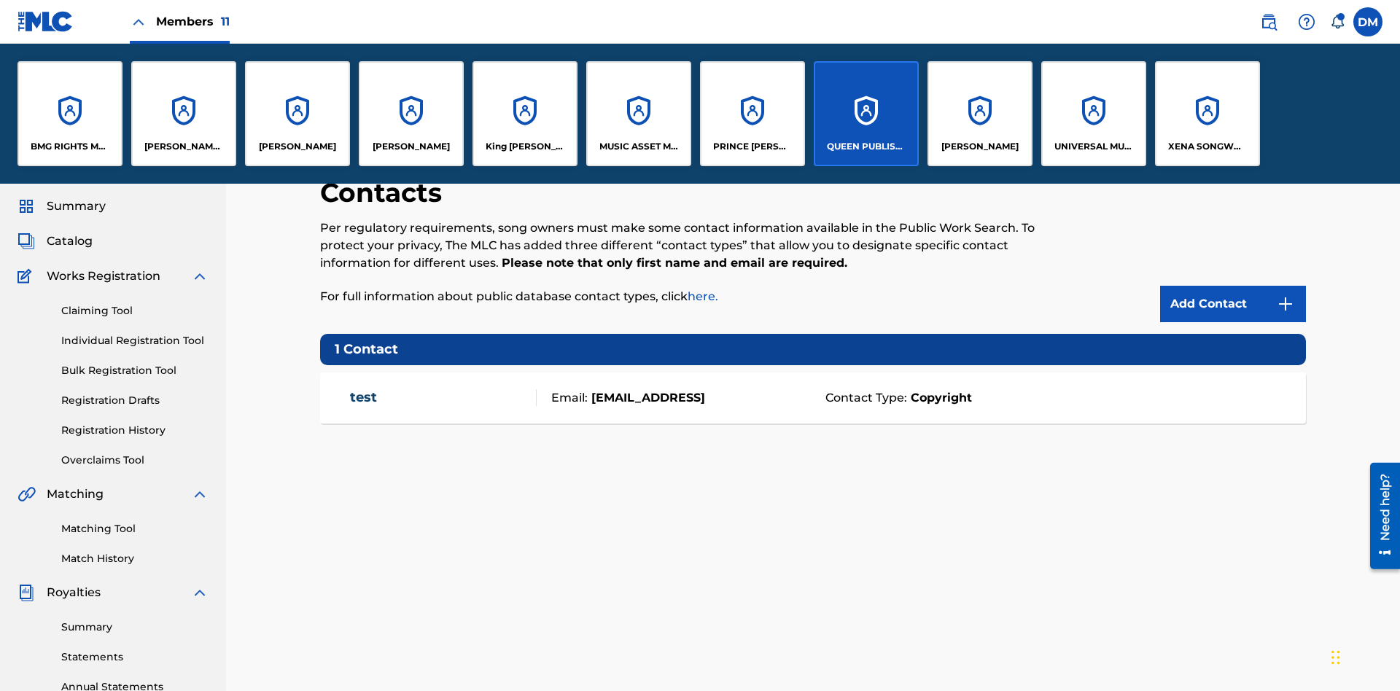
click at [866, 147] on p "QUEEN PUBLISHA" at bounding box center [866, 146] width 79 height 13
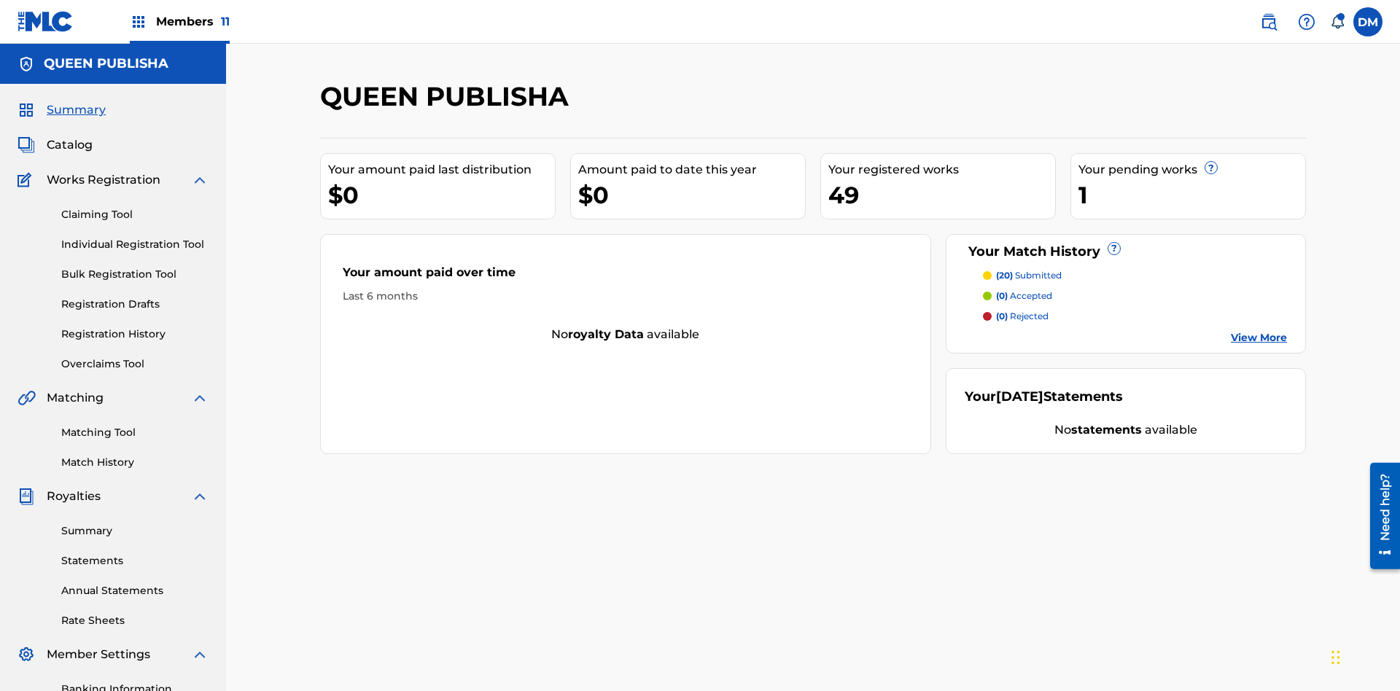
click at [69, 136] on span "Catalog" at bounding box center [70, 145] width 46 height 18
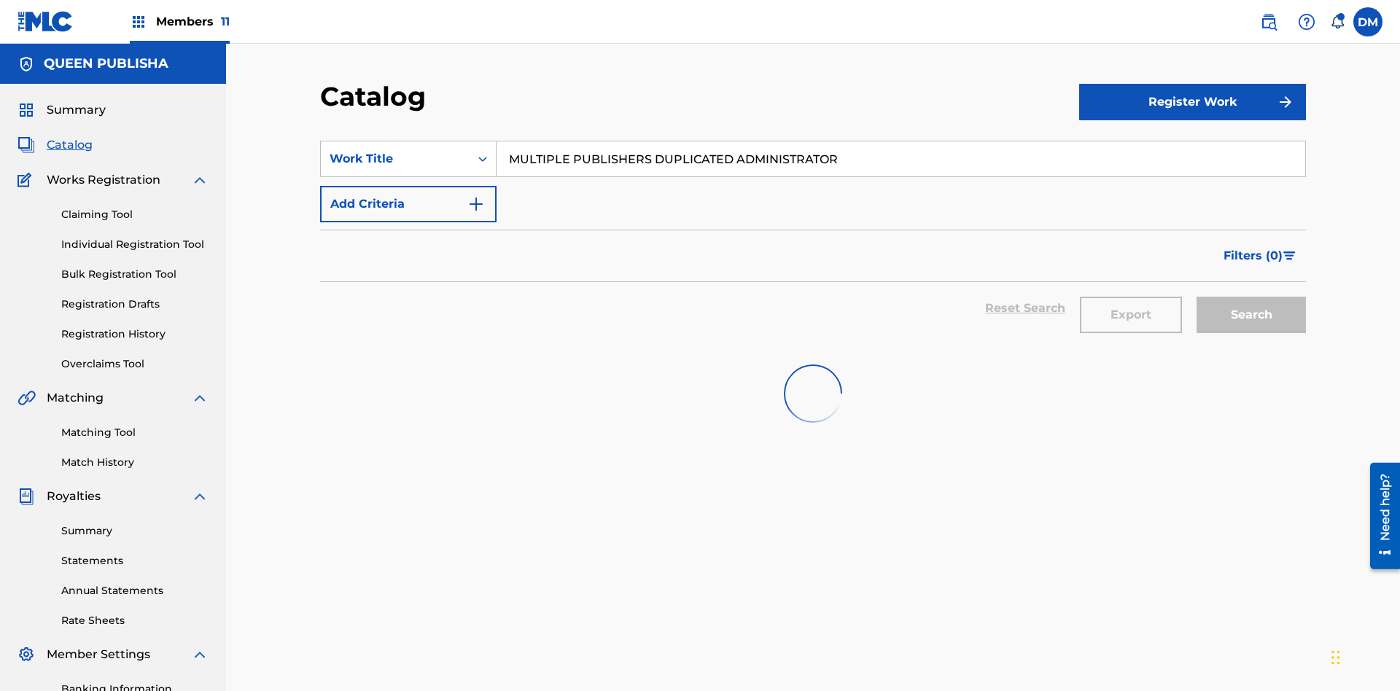
click at [901, 141] on input "MULTIPLE PUBLISHERS DUPLICATED ADMINISTRATOR" at bounding box center [901, 158] width 809 height 35
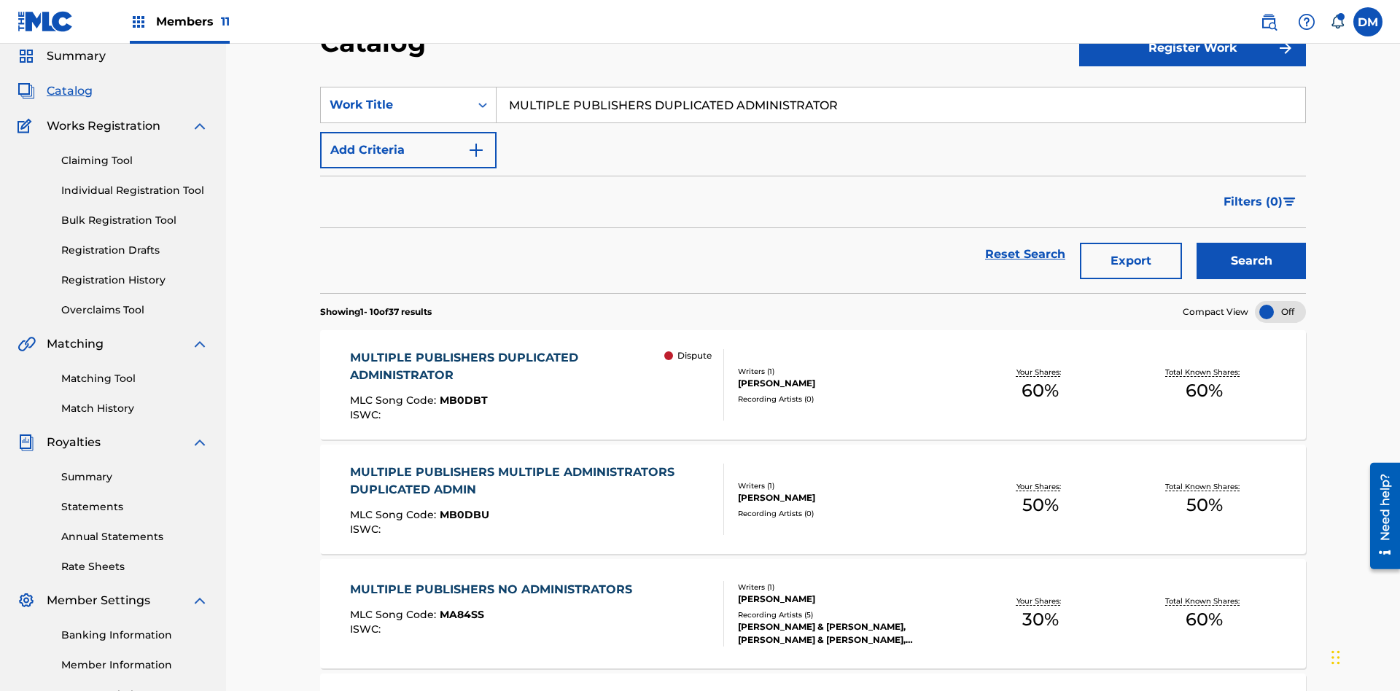
type input "MULTIPLE PUBLISHERS DUPLICATED ADMINISTRATOR"
click at [1251, 243] on button "Search" at bounding box center [1251, 261] width 109 height 36
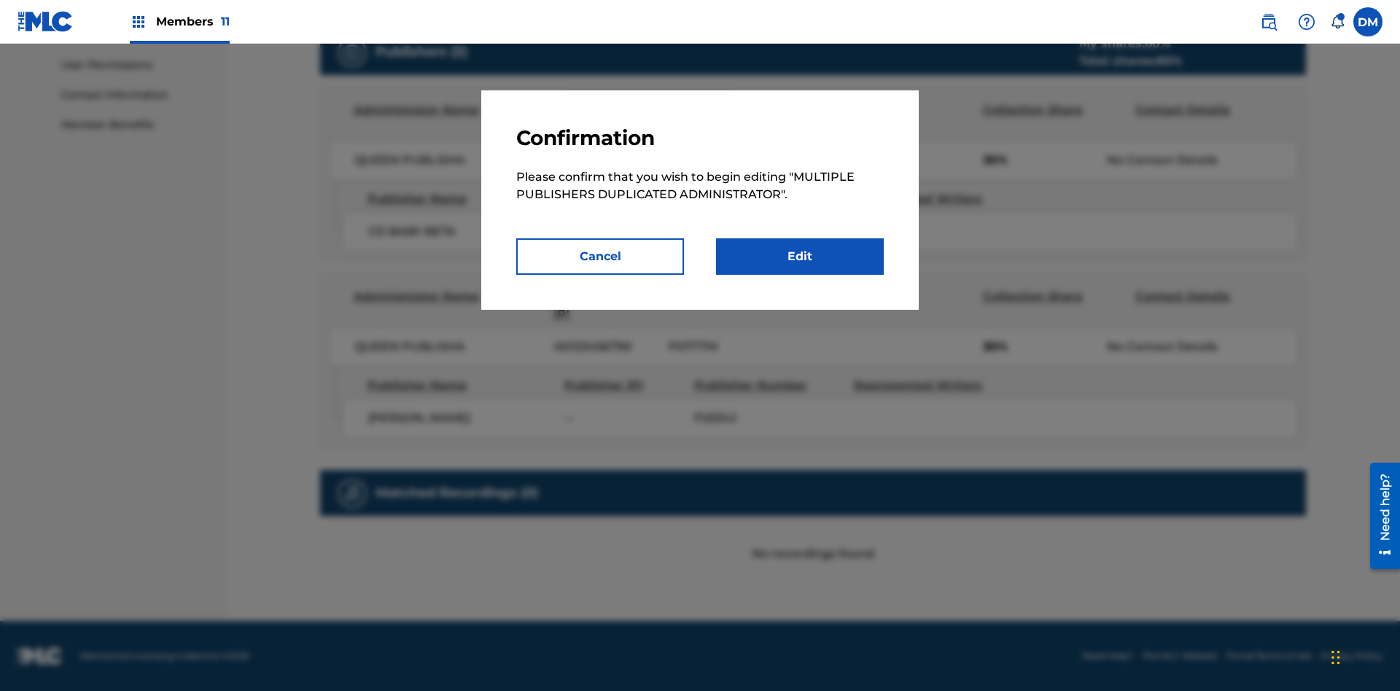
scroll to position [7, 0]
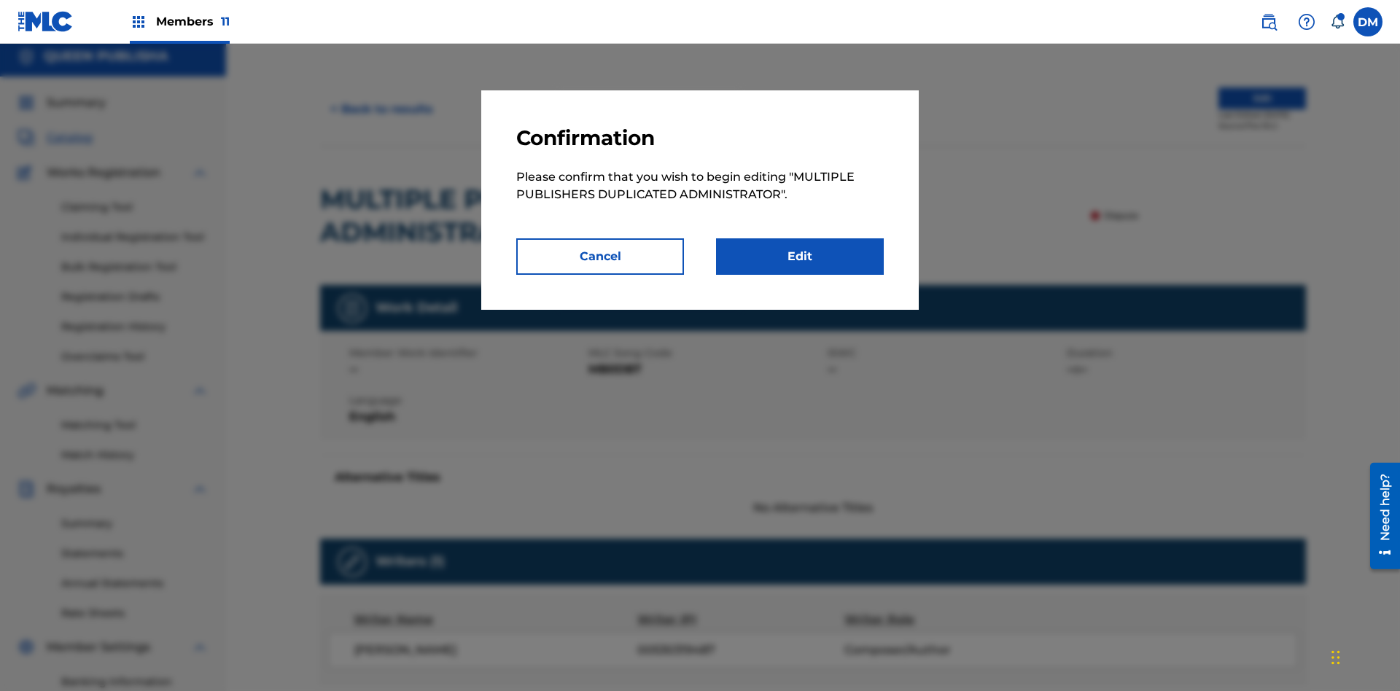
click at [800, 257] on link "Edit" at bounding box center [800, 256] width 168 height 36
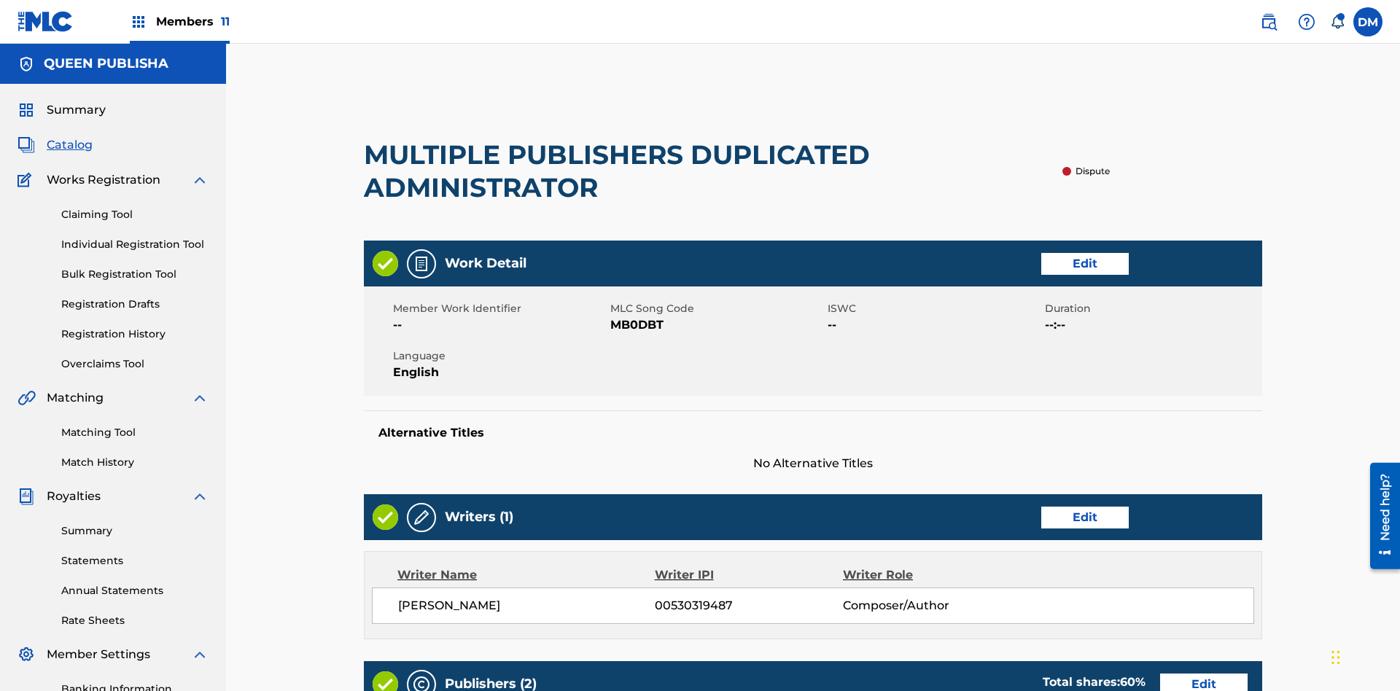
scroll to position [669, 364]
